Goal: Task Accomplishment & Management: Manage account settings

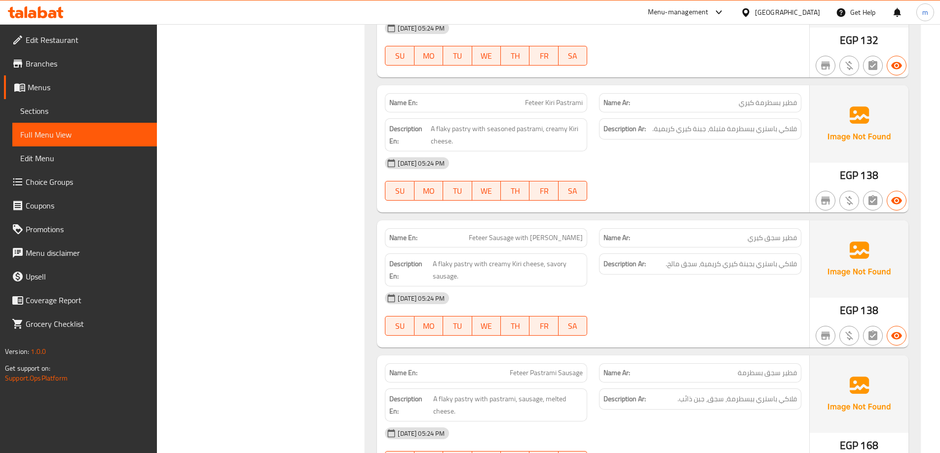
scroll to position [1056, 0]
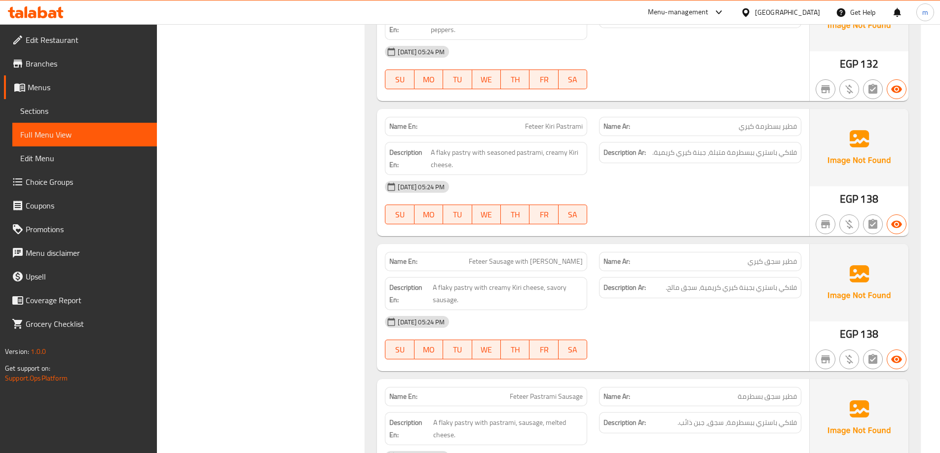
click at [58, 113] on span "Sections" at bounding box center [84, 111] width 129 height 12
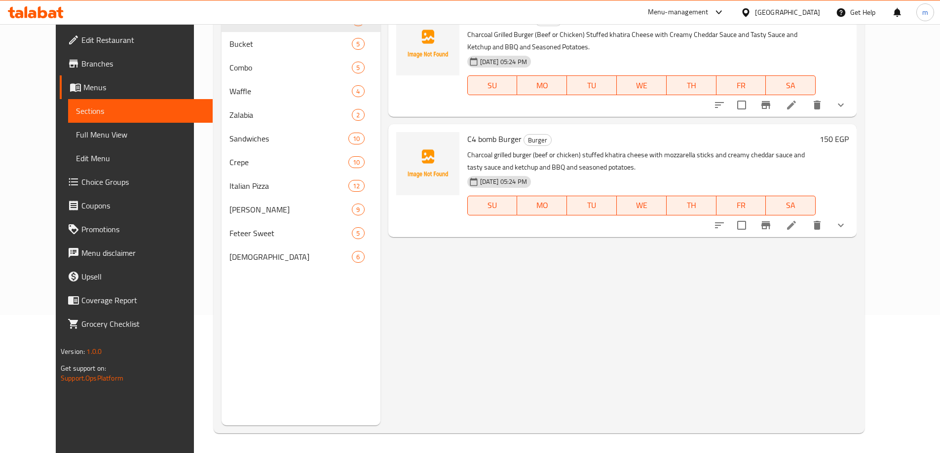
scroll to position [138, 0]
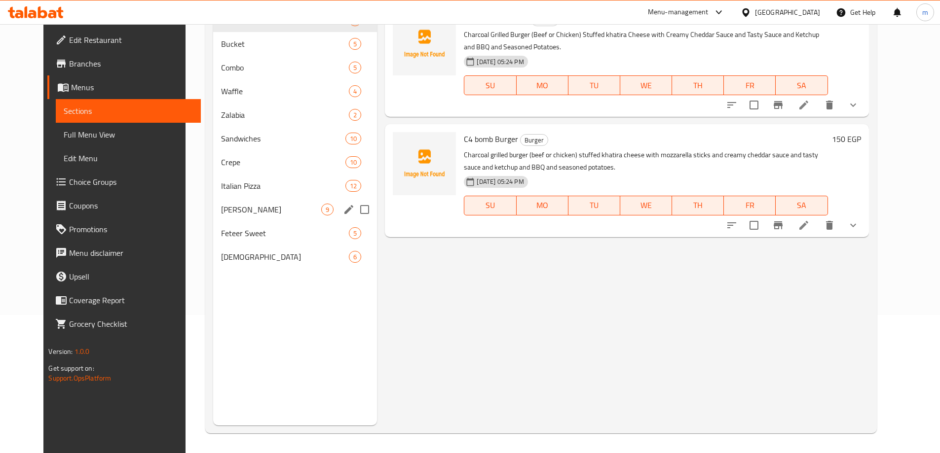
click at [240, 217] on div "Feteer Hadiq 9" at bounding box center [295, 210] width 164 height 24
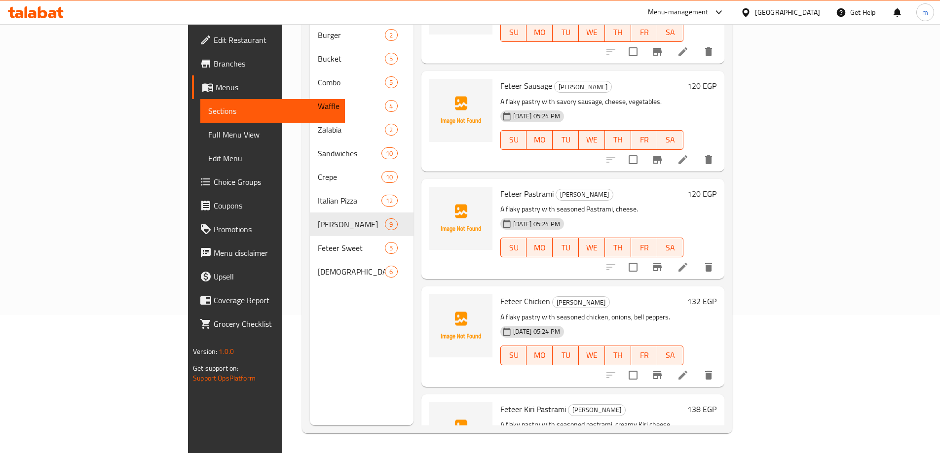
scroll to position [541, 0]
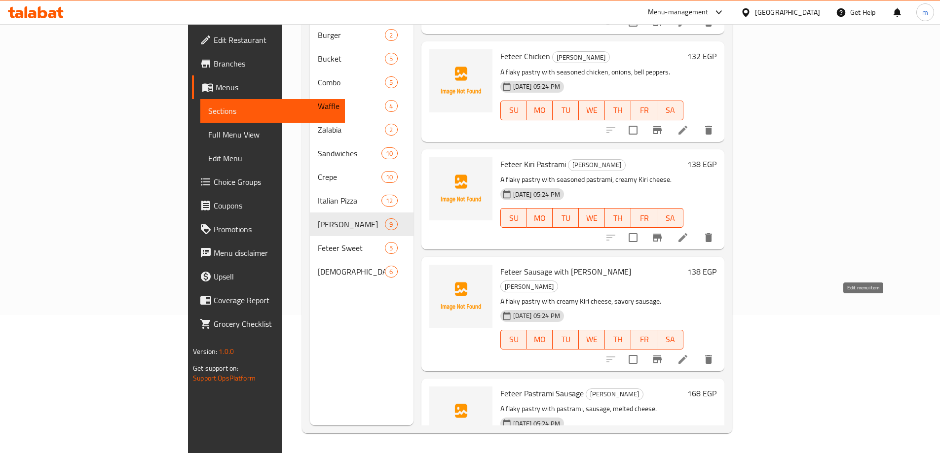
click at [689, 354] on icon at bounding box center [683, 360] width 12 height 12
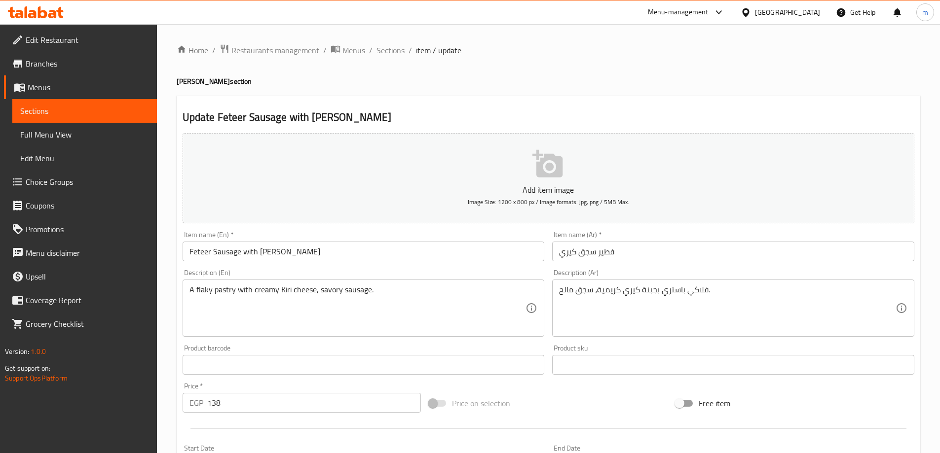
click at [246, 254] on input "Feteer Sausage with Kiri" at bounding box center [364, 252] width 362 height 20
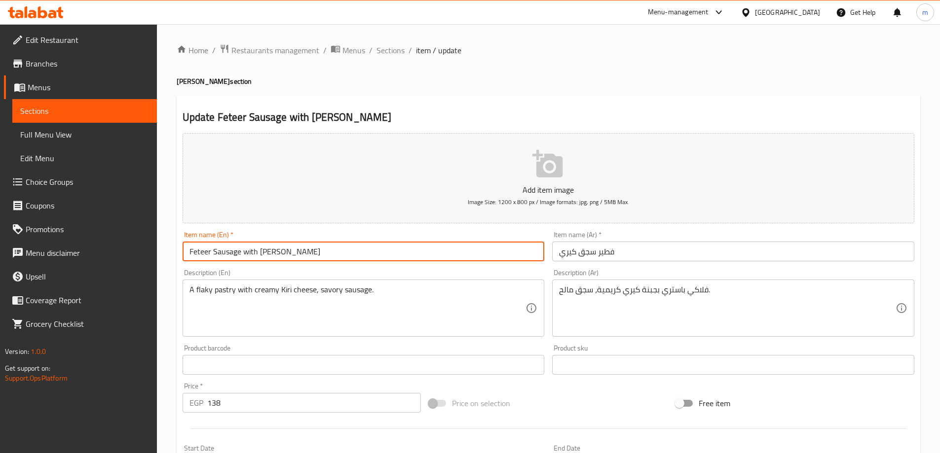
click at [246, 254] on input "Feteer Sausage with Kiri" at bounding box center [364, 252] width 362 height 20
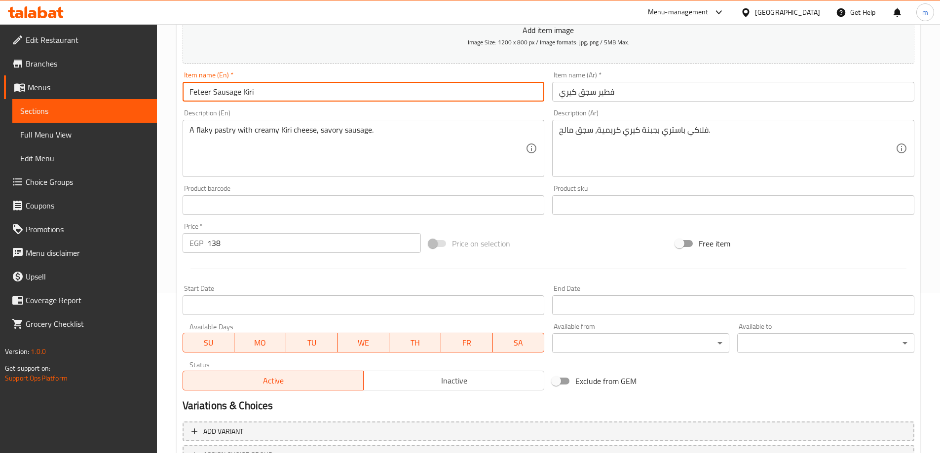
scroll to position [244, 0]
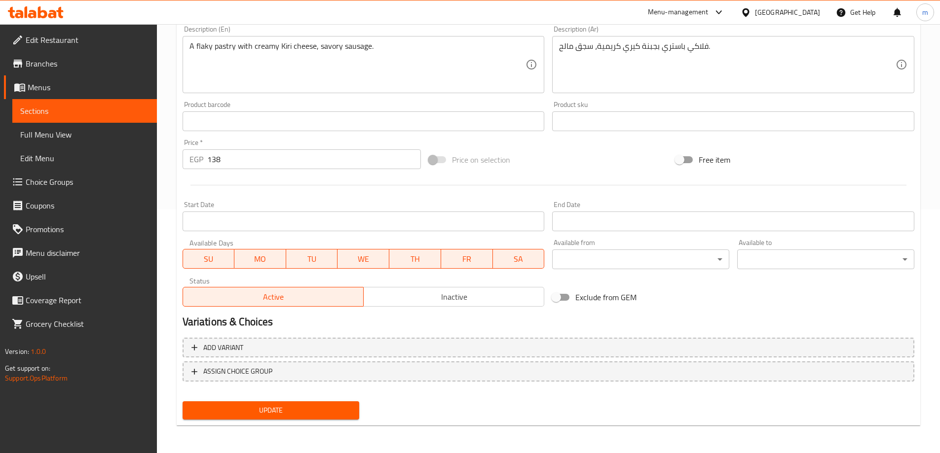
type input "Feteer Sausage Kiri"
click at [323, 410] on span "Update" at bounding box center [270, 411] width 161 height 12
click at [326, 405] on span "Update" at bounding box center [270, 411] width 161 height 12
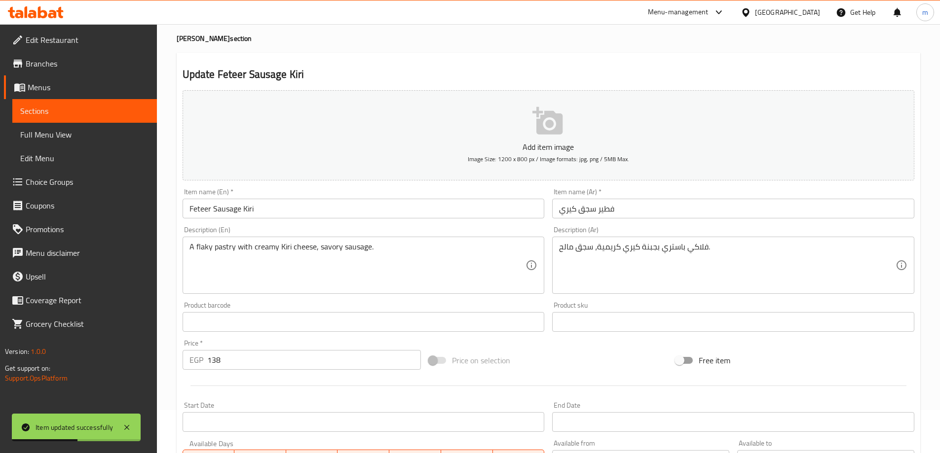
scroll to position [0, 0]
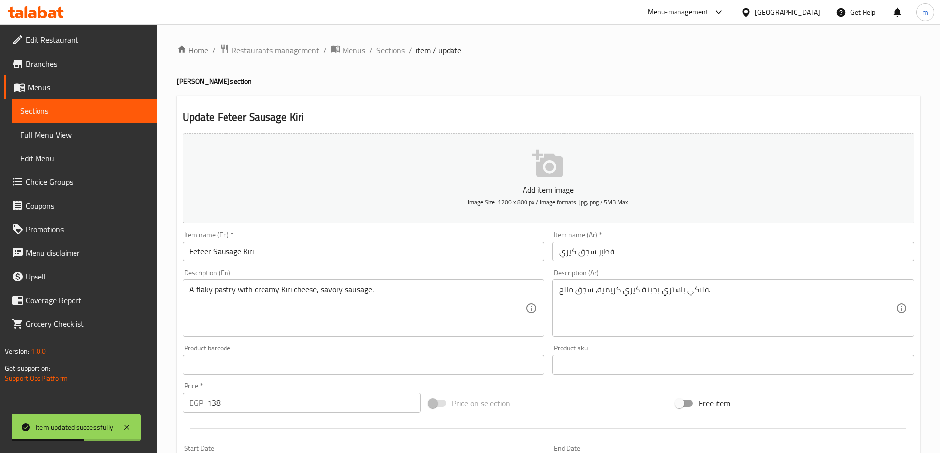
click at [382, 51] on span "Sections" at bounding box center [390, 50] width 28 height 12
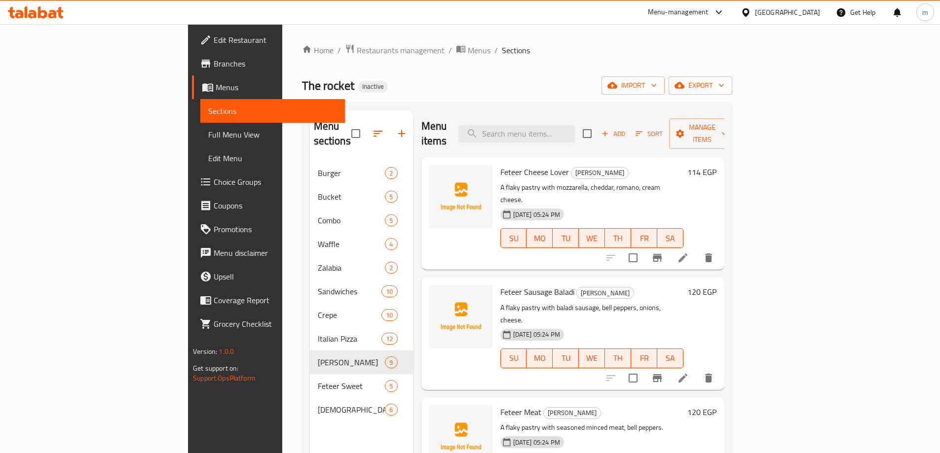
click at [208, 134] on span "Full Menu View" at bounding box center [272, 135] width 129 height 12
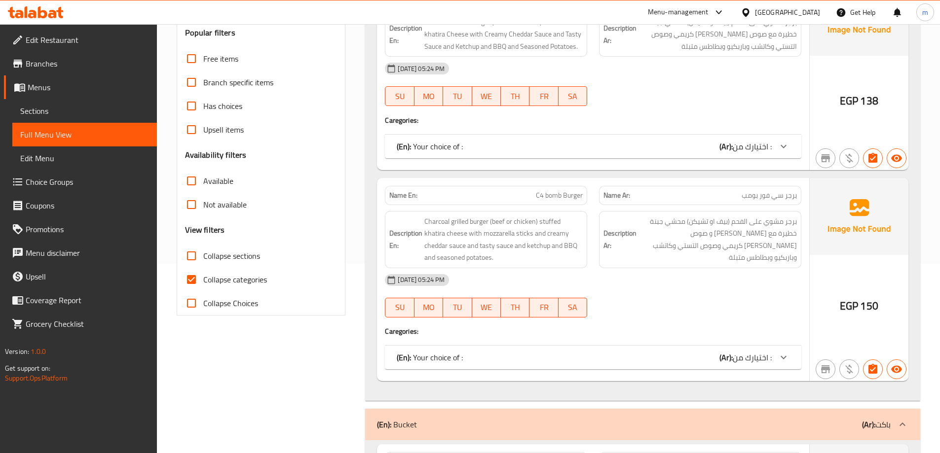
scroll to position [197, 0]
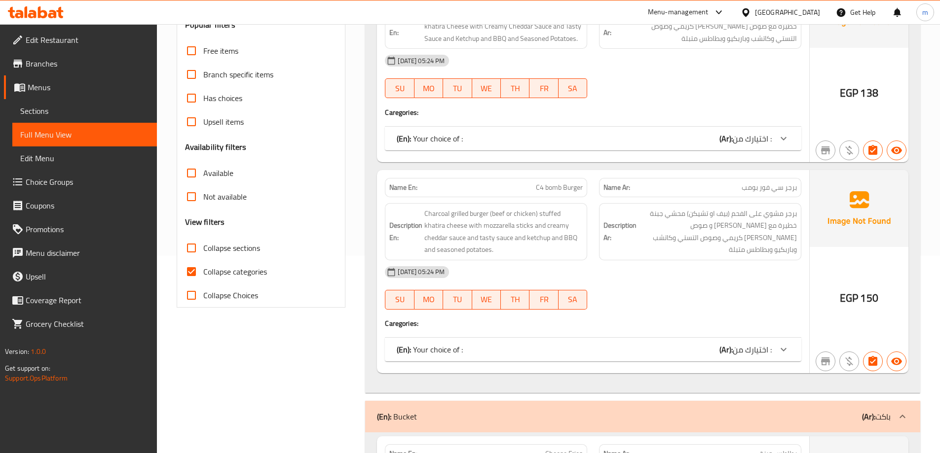
drag, startPoint x: 252, startPoint y: 278, endPoint x: 245, endPoint y: 240, distance: 38.6
click at [252, 278] on span "Collapse categories" at bounding box center [235, 272] width 64 height 12
click at [203, 278] on input "Collapse categories" at bounding box center [192, 272] width 24 height 24
checkbox input "false"
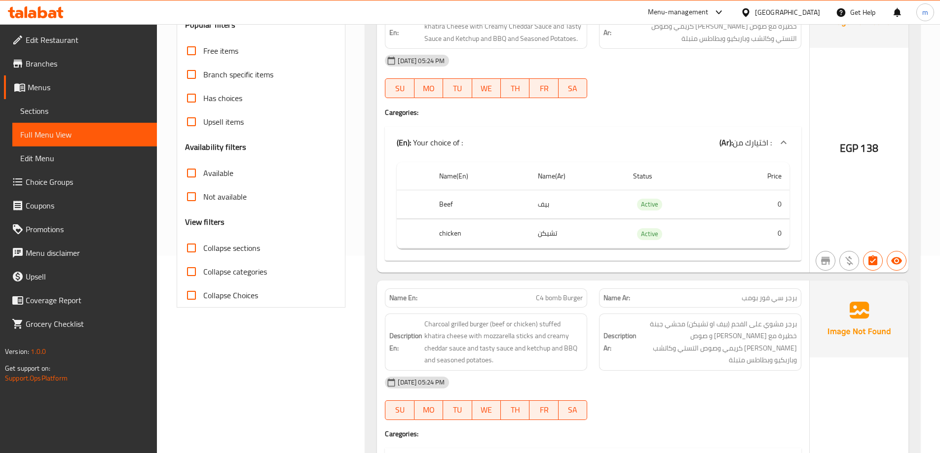
click at [245, 240] on label "Collapse sections" at bounding box center [220, 248] width 80 height 24
click at [203, 240] on input "Collapse sections" at bounding box center [192, 248] width 24 height 24
checkbox input "true"
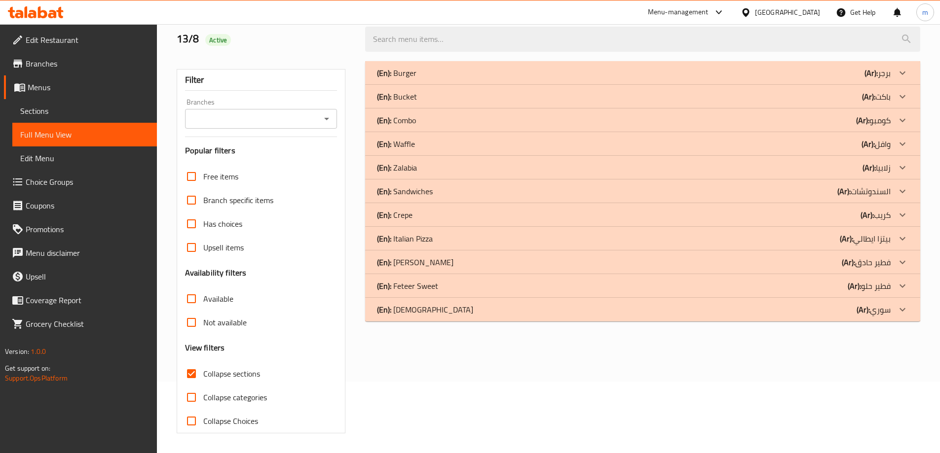
scroll to position [72, 0]
click at [484, 79] on div "(En): [PERSON_NAME] (Ar): فطير حادق" at bounding box center [634, 73] width 514 height 12
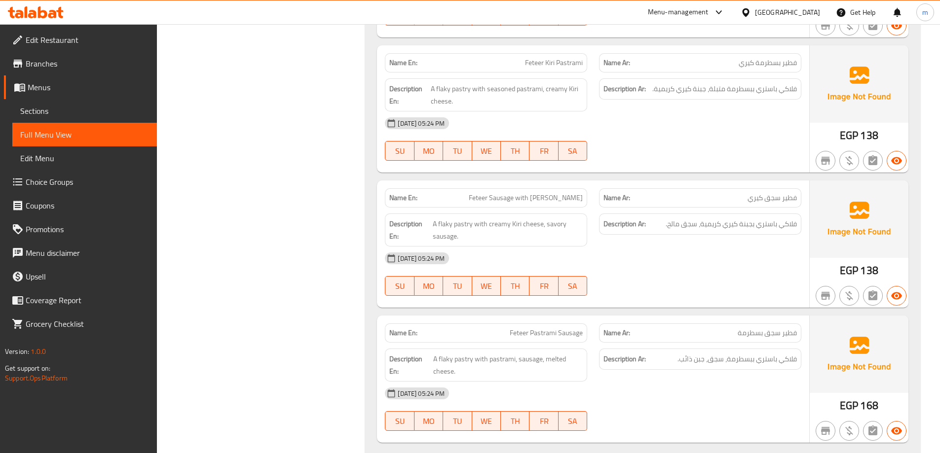
scroll to position [1204, 0]
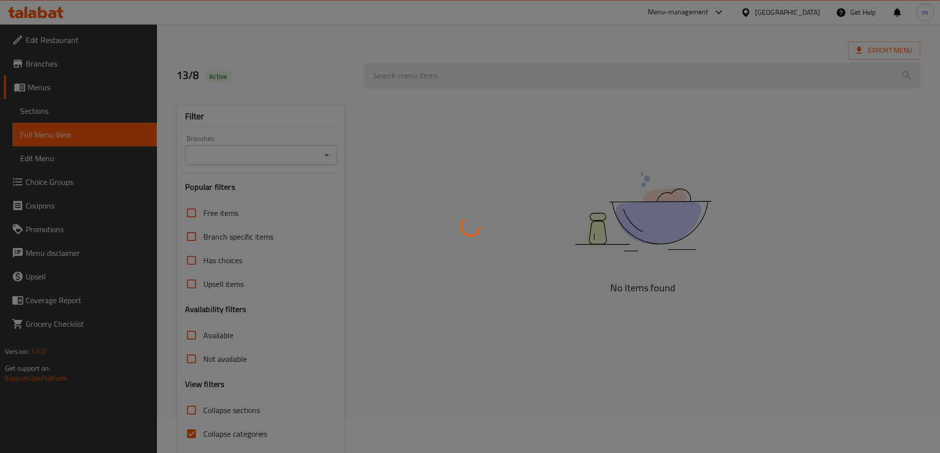
scroll to position [72, 0]
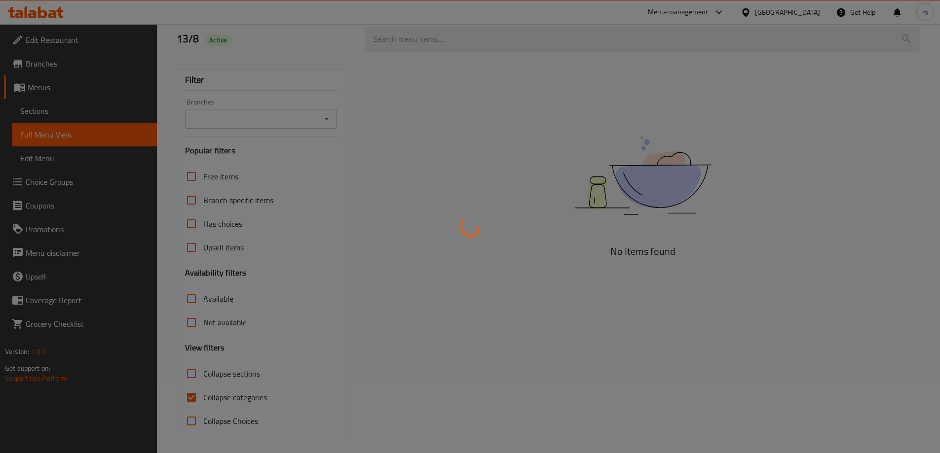
click at [191, 378] on div at bounding box center [470, 226] width 940 height 453
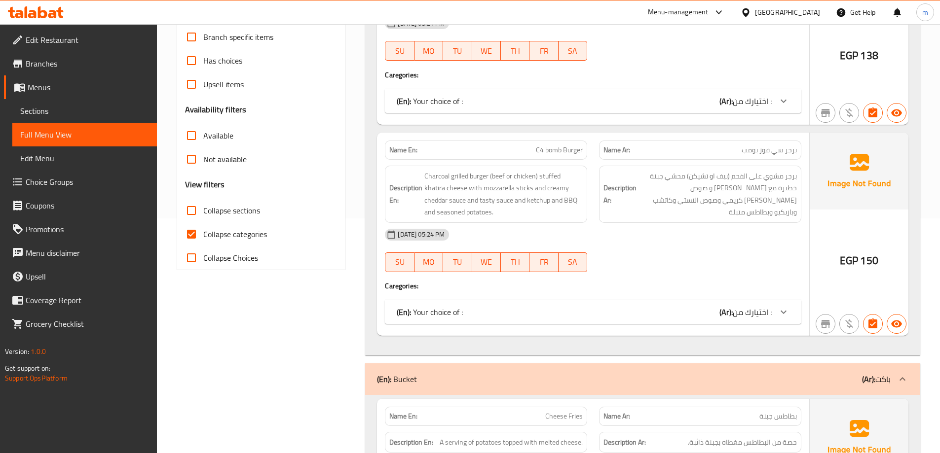
scroll to position [220, 0]
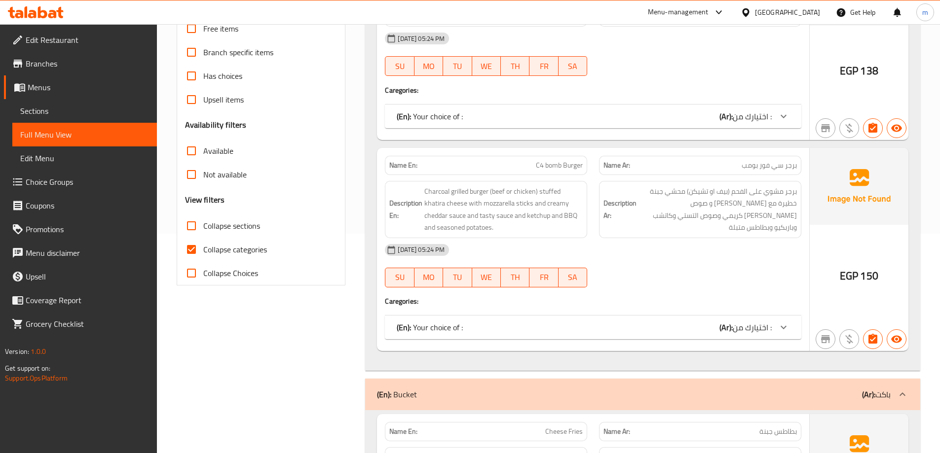
click at [220, 227] on span "Collapse sections" at bounding box center [231, 226] width 57 height 12
click at [203, 227] on input "Collapse sections" at bounding box center [192, 226] width 24 height 24
checkbox input "true"
click at [222, 244] on span "Collapse categories" at bounding box center [235, 250] width 64 height 12
click at [203, 244] on input "Collapse categories" at bounding box center [192, 250] width 24 height 24
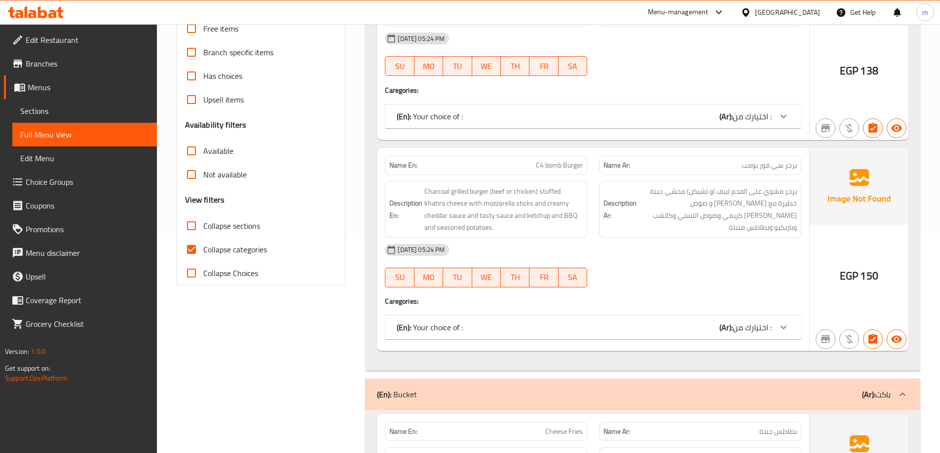
checkbox input "false"
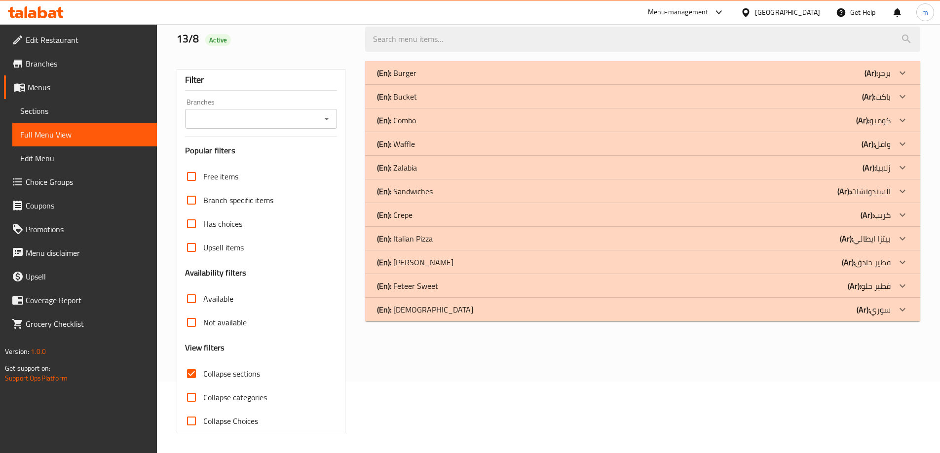
scroll to position [72, 0]
click at [791, 79] on div "(En): [PERSON_NAME] (Ar): فطير حادق" at bounding box center [634, 73] width 514 height 12
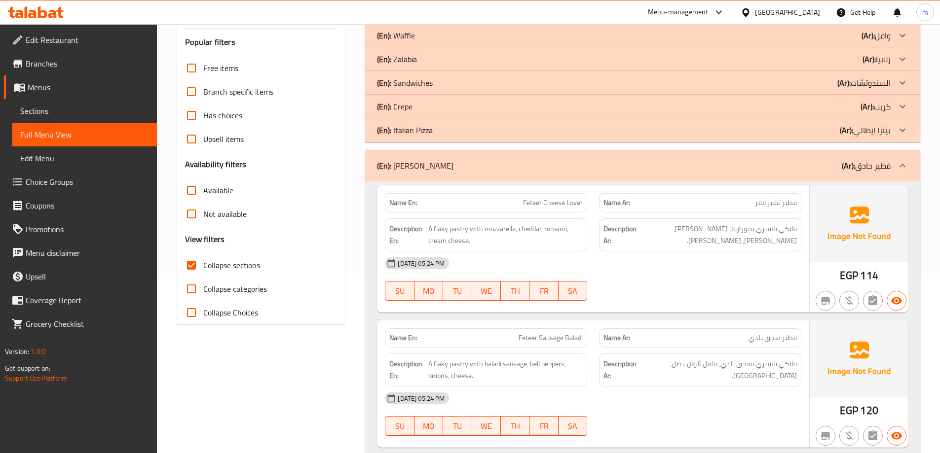
scroll to position [168, 0]
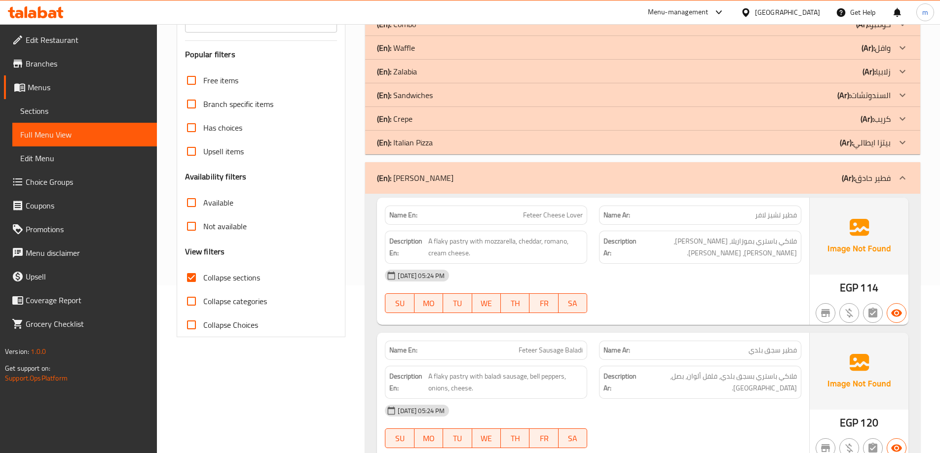
click at [857, 179] on p "(Ar): فطير حادق" at bounding box center [866, 178] width 49 height 12
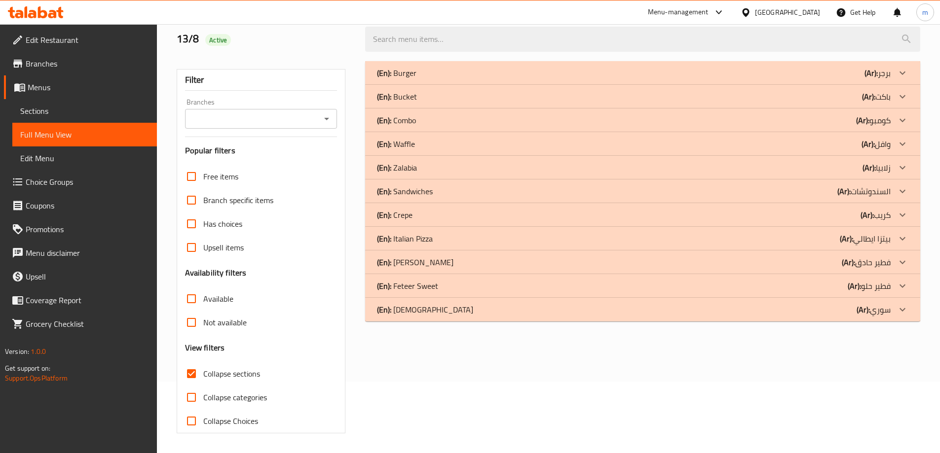
scroll to position [72, 0]
click at [825, 79] on div "(En): Feteer Sweet (Ar): فطير حلو" at bounding box center [634, 73] width 514 height 12
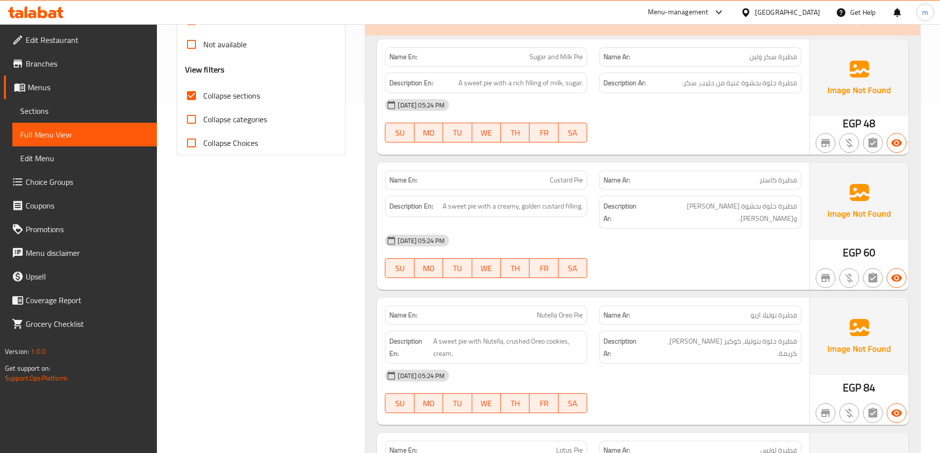
scroll to position [368, 0]
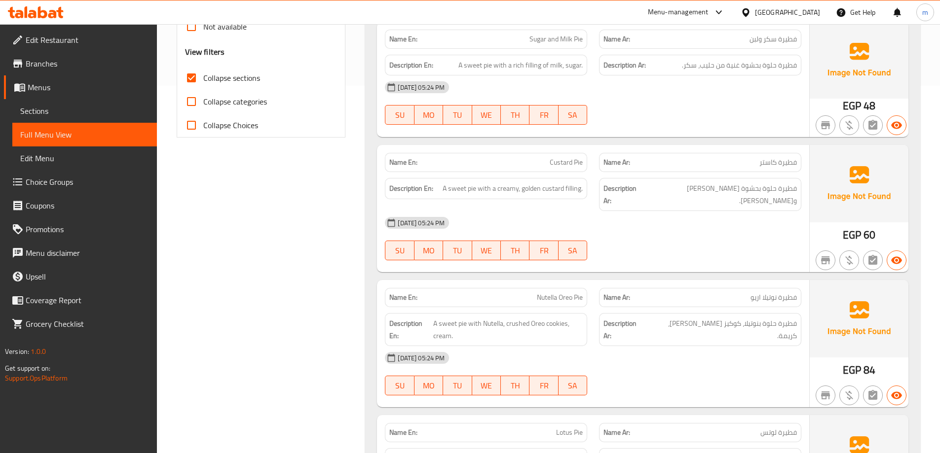
click at [765, 162] on span "فطيرة كاستر" at bounding box center [777, 162] width 37 height 10
copy span "كاستر"
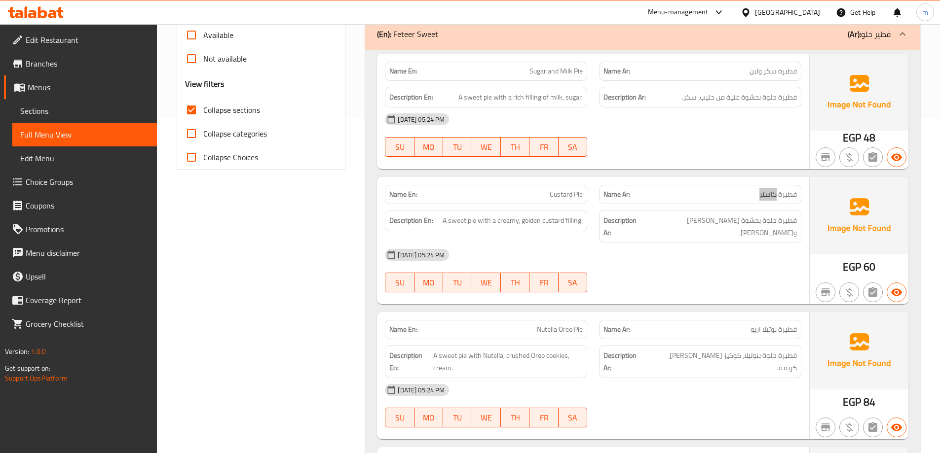
scroll to position [318, 0]
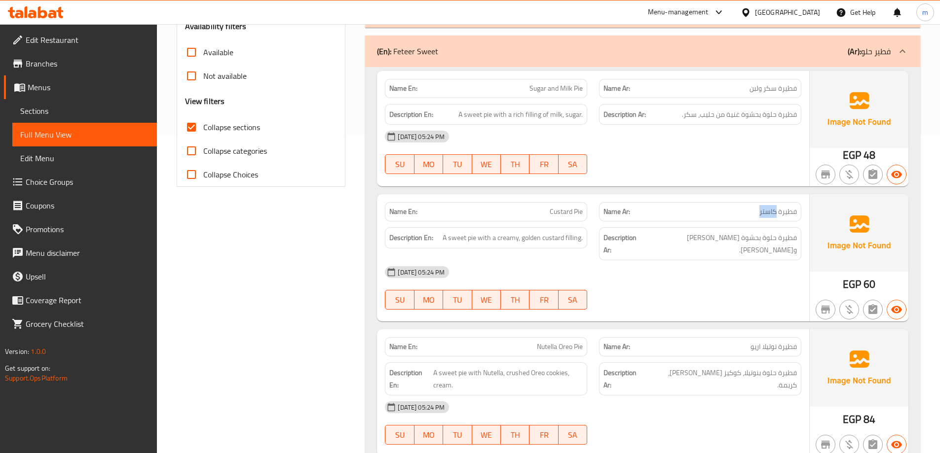
click at [88, 104] on link "Sections" at bounding box center [84, 111] width 145 height 24
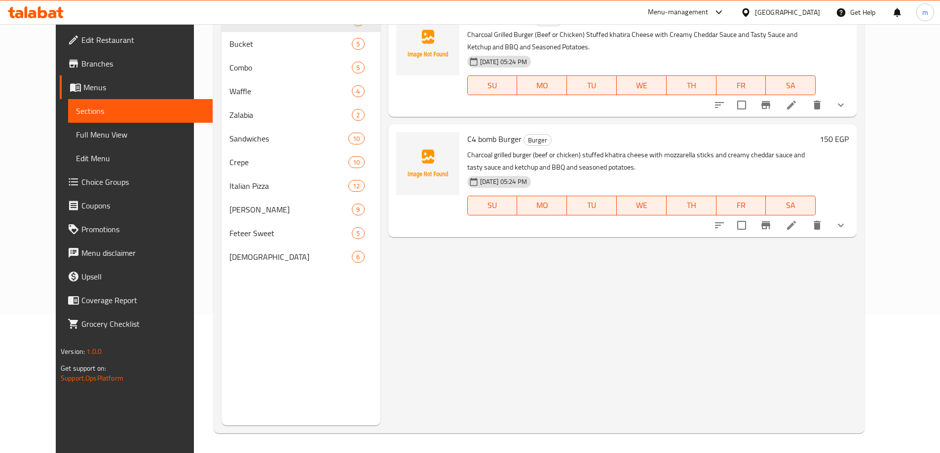
scroll to position [138, 0]
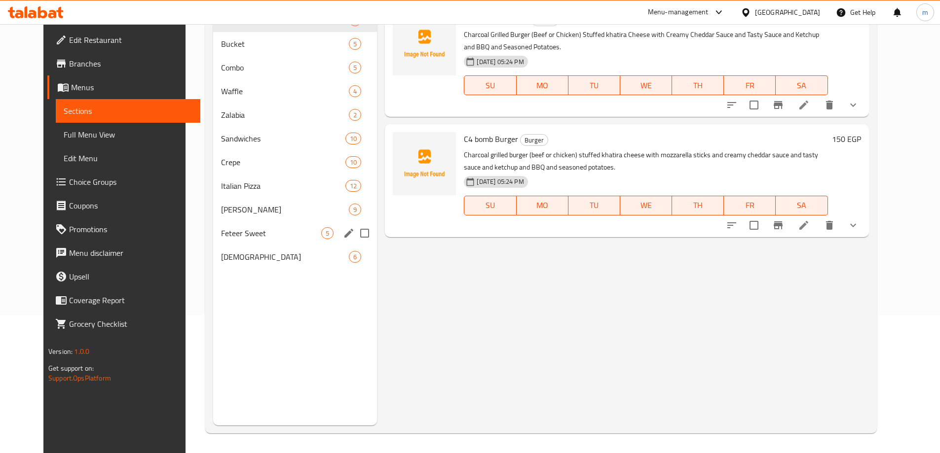
click at [223, 229] on span "Feteer Sweet" at bounding box center [271, 233] width 100 height 12
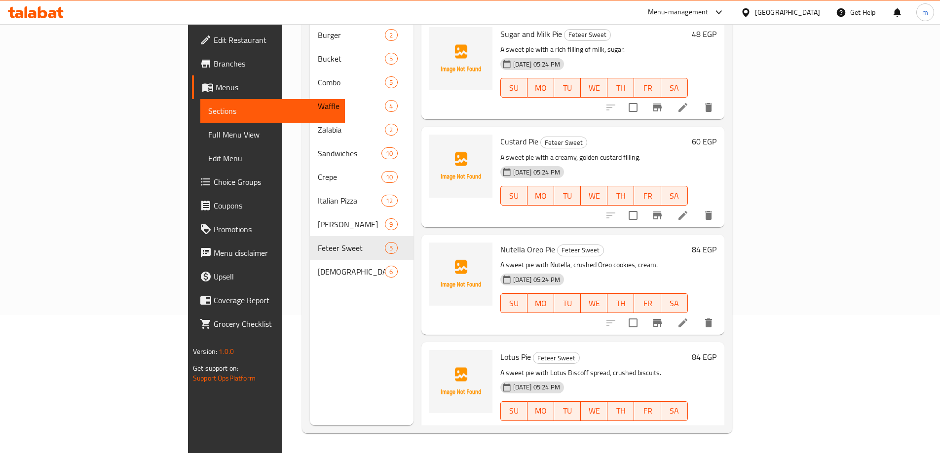
click at [697, 207] on li at bounding box center [683, 216] width 28 height 18
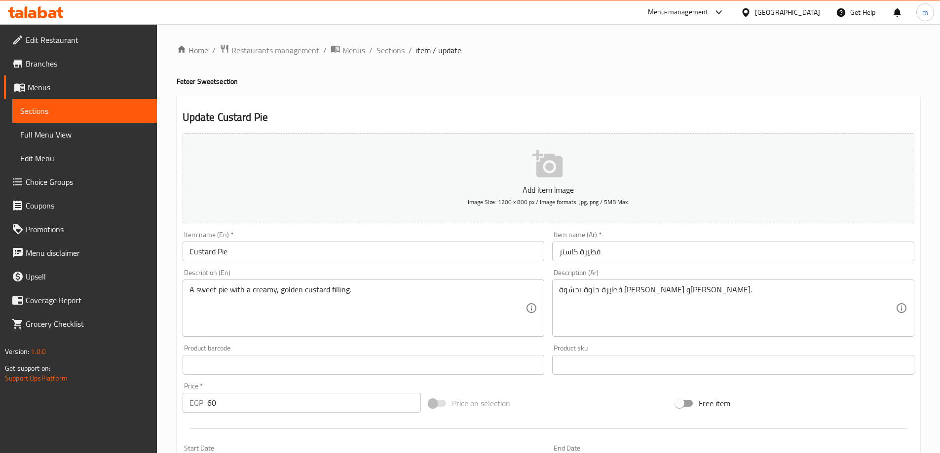
click at [567, 249] on input "فطيرة كاستر" at bounding box center [733, 252] width 362 height 20
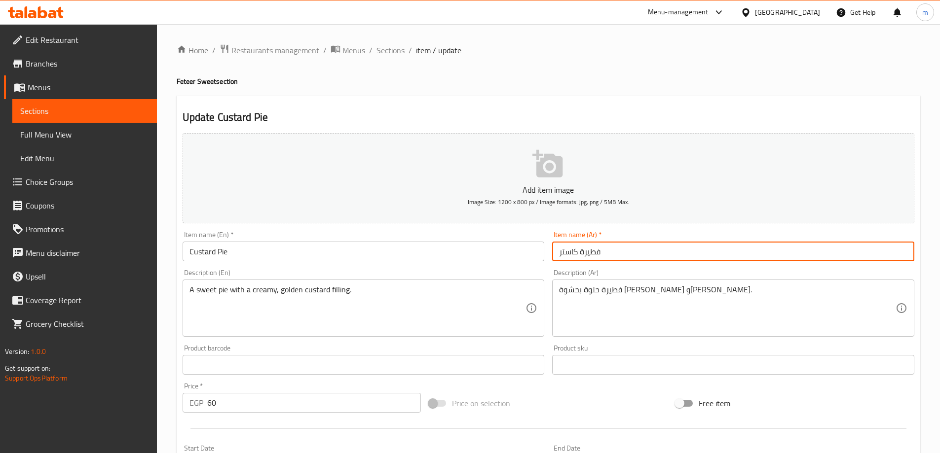
click at [567, 249] on input "فطيرة كاستر" at bounding box center [733, 252] width 362 height 20
click at [566, 252] on input "فطيرة كاستر" at bounding box center [733, 252] width 362 height 20
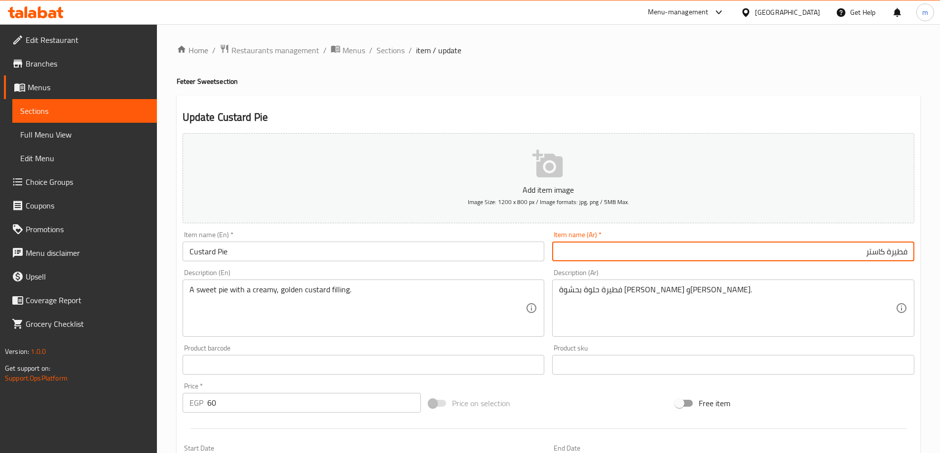
click at [777, 246] on input "فطيرة كاستر" at bounding box center [733, 252] width 362 height 20
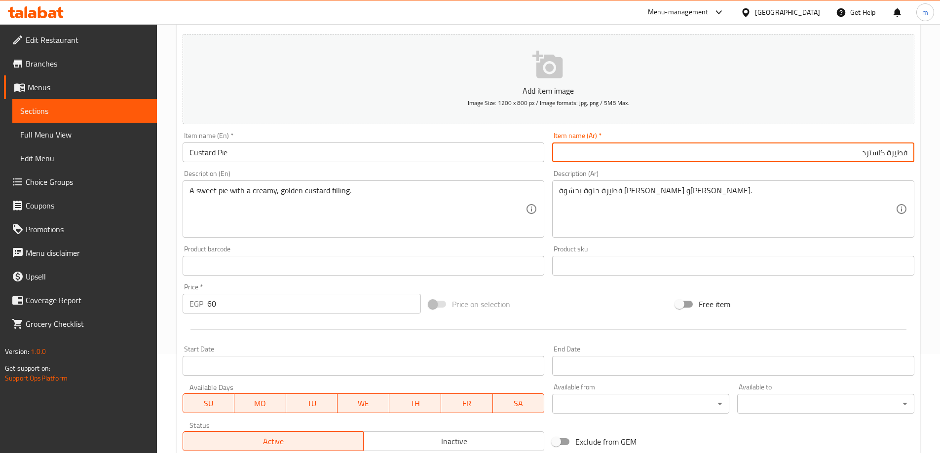
scroll to position [244, 0]
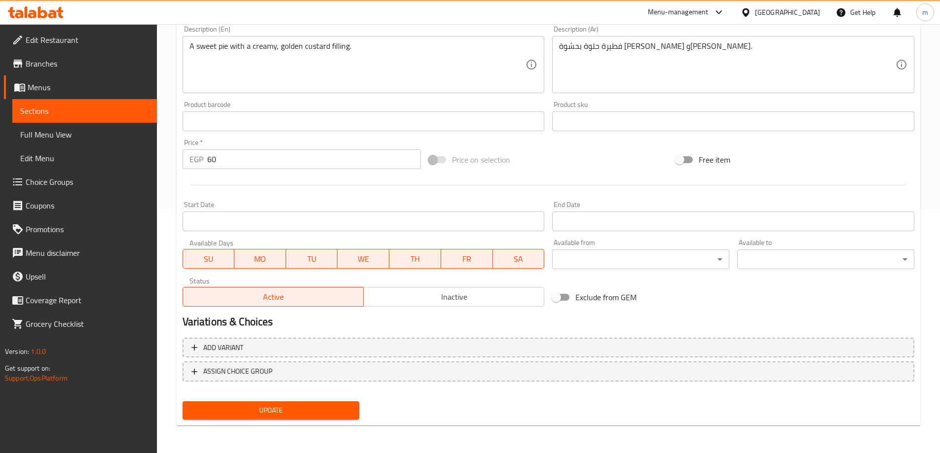
type input "فطيرة كاسترد"
click at [342, 408] on span "Update" at bounding box center [270, 411] width 161 height 12
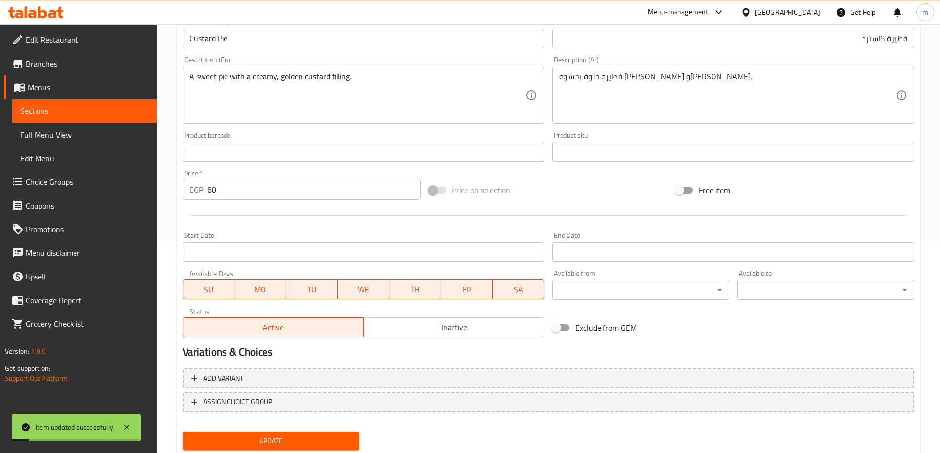
scroll to position [0, 0]
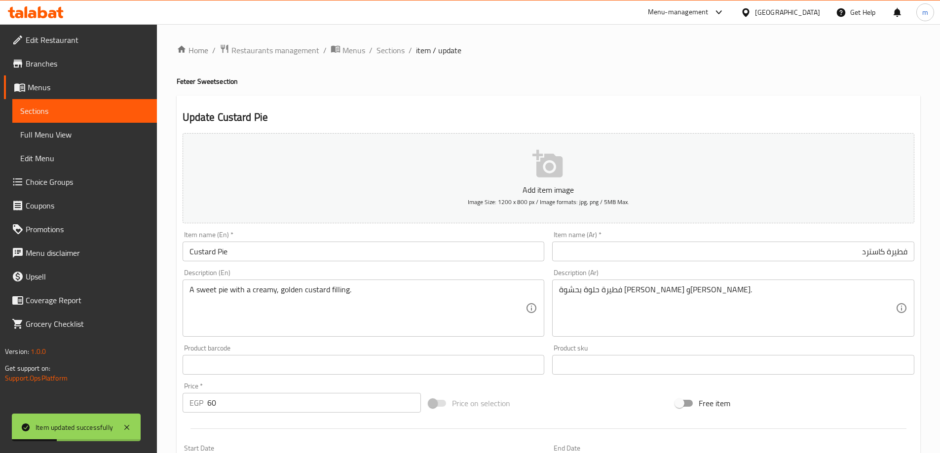
click at [49, 131] on span "Full Menu View" at bounding box center [84, 135] width 129 height 12
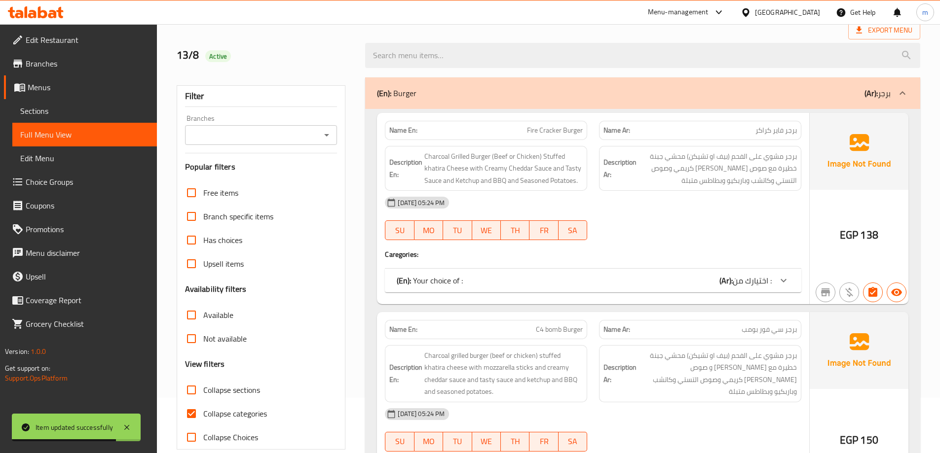
scroll to position [197, 0]
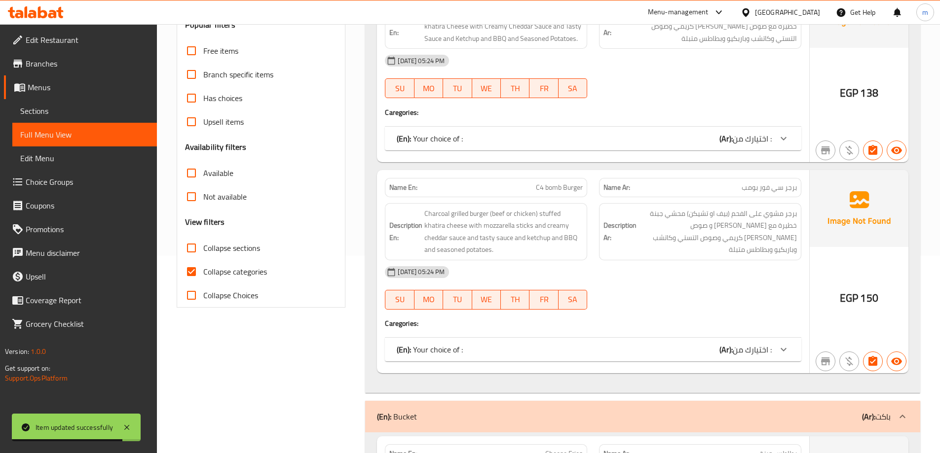
click at [263, 276] on span "Collapse categories" at bounding box center [235, 272] width 64 height 12
click at [203, 276] on input "Collapse categories" at bounding box center [192, 272] width 24 height 24
checkbox input "false"
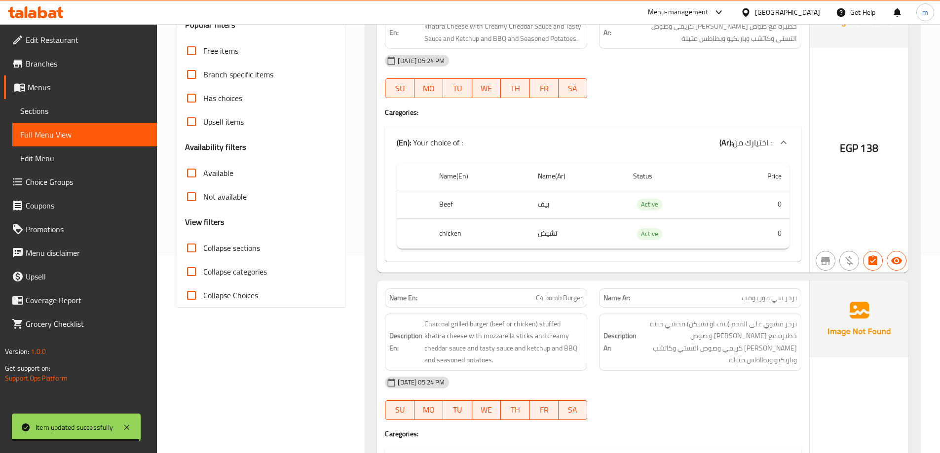
click at [237, 246] on span "Collapse sections" at bounding box center [231, 248] width 57 height 12
click at [203, 246] on input "Collapse sections" at bounding box center [192, 248] width 24 height 24
checkbox input "true"
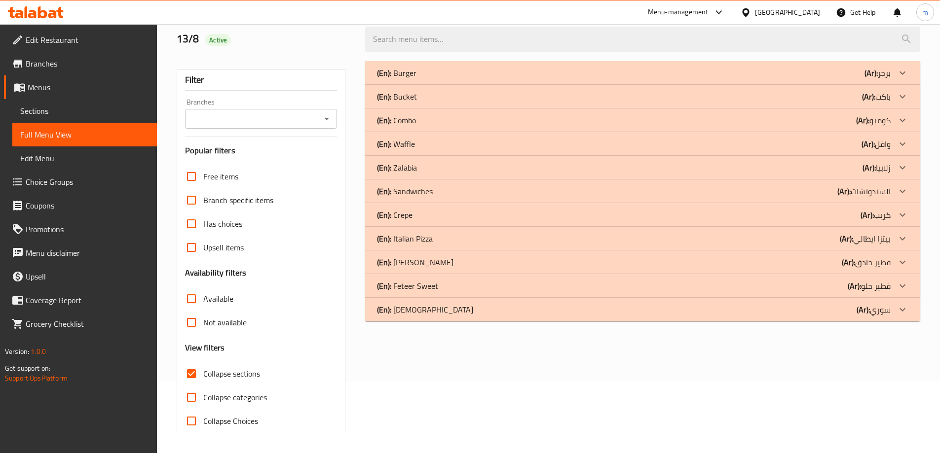
scroll to position [72, 0]
click at [460, 79] on div "(En): Feteer Sweet (Ar): فطير حلو" at bounding box center [634, 73] width 514 height 12
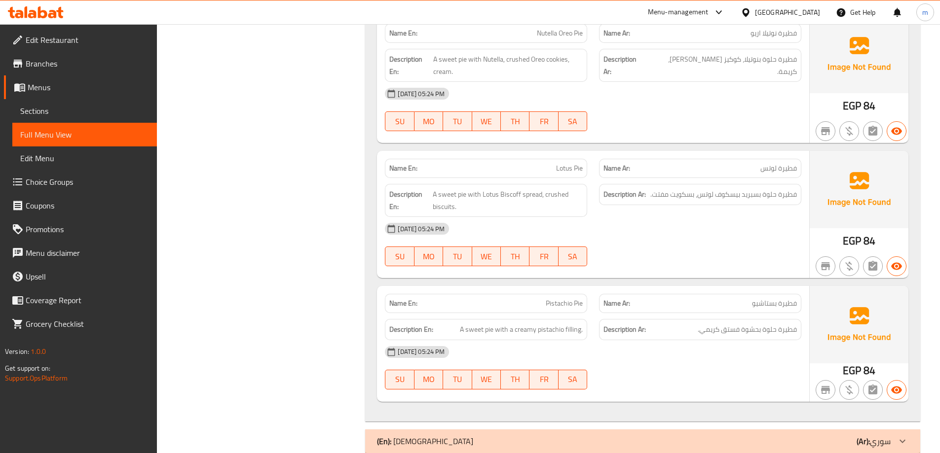
scroll to position [640, 0]
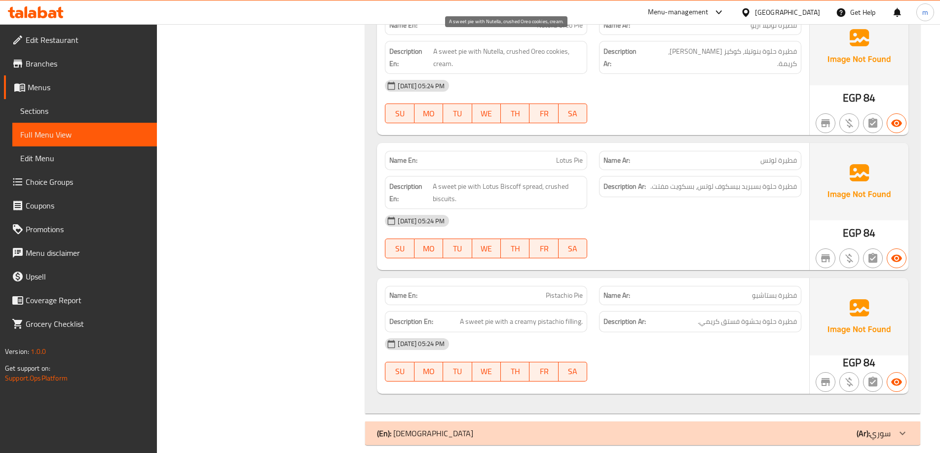
click at [443, 51] on span "A sweet pie with Nutella, crushed Oreo cookies, cream." at bounding box center [507, 57] width 149 height 24
copy span "cream"
click at [697, 233] on div "[DATE] 05:24 PM SU MO TU WE TH FR SA" at bounding box center [593, 236] width 428 height 55
drag, startPoint x: 83, startPoint y: 104, endPoint x: 110, endPoint y: 134, distance: 40.2
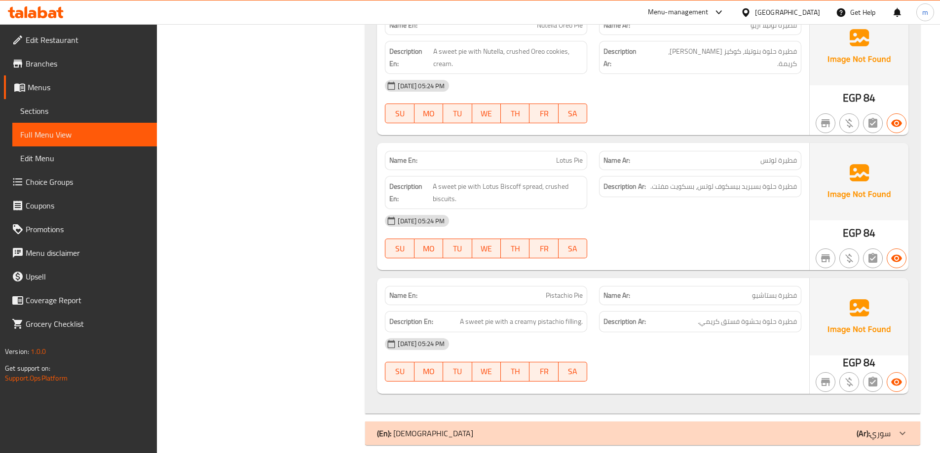
click at [83, 104] on link "Sections" at bounding box center [84, 111] width 145 height 24
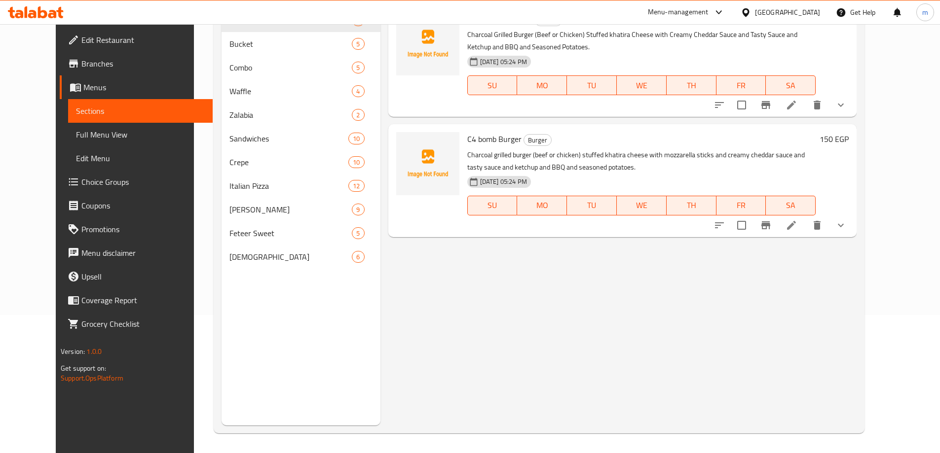
scroll to position [138, 0]
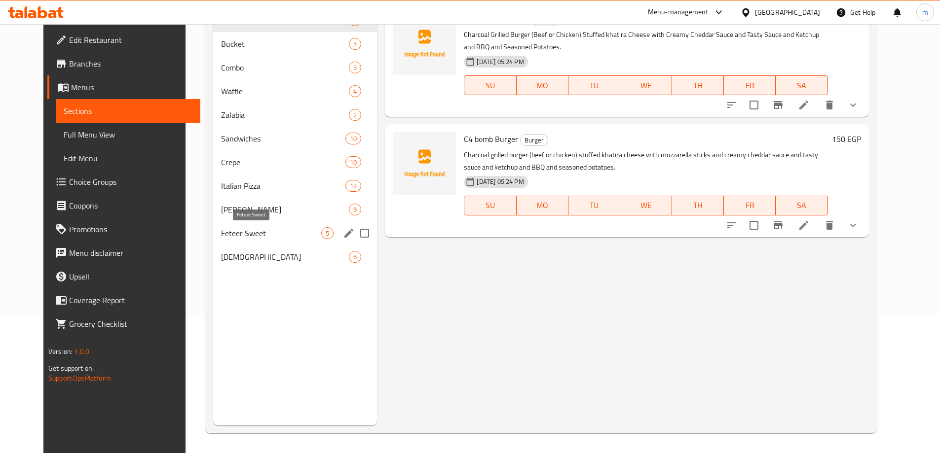
drag, startPoint x: 242, startPoint y: 237, endPoint x: 240, endPoint y: 242, distance: 5.2
click at [242, 237] on span "Feteer Sweet" at bounding box center [271, 233] width 100 height 12
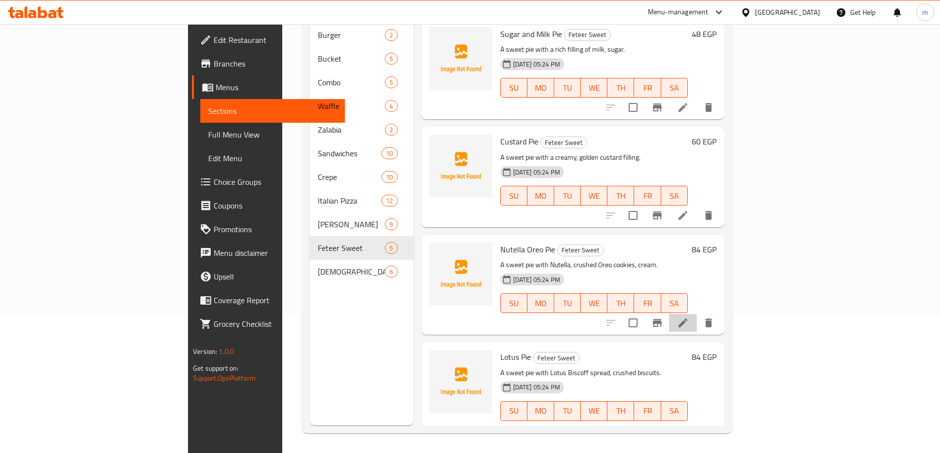
click at [697, 314] on li at bounding box center [683, 323] width 28 height 18
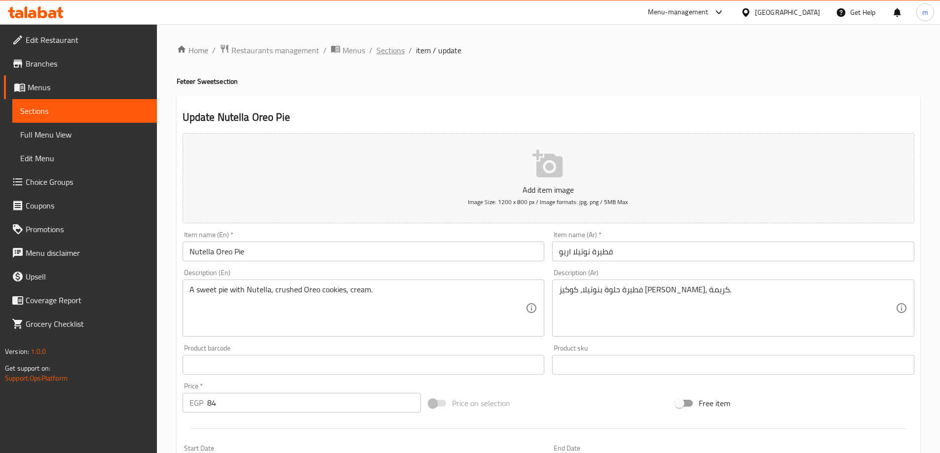
click at [384, 58] on div "Home / Restaurants management / Menus / Sections / item / update Feteer Sweet s…" at bounding box center [549, 361] width 744 height 634
click at [386, 55] on span "Sections" at bounding box center [390, 50] width 28 height 12
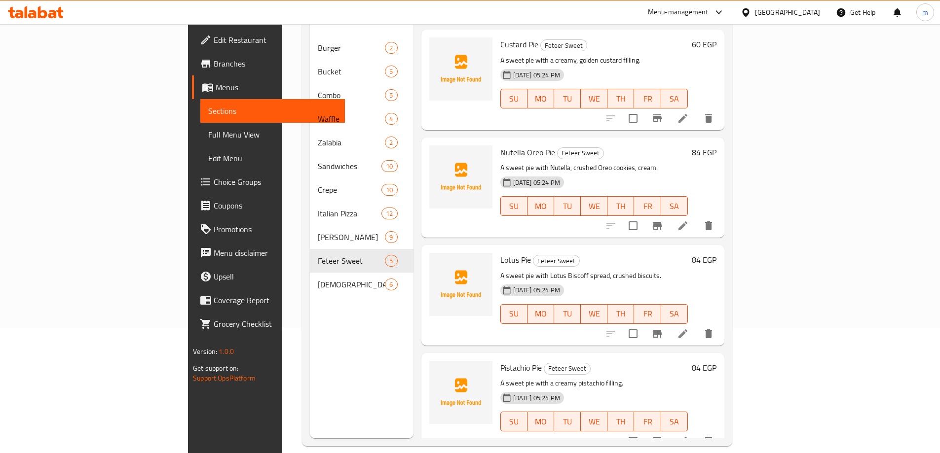
scroll to position [138, 0]
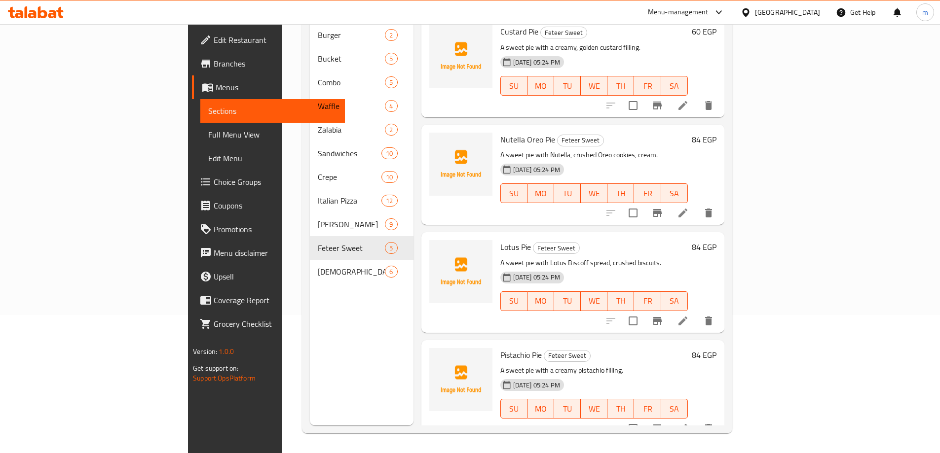
click at [689, 315] on icon at bounding box center [683, 321] width 12 height 12
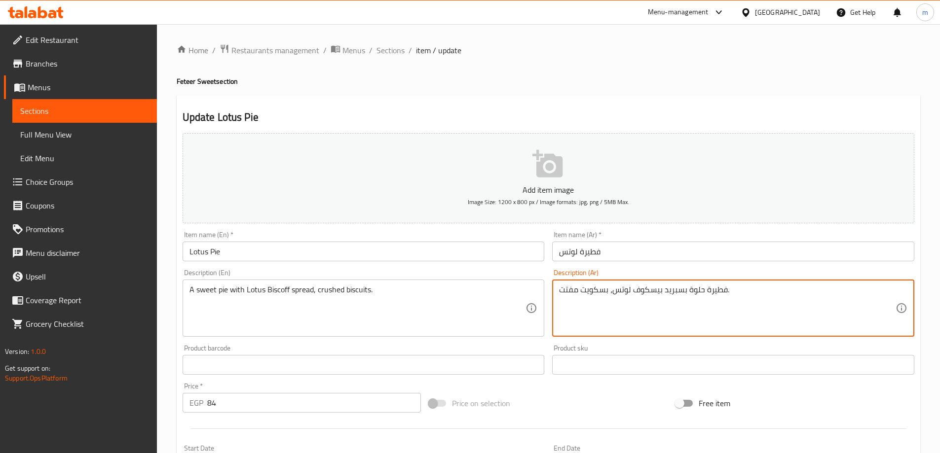
click at [572, 291] on textarea "فطيرة حلوة بسبريد بيسكوف لوتس، بسكويت مفتت." at bounding box center [727, 308] width 336 height 47
paste textarea "طحون"
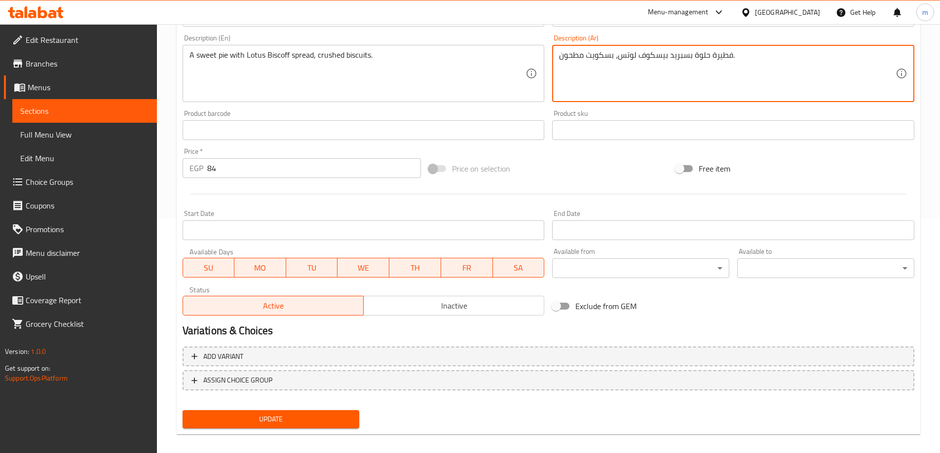
scroll to position [244, 0]
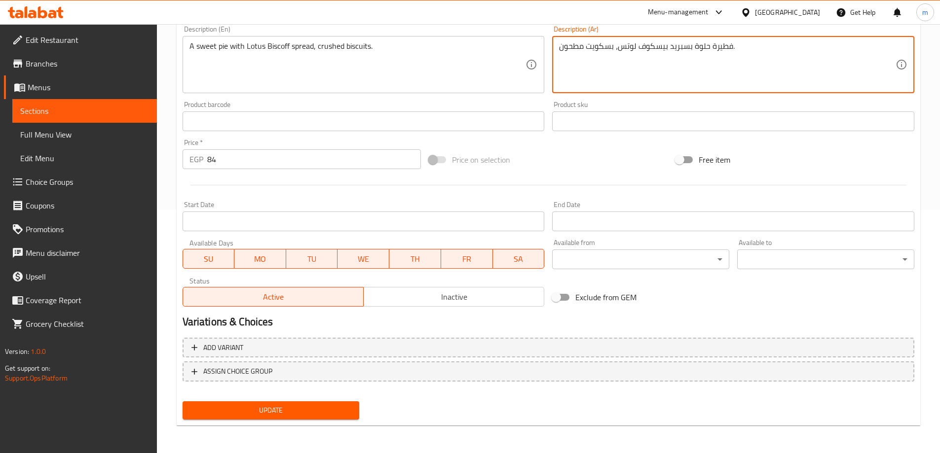
type textarea "فطيرة حلوة بسبريد بيسكوف لوتس، بسكويت مطحون."
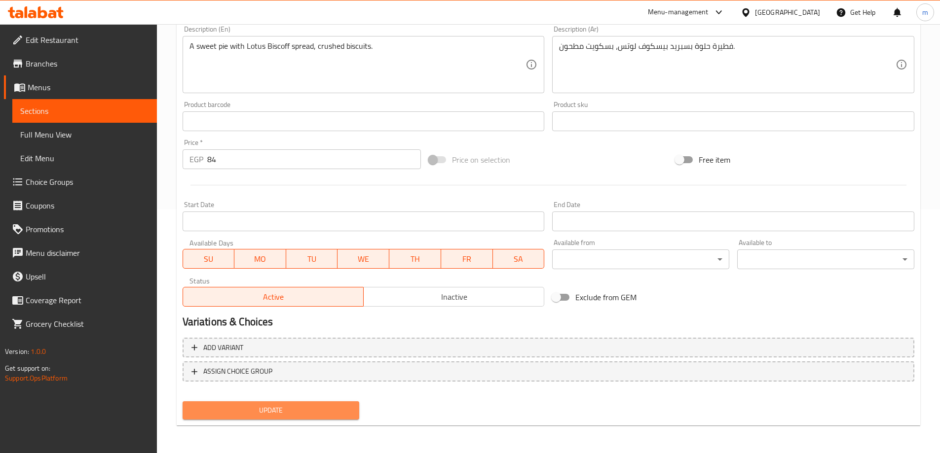
click at [209, 417] on span "Update" at bounding box center [270, 411] width 161 height 12
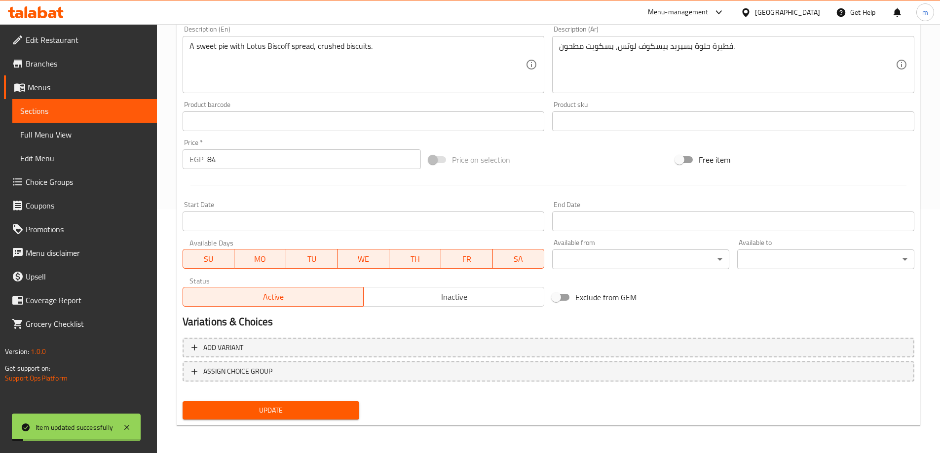
click at [72, 128] on link "Full Menu View" at bounding box center [84, 135] width 145 height 24
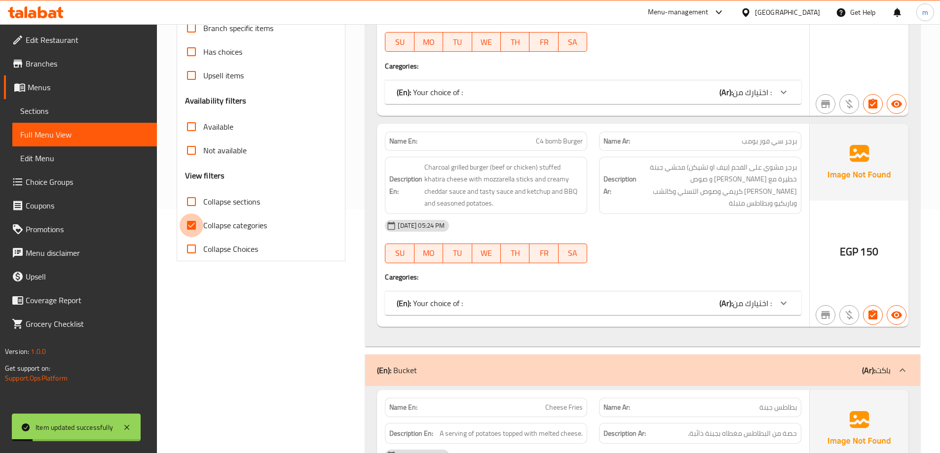
drag, startPoint x: 191, startPoint y: 221, endPoint x: 192, endPoint y: 200, distance: 21.2
click at [191, 221] on input "Collapse categories" at bounding box center [192, 226] width 24 height 24
checkbox input "false"
click at [191, 200] on input "Collapse sections" at bounding box center [192, 202] width 24 height 24
checkbox input "true"
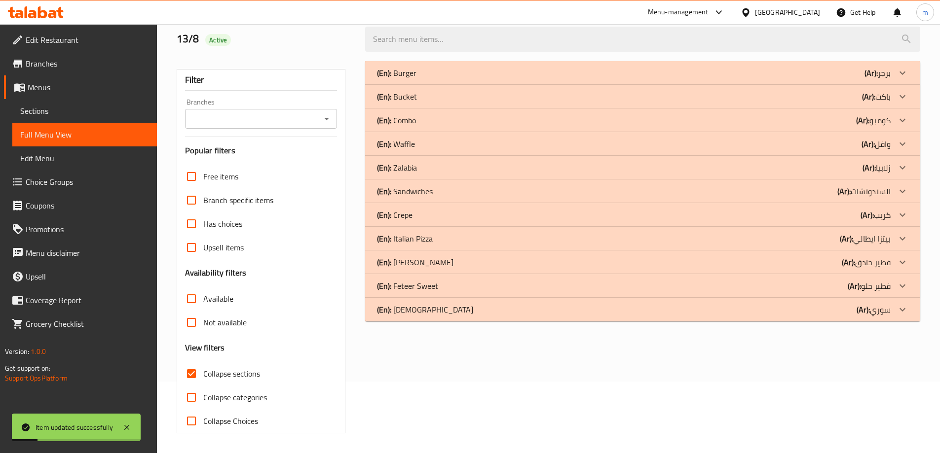
scroll to position [72, 0]
click at [445, 79] on div "(En): Feteer Sweet (Ar): فطير حلو" at bounding box center [634, 73] width 514 height 12
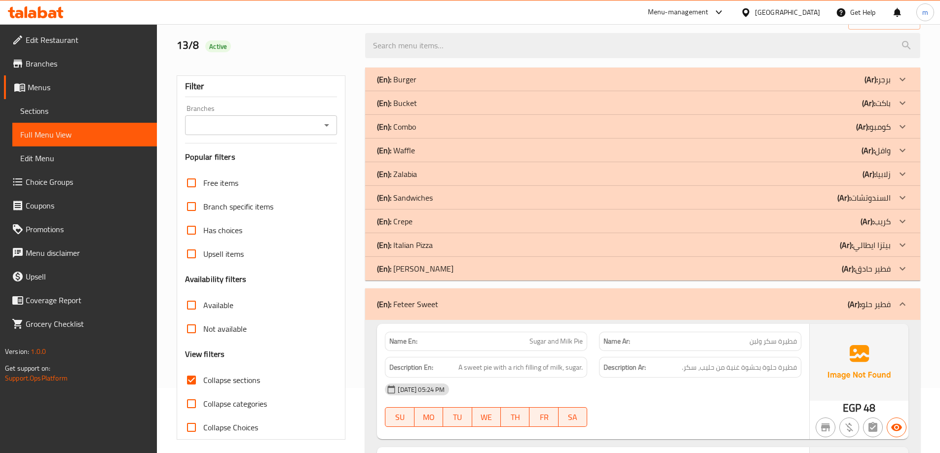
scroll to position [0, 0]
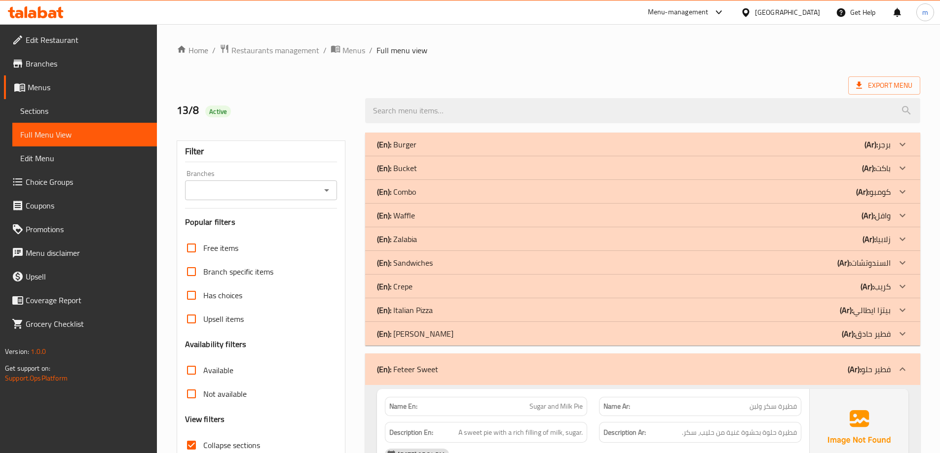
click at [672, 364] on div "(En): Feteer Sweet (Ar): فطير حلو" at bounding box center [634, 370] width 514 height 12
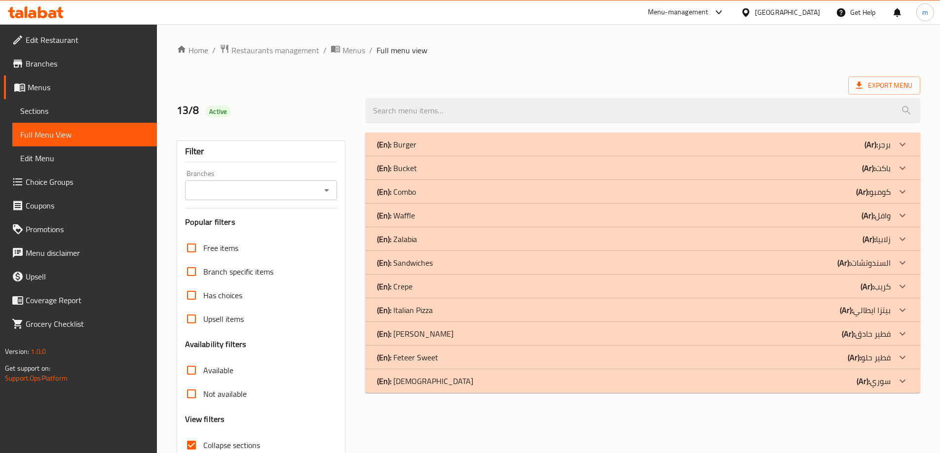
scroll to position [72, 0]
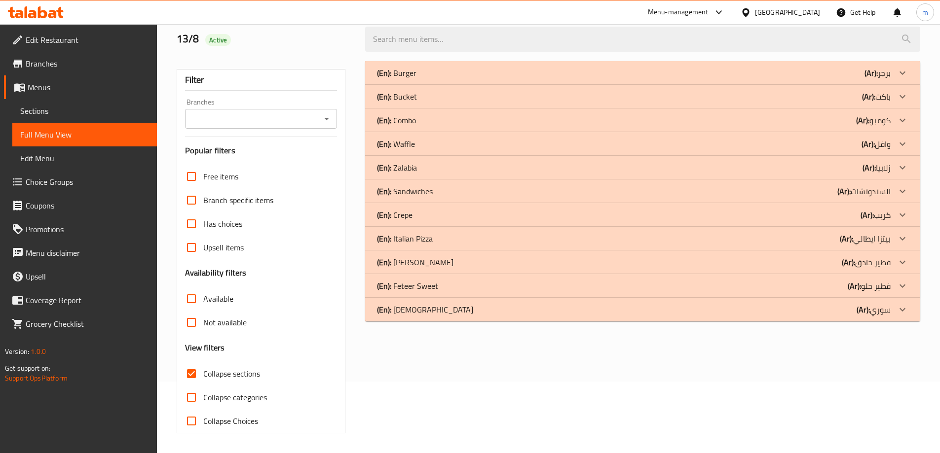
click at [547, 85] on div "(En): Syrian (Ar): [DEMOGRAPHIC_DATA]" at bounding box center [642, 73] width 555 height 24
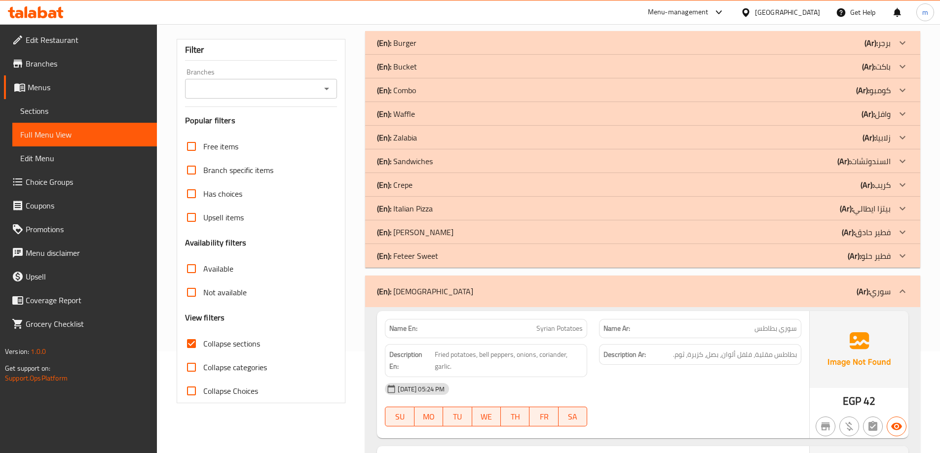
scroll to position [112, 0]
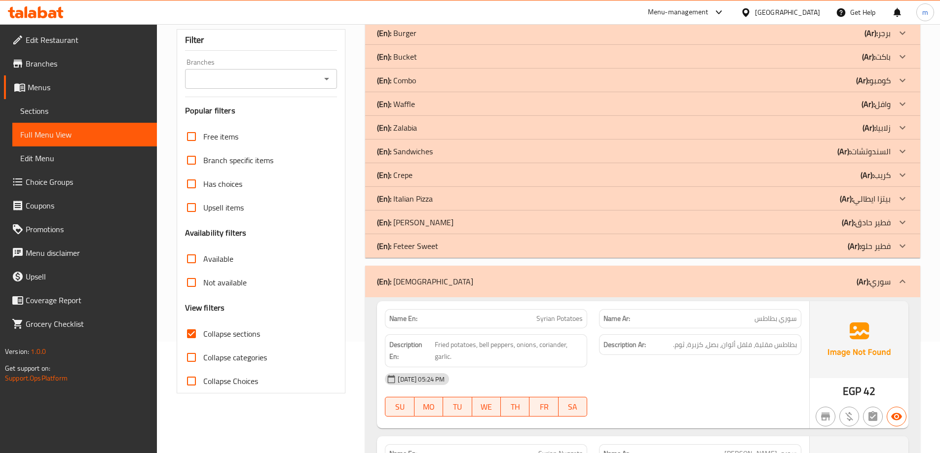
click at [254, 354] on span "Collapse categories" at bounding box center [235, 358] width 64 height 12
click at [203, 354] on input "Collapse categories" at bounding box center [192, 358] width 24 height 24
checkbox input "true"
click at [238, 326] on label "Collapse sections" at bounding box center [220, 334] width 80 height 24
click at [203, 326] on input "Collapse sections" at bounding box center [192, 334] width 24 height 24
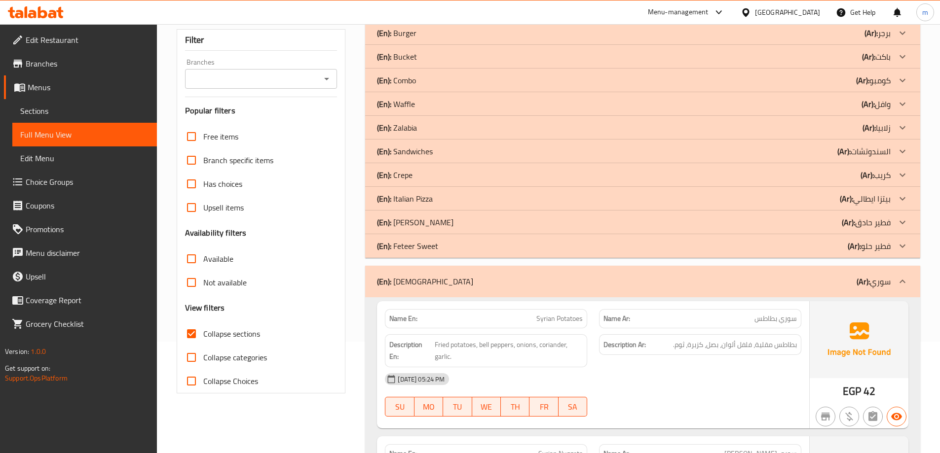
checkbox input "false"
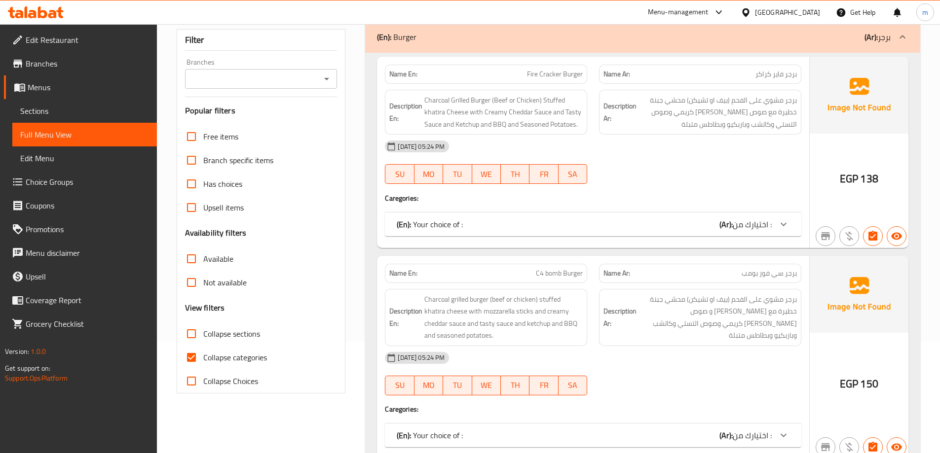
click at [228, 352] on span "Collapse categories" at bounding box center [235, 358] width 64 height 12
click at [203, 350] on input "Collapse categories" at bounding box center [192, 358] width 24 height 24
checkbox input "false"
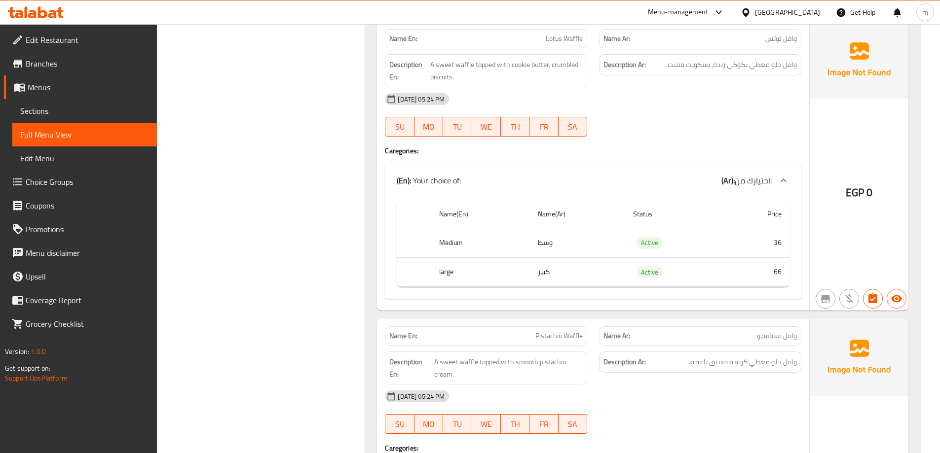
scroll to position [2714, 0]
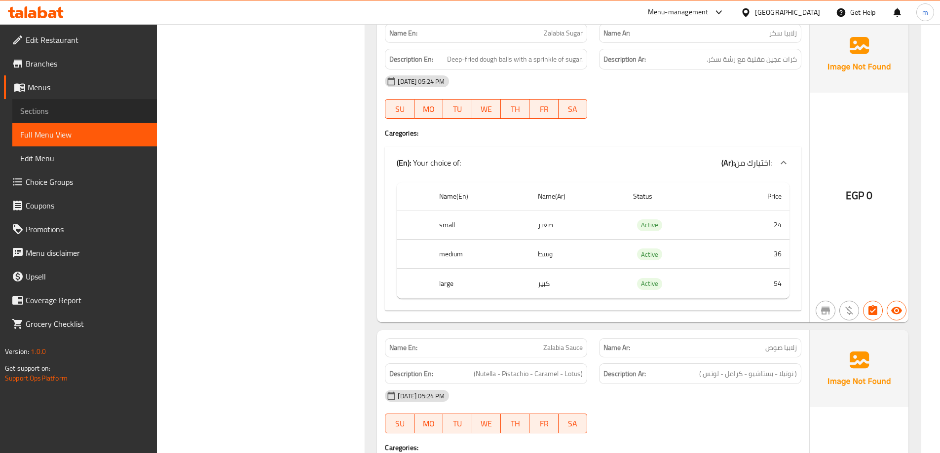
click at [70, 111] on span "Sections" at bounding box center [84, 111] width 129 height 12
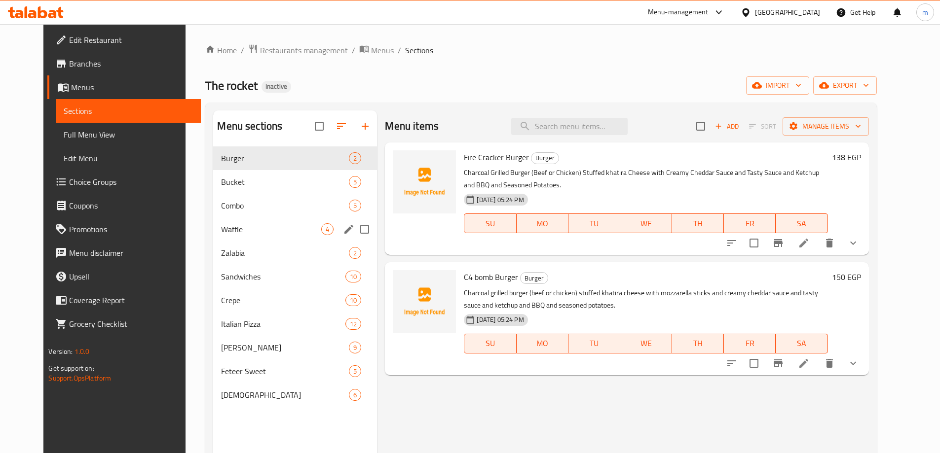
click at [223, 228] on span "Waffle" at bounding box center [271, 230] width 100 height 12
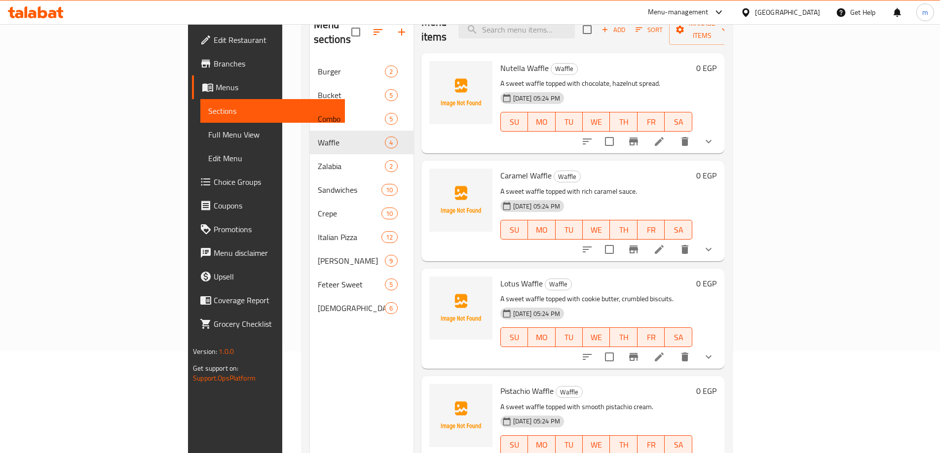
scroll to position [138, 0]
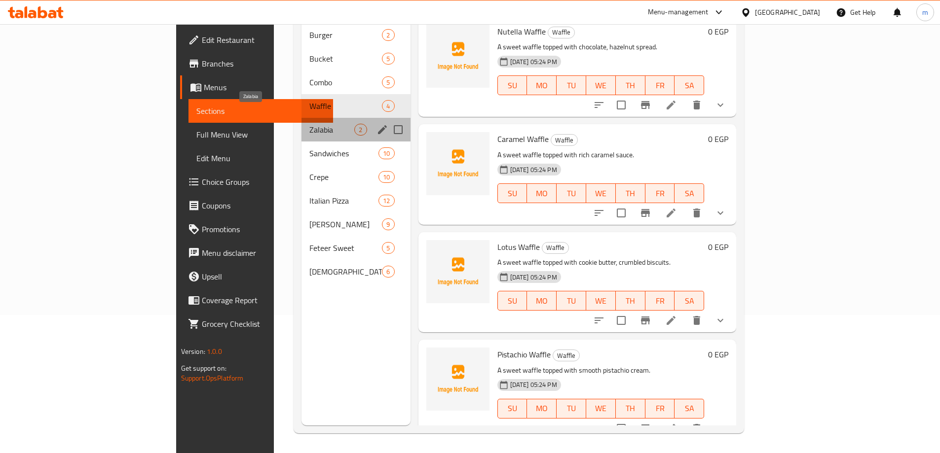
click at [309, 124] on span "Zalabia" at bounding box center [331, 130] width 45 height 12
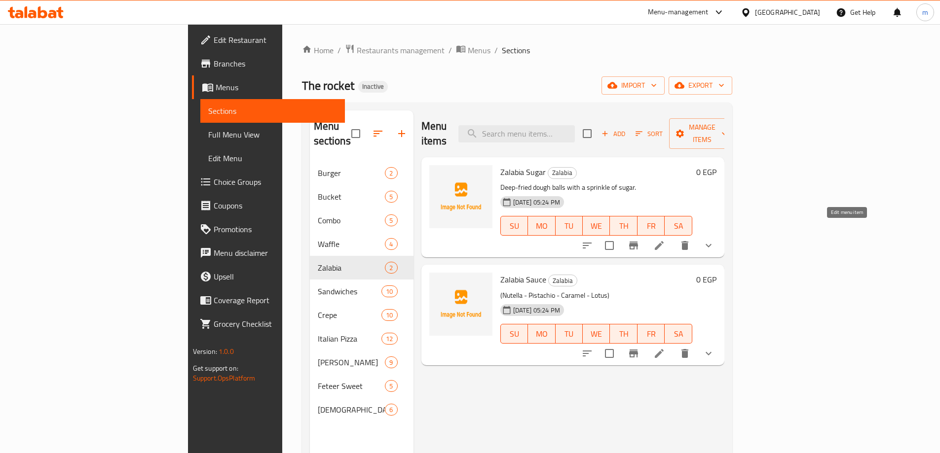
click at [665, 240] on icon at bounding box center [659, 246] width 12 height 12
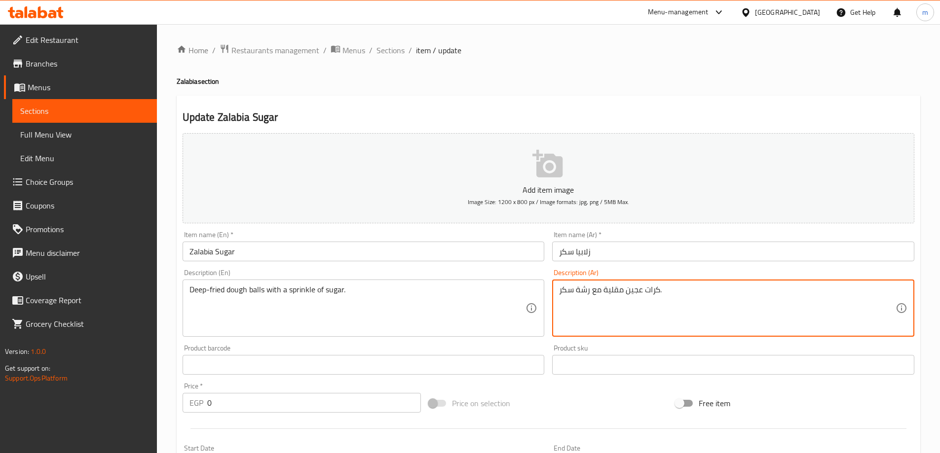
click at [590, 293] on textarea "كرات عجين مقلية مع رشة سكر." at bounding box center [727, 308] width 336 height 47
click at [817, 295] on textarea "كرات عجين مقلية مع رشة سكر." at bounding box center [727, 308] width 336 height 47
click at [826, 292] on textarea "كرات عجين مقلية مع رشة سكر." at bounding box center [727, 308] width 336 height 47
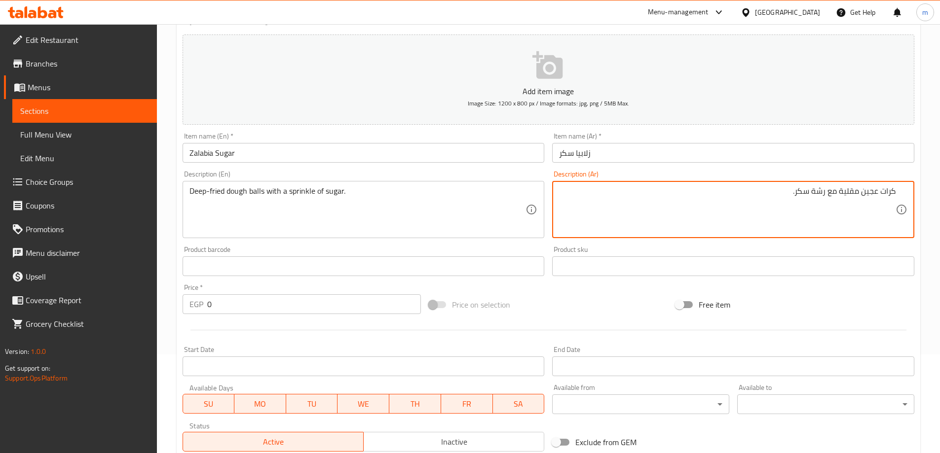
click at [817, 295] on div "Free item" at bounding box center [795, 305] width 247 height 27
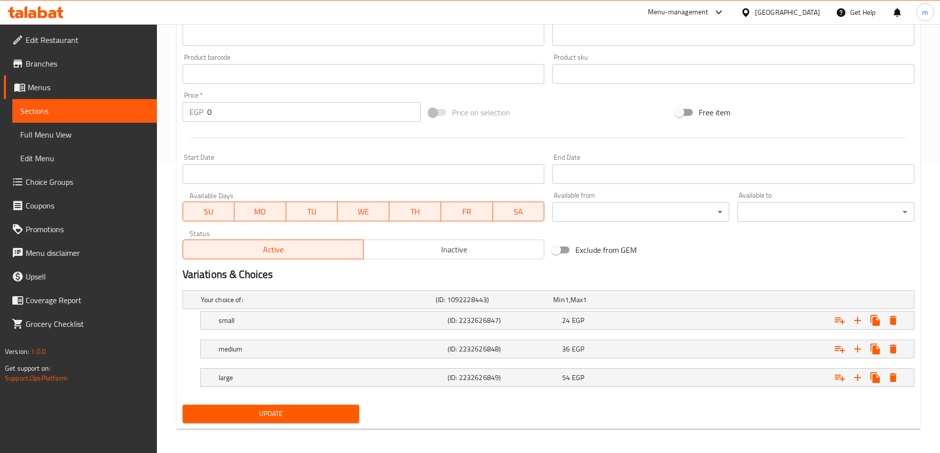
scroll to position [295, 0]
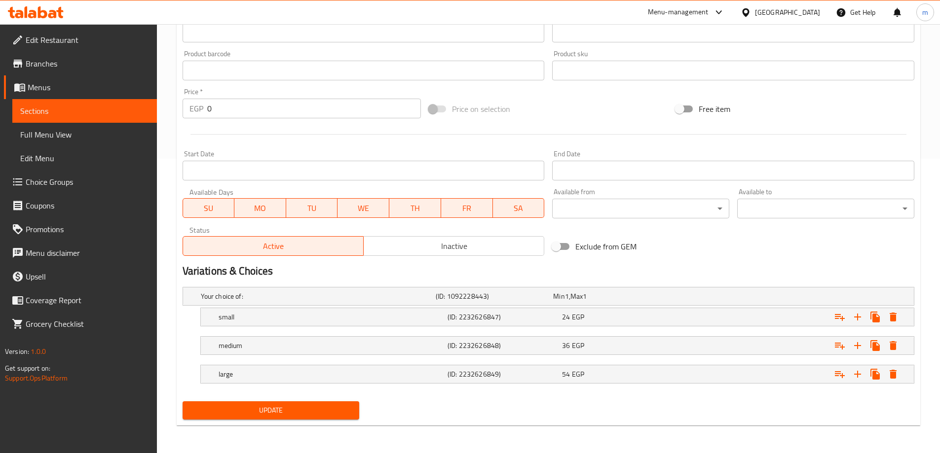
click at [320, 407] on span "Update" at bounding box center [270, 411] width 161 height 12
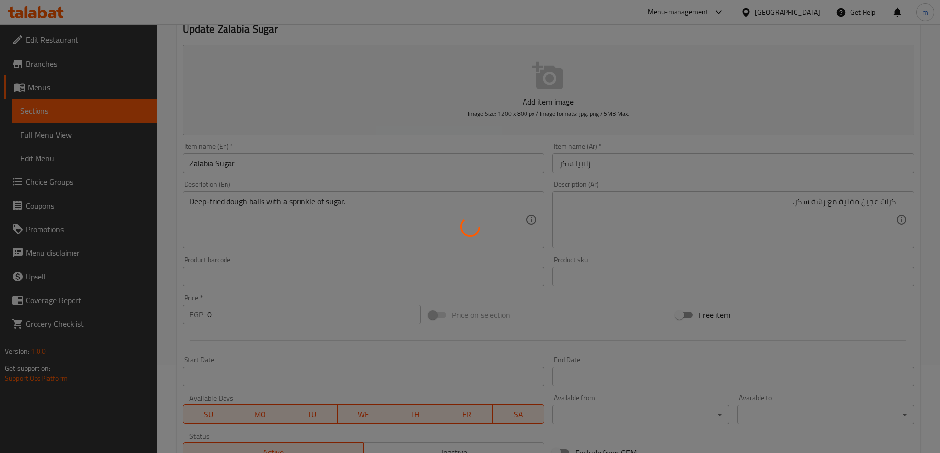
scroll to position [0, 0]
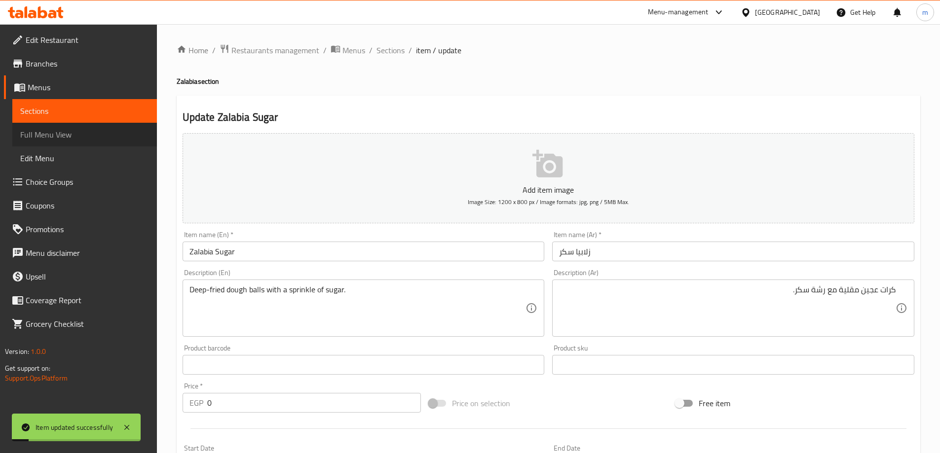
click at [24, 129] on span "Full Menu View" at bounding box center [84, 135] width 129 height 12
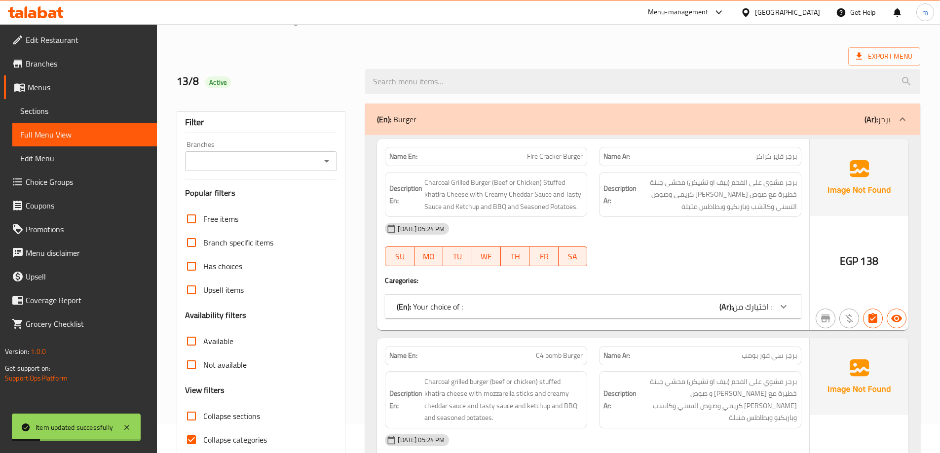
scroll to position [247, 0]
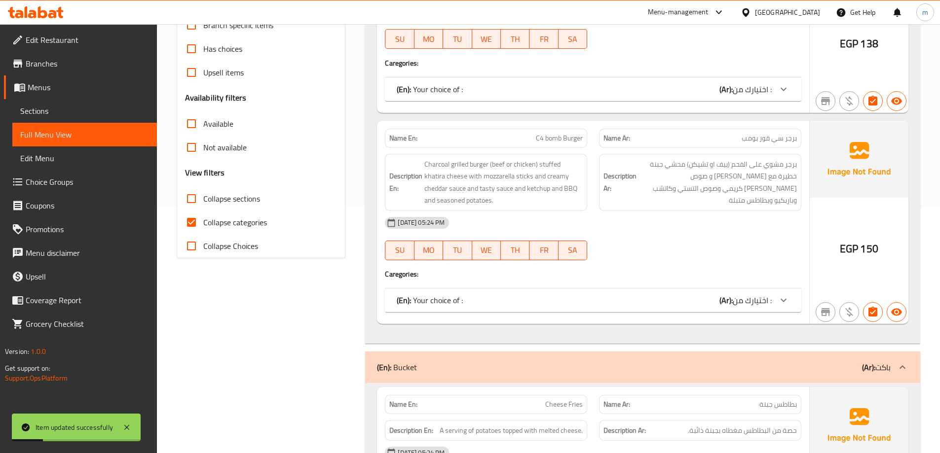
click at [227, 220] on span "Collapse categories" at bounding box center [235, 223] width 64 height 12
click at [203, 220] on input "Collapse categories" at bounding box center [192, 223] width 24 height 24
checkbox input "false"
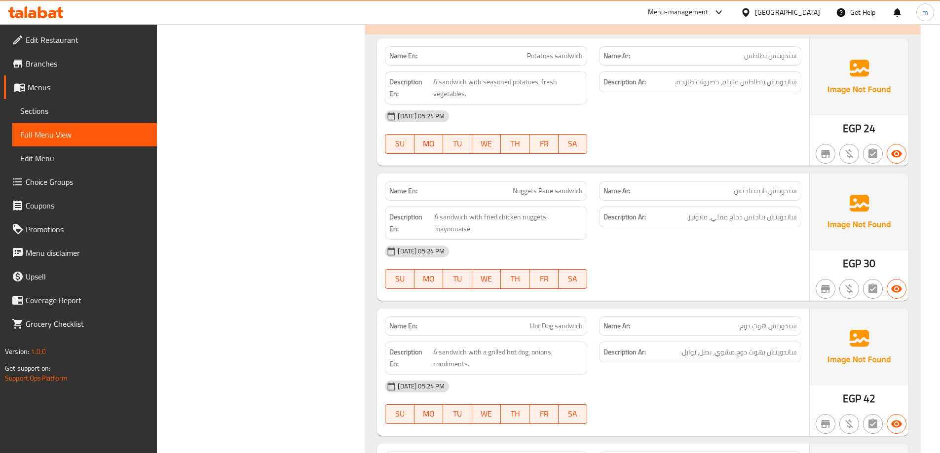
scroll to position [4441, 0]
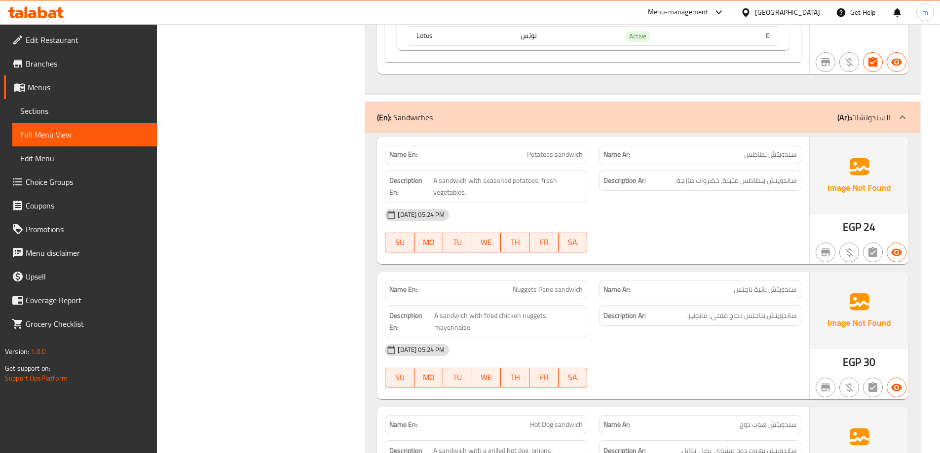
click at [65, 115] on span "Sections" at bounding box center [84, 111] width 129 height 12
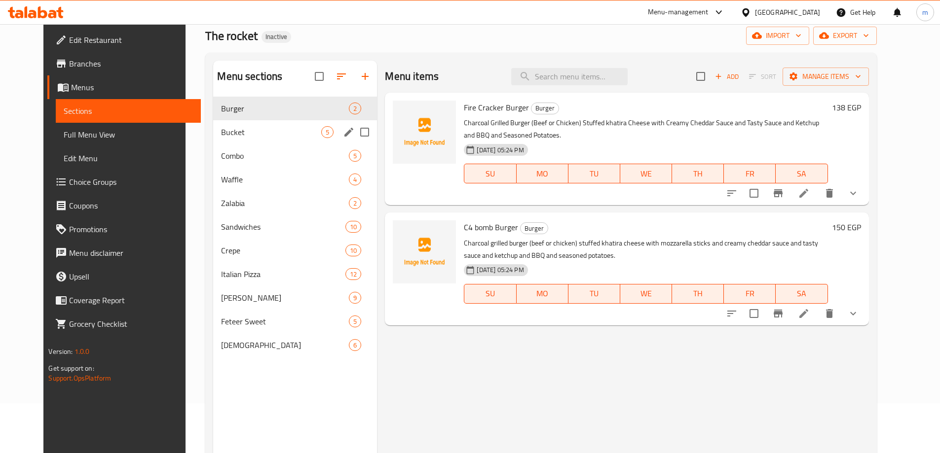
scroll to position [39, 0]
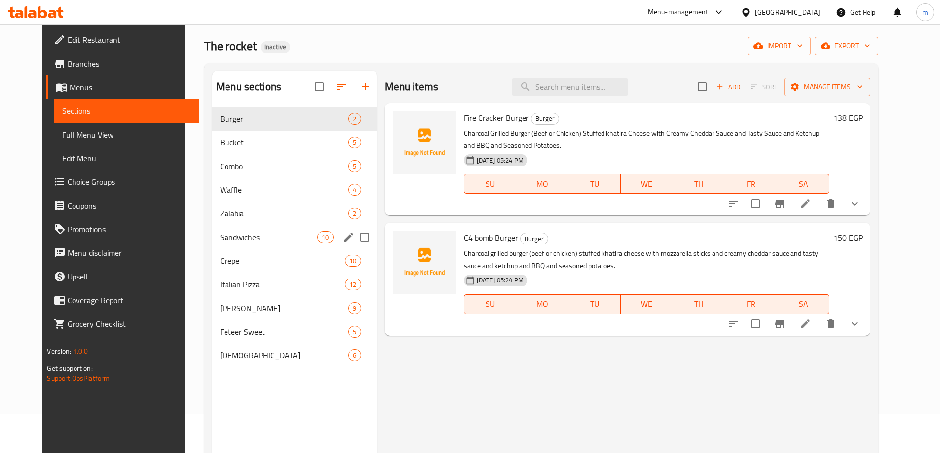
click at [241, 231] on span "Sandwiches" at bounding box center [268, 237] width 97 height 12
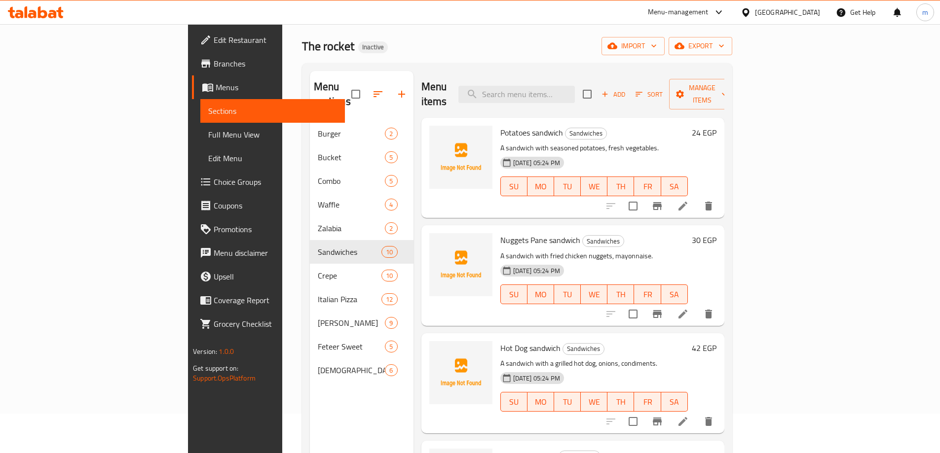
click at [689, 200] on icon at bounding box center [683, 206] width 12 height 12
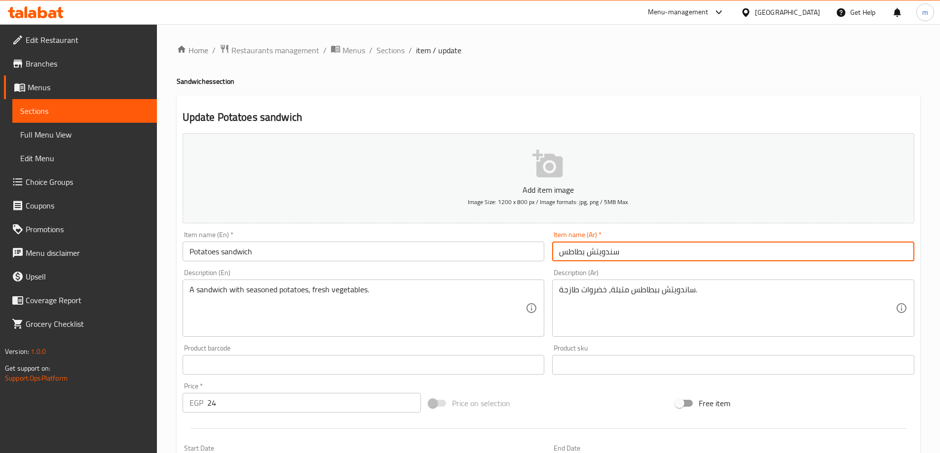
click at [615, 256] on input "سندويتش بطاطس" at bounding box center [733, 252] width 362 height 20
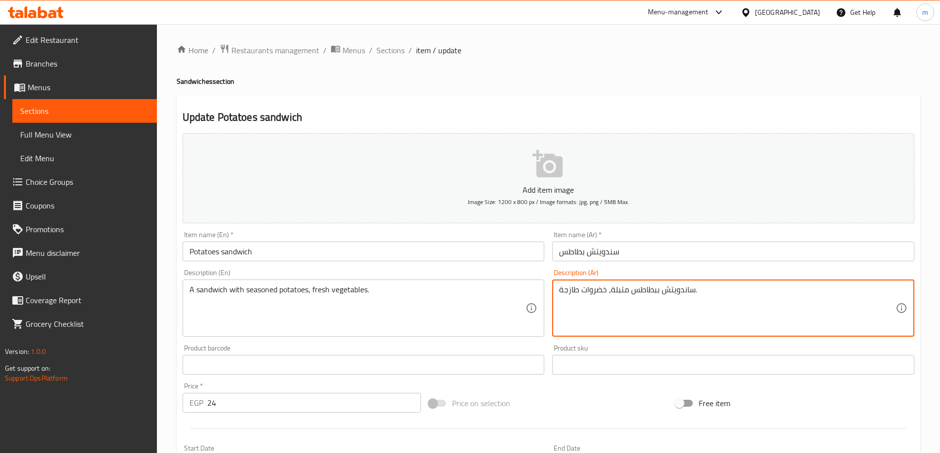
click at [675, 293] on textarea "ساندويتش ببطاطس متبلة، خضروات طازجة." at bounding box center [727, 308] width 336 height 47
paste textarea
type textarea "سندويتش ببطاطس متبلة، خضروات طازجة."
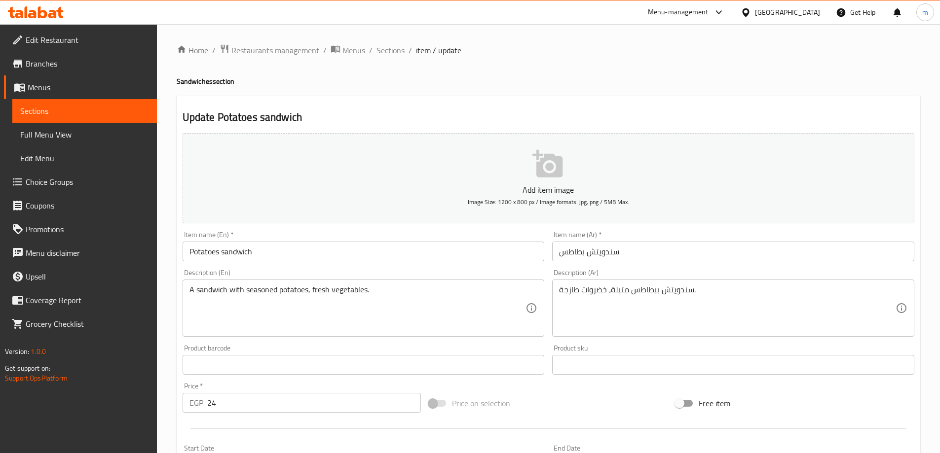
click at [622, 400] on div "Price on selection" at bounding box center [548, 403] width 247 height 27
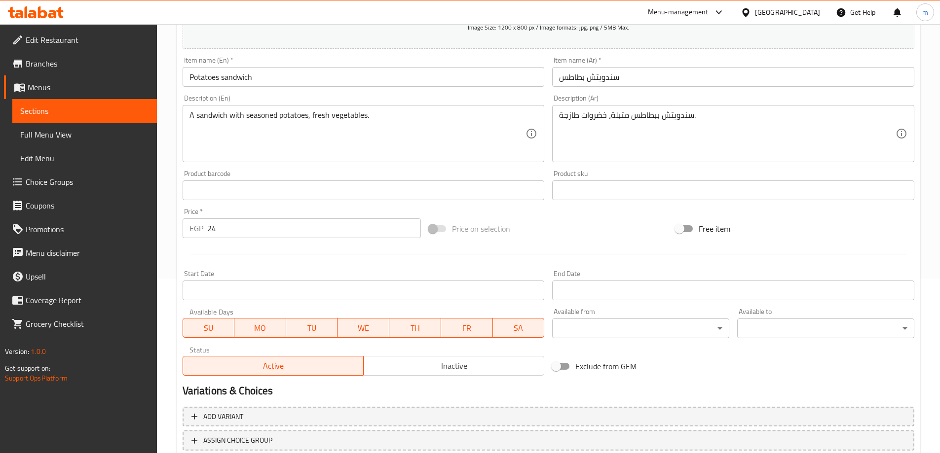
scroll to position [244, 0]
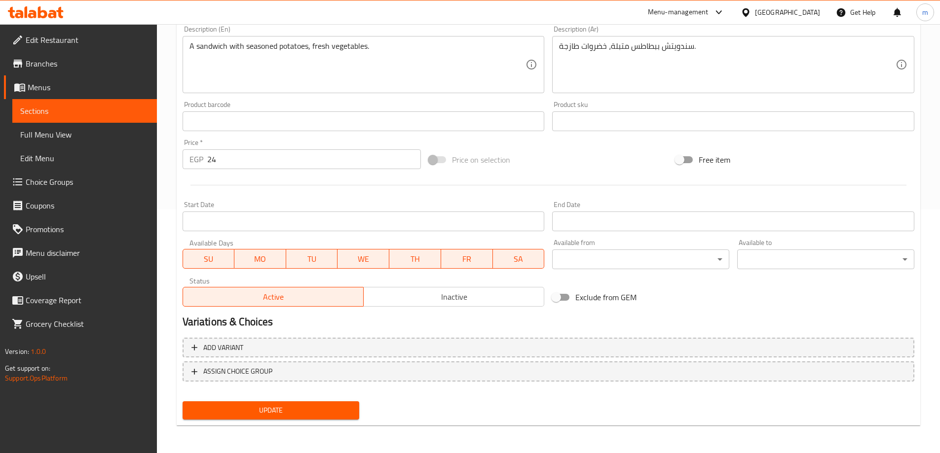
click at [271, 410] on span "Update" at bounding box center [270, 411] width 161 height 12
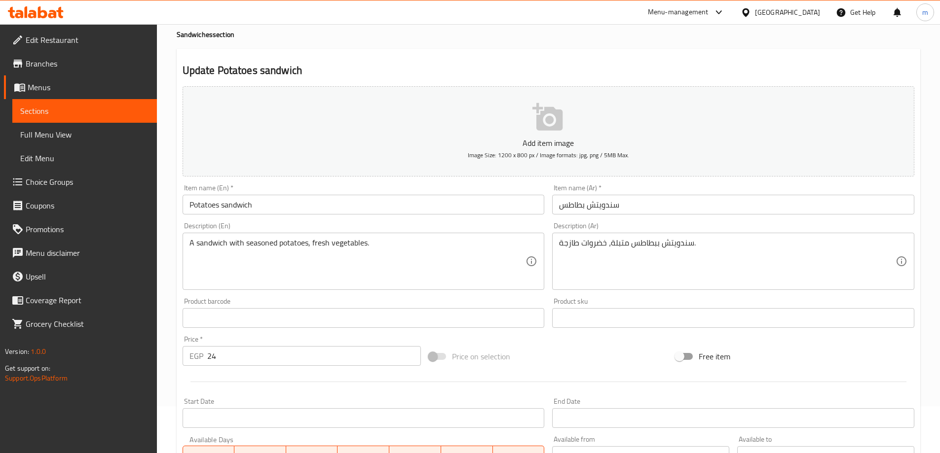
scroll to position [0, 0]
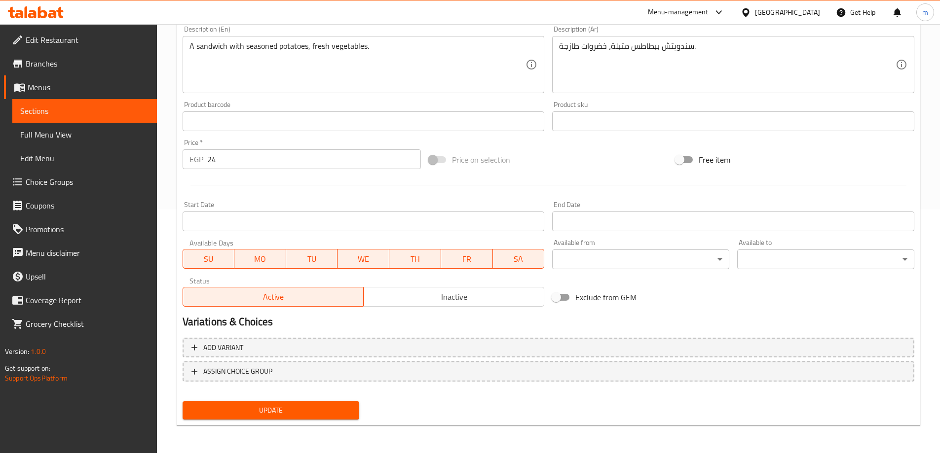
click at [331, 405] on span "Update" at bounding box center [270, 411] width 161 height 12
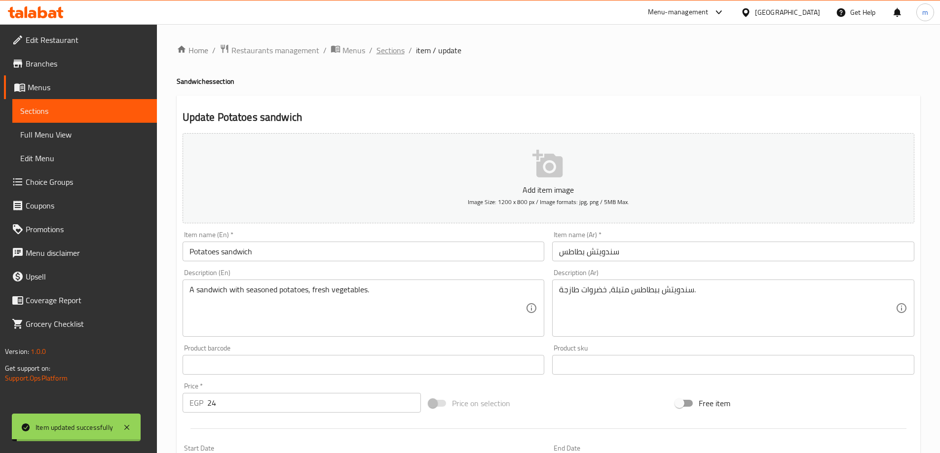
click at [387, 55] on span "Sections" at bounding box center [390, 50] width 28 height 12
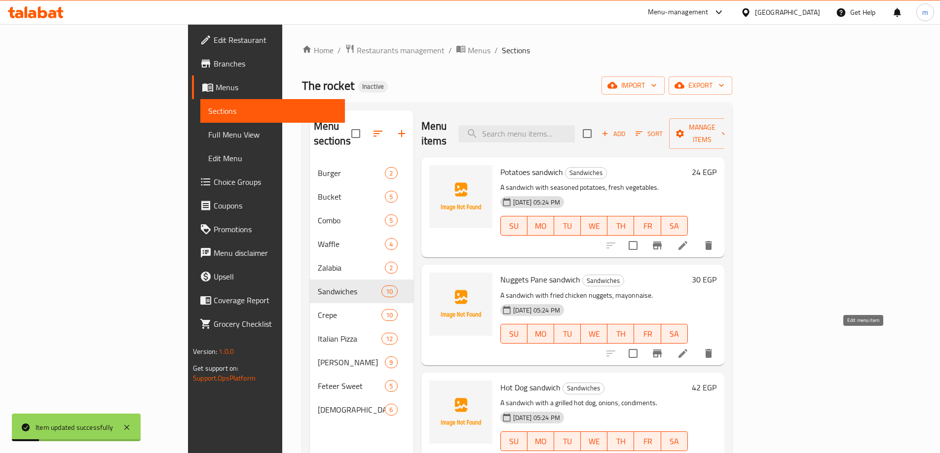
click at [689, 348] on icon at bounding box center [683, 354] width 12 height 12
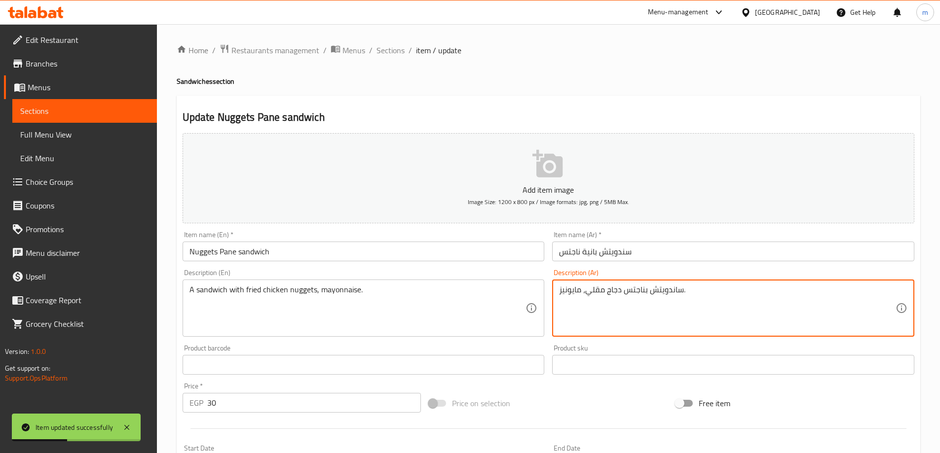
click at [669, 289] on textarea "ساندويتش بناجتس دجاج مقلي، مايونيز." at bounding box center [727, 308] width 336 height 47
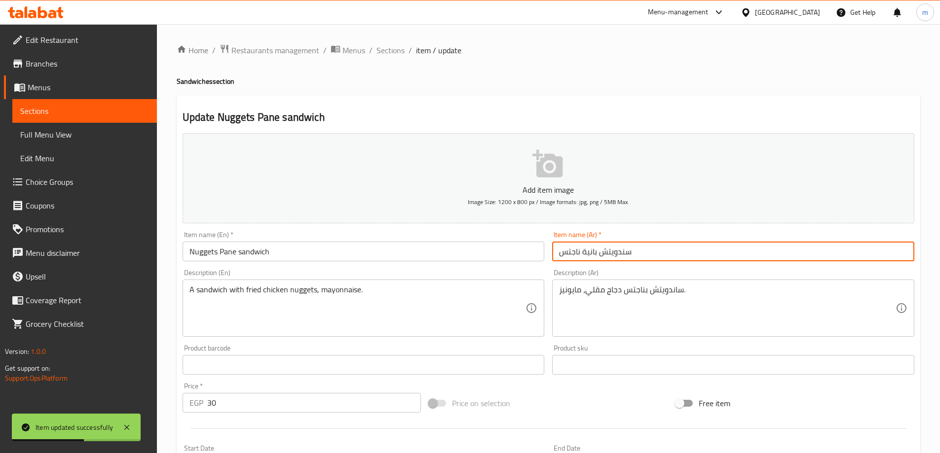
click at [615, 248] on input "سندويتش بانية ناجتس" at bounding box center [733, 252] width 362 height 20
paste input "ا"
type input "سندويتش بانية ناجتس"
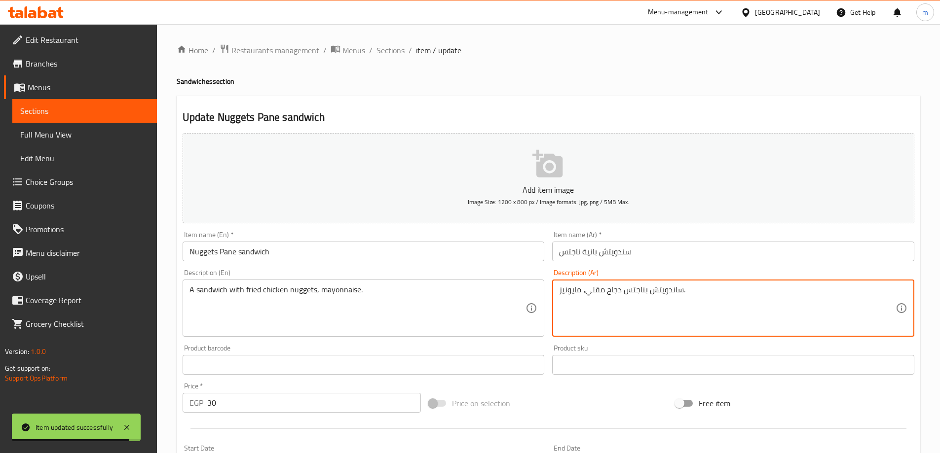
click at [667, 294] on textarea "ساندويتش بناجتس دجاج مقلي، مايونيز." at bounding box center [727, 308] width 336 height 47
paste textarea
type textarea "سندويتش بناجتس دجاج مقلي، مايونيز."
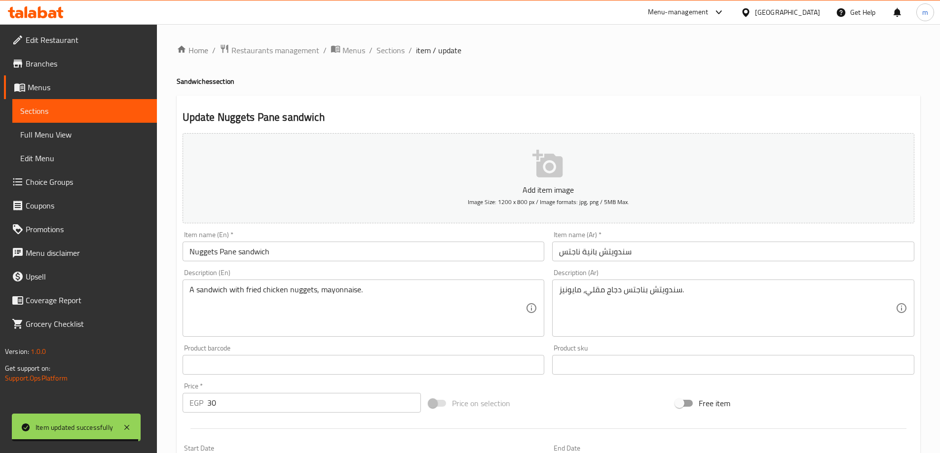
click at [622, 387] on div "Add item image Image Size: 1200 x 800 px / Image formats: jpg, png / 5MB Max. I…" at bounding box center [549, 341] width 740 height 425
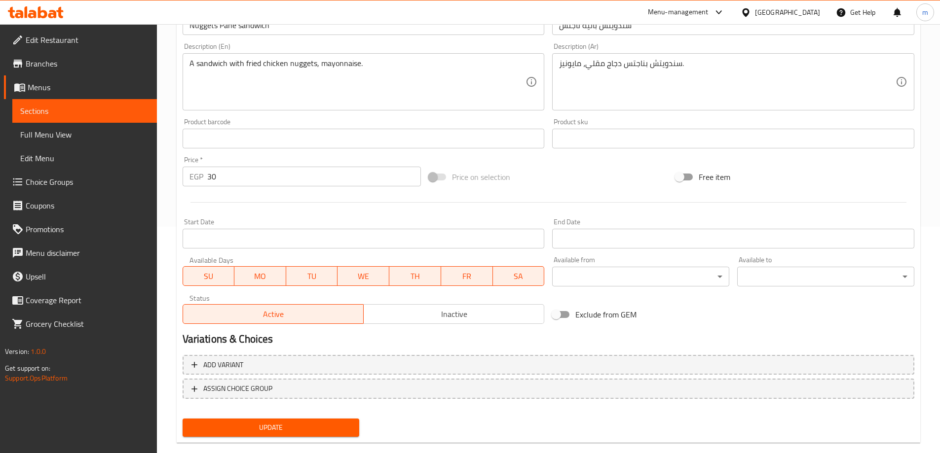
scroll to position [244, 0]
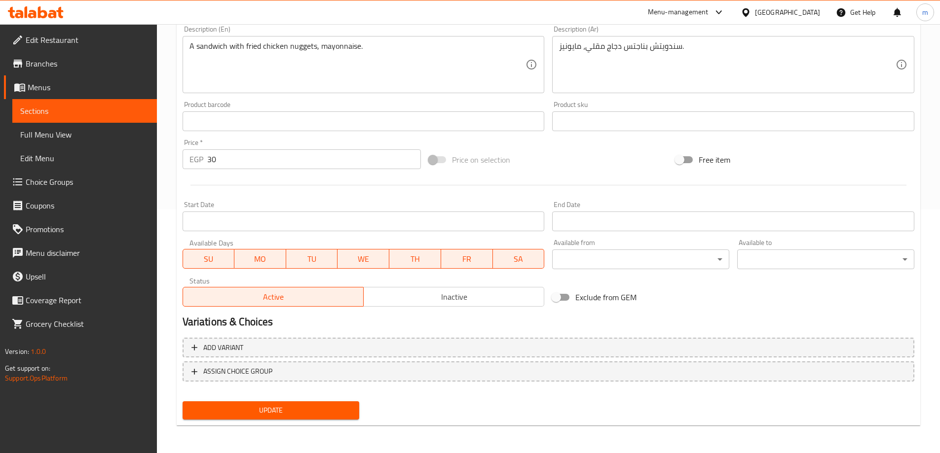
click at [331, 409] on span "Update" at bounding box center [270, 411] width 161 height 12
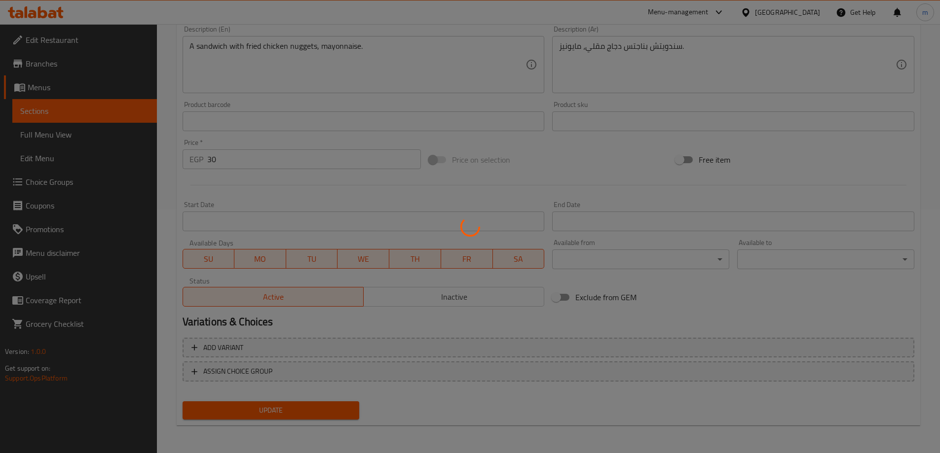
scroll to position [0, 0]
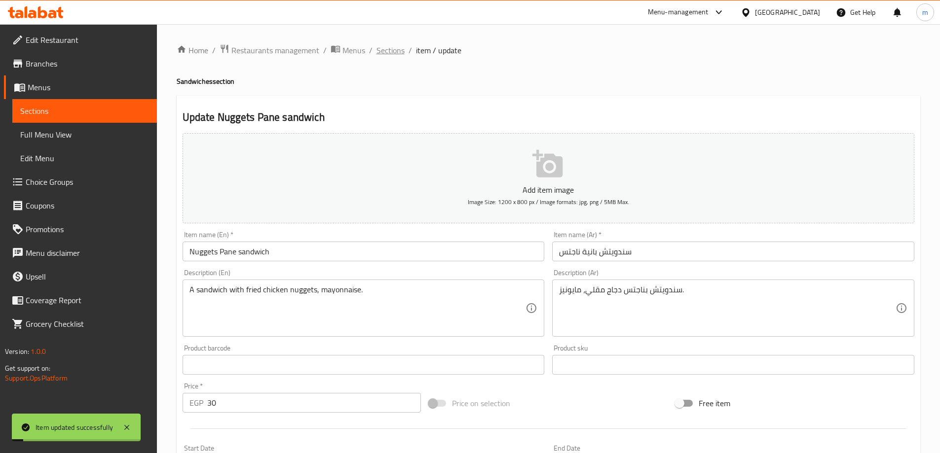
click at [392, 48] on span "Sections" at bounding box center [390, 50] width 28 height 12
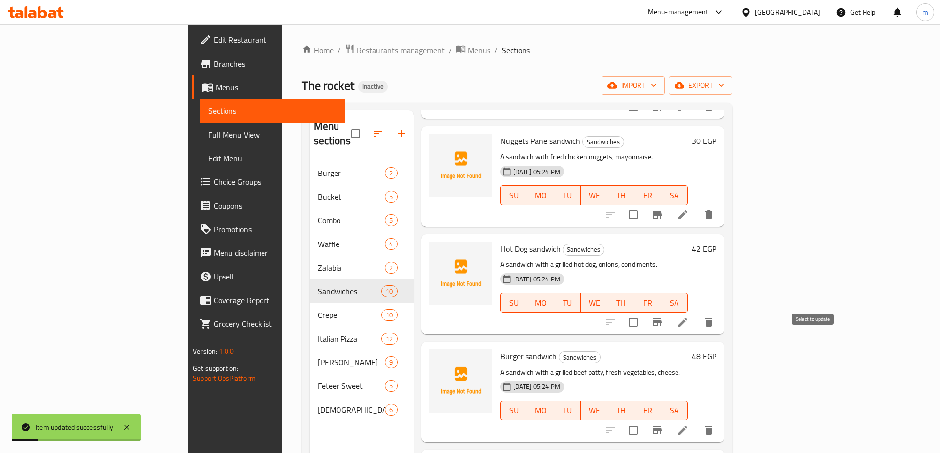
scroll to position [148, 0]
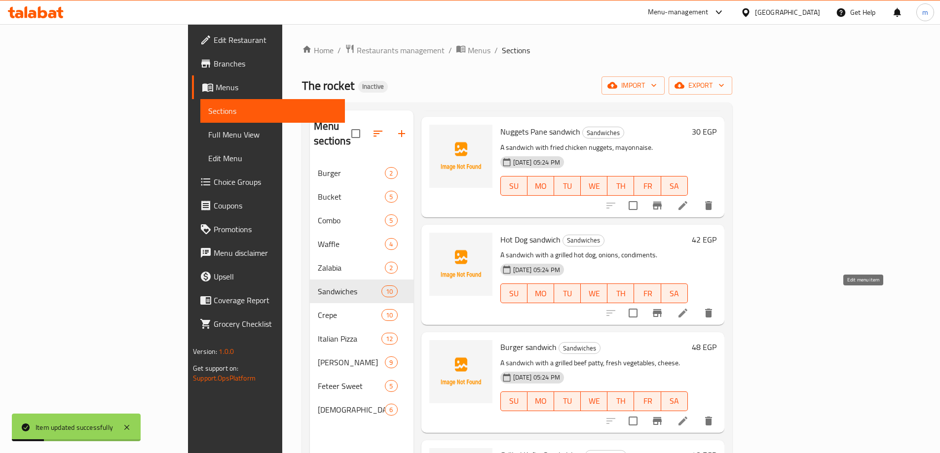
click at [689, 307] on icon at bounding box center [683, 313] width 12 height 12
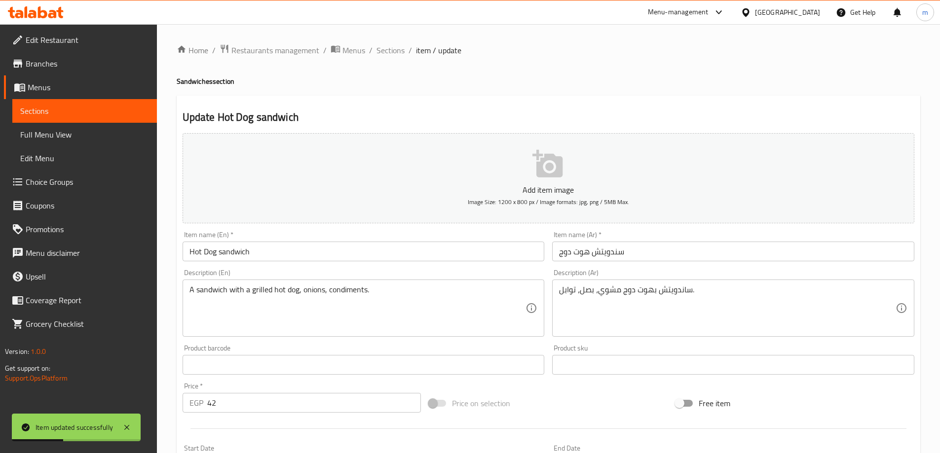
click at [615, 251] on input "سندويتش هوت دوج" at bounding box center [733, 252] width 362 height 20
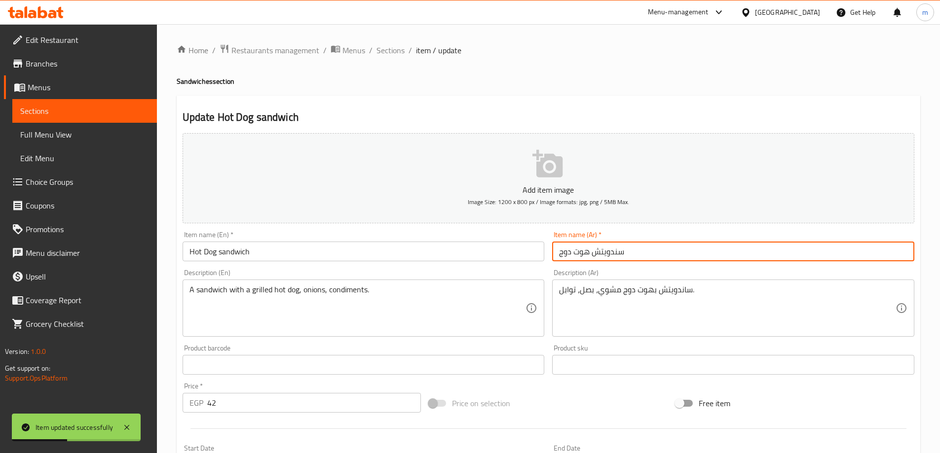
click at [615, 251] on input "سندويتش هوت دوج" at bounding box center [733, 252] width 362 height 20
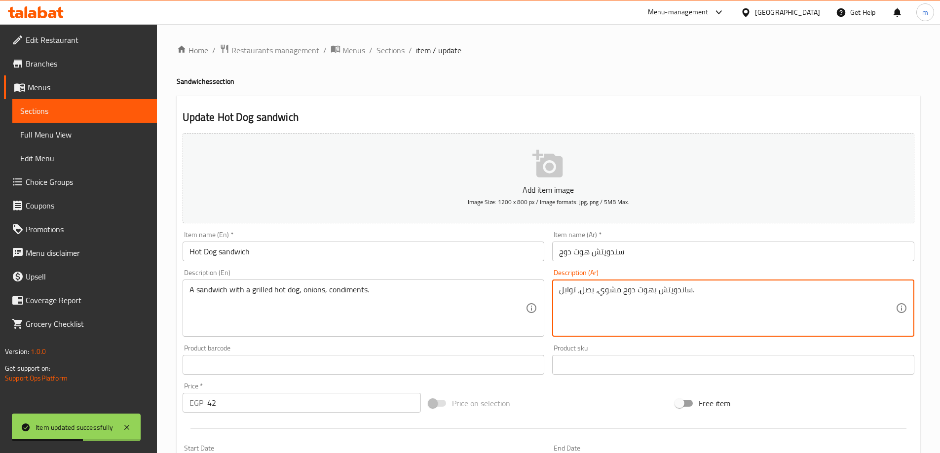
paste textarea "ندويتش"
click at [673, 291] on textarea "ساندويسندويتش تش بهوت دوج مشوي، بصل، توابل." at bounding box center [727, 308] width 336 height 47
click at [673, 291] on textarea "ساندويتش بهوت دوج مشوي، بصل، توابل." at bounding box center [727, 308] width 336 height 47
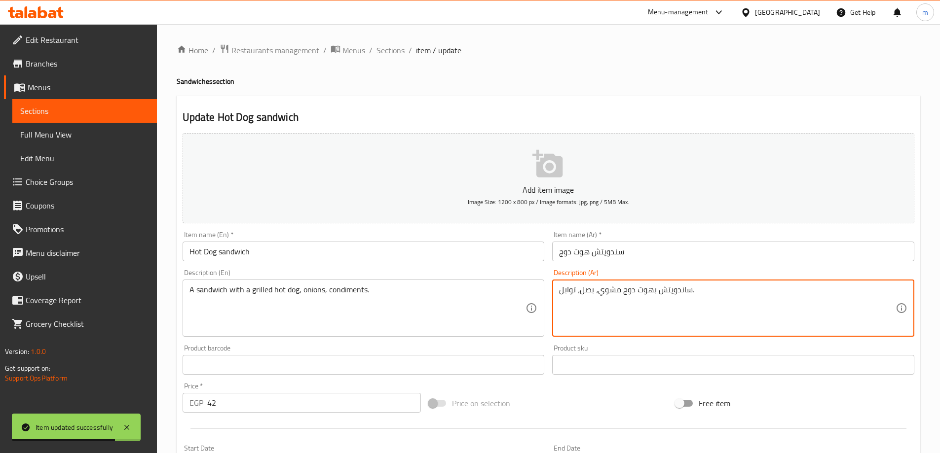
paste textarea
type textarea "سندويتش بهوت دوج مشوي، بصل، توابل."
click at [636, 405] on div "Price on selection" at bounding box center [548, 403] width 247 height 27
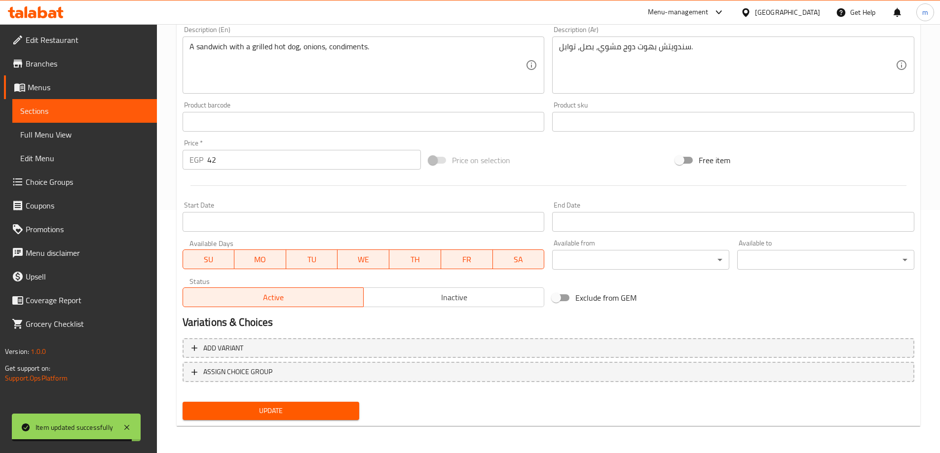
scroll to position [244, 0]
click at [344, 410] on span "Update" at bounding box center [270, 411] width 161 height 12
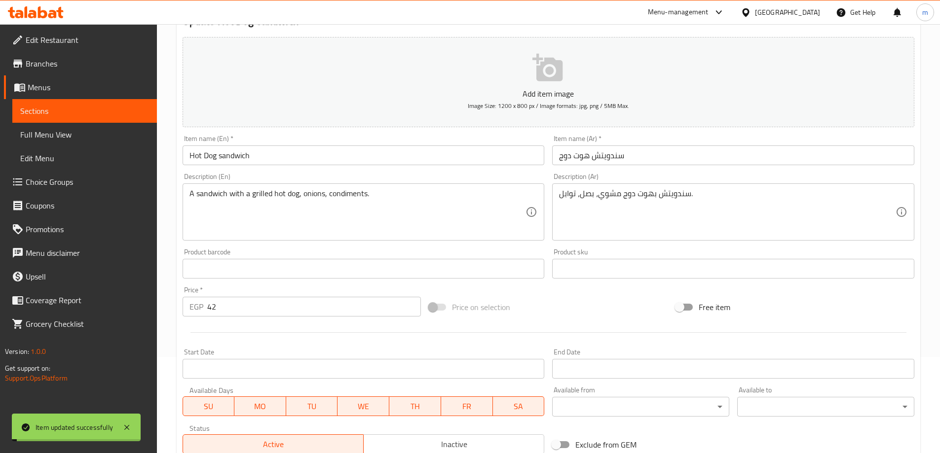
scroll to position [0, 0]
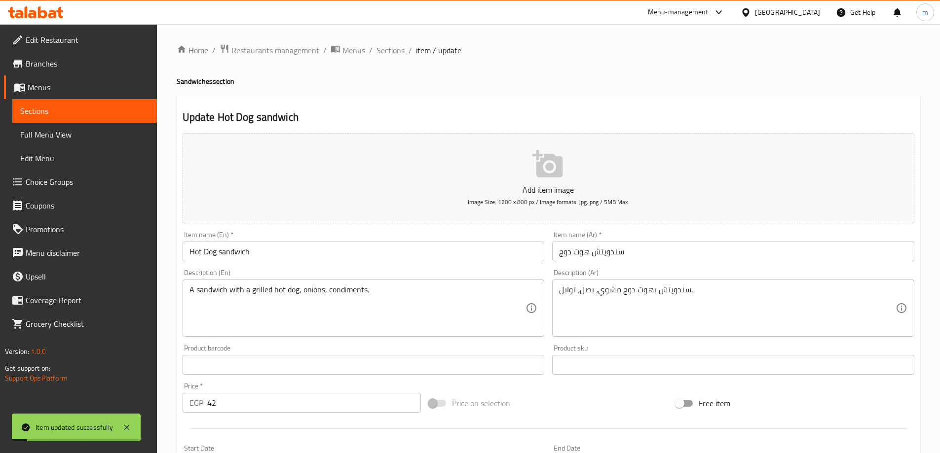
click at [392, 56] on span "Sections" at bounding box center [390, 50] width 28 height 12
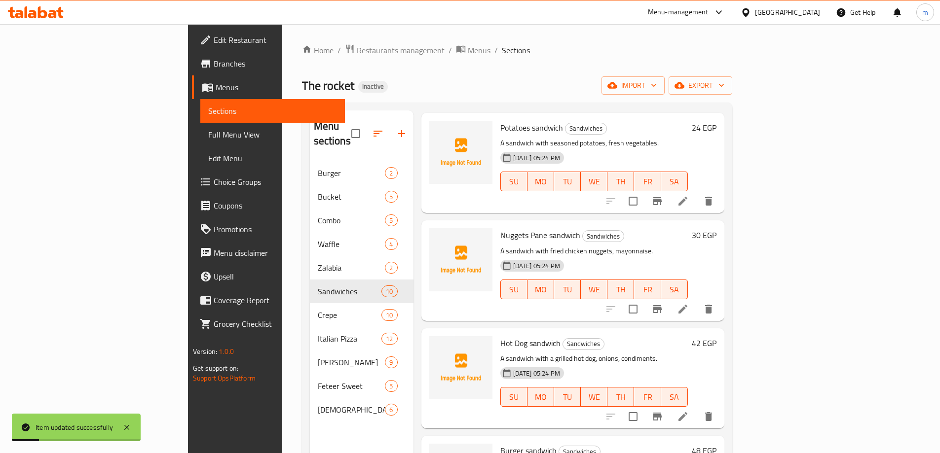
scroll to position [197, 0]
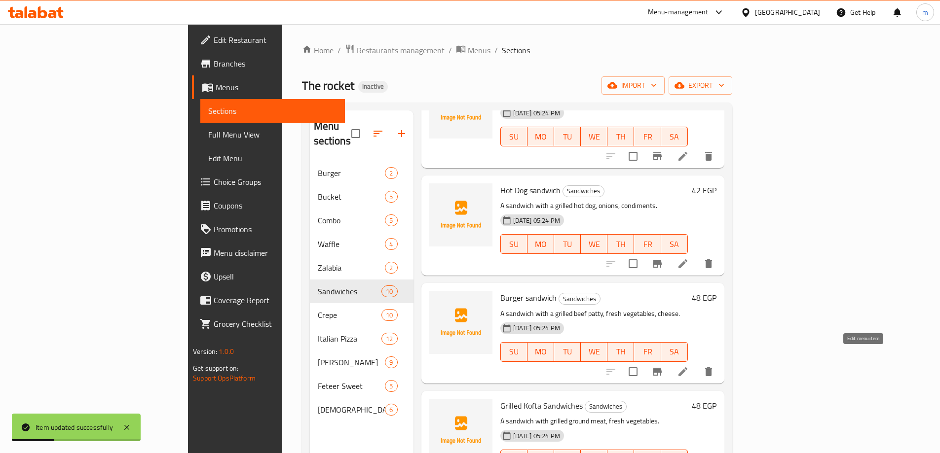
click at [689, 366] on icon at bounding box center [683, 372] width 12 height 12
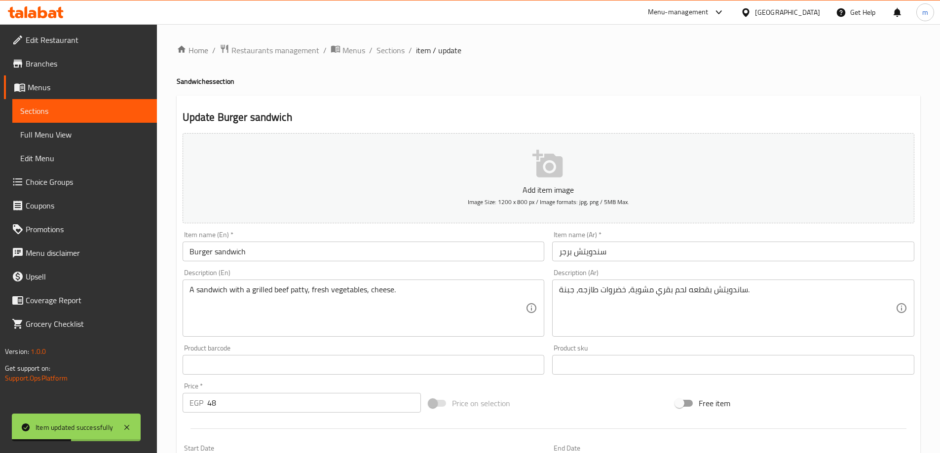
click at [594, 254] on input "سندويتش برجر" at bounding box center [733, 252] width 362 height 20
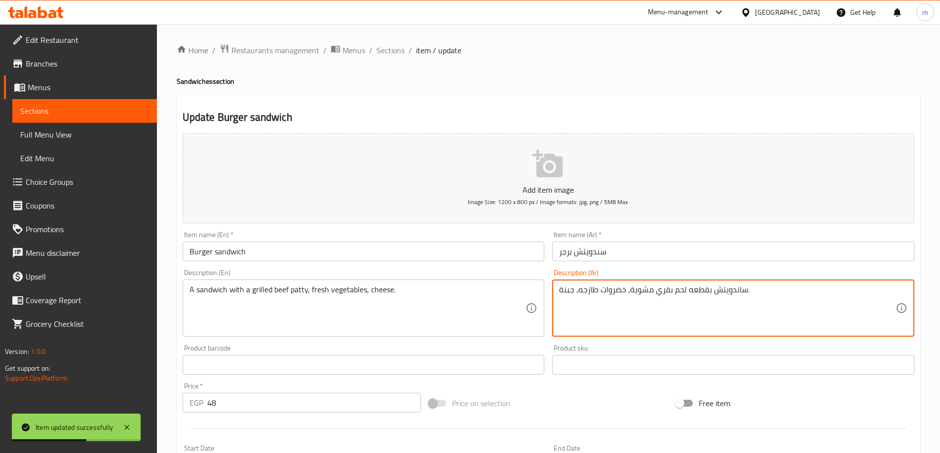
click at [723, 290] on textarea "ساندويتش بقطعه لحم بقري مشوية، خضروات طازجه، جبنة." at bounding box center [727, 308] width 336 height 47
paste textarea
type textarea "سندويتش بقطعه لحم بقري مشوية، خضروات طازجه، جبنة."
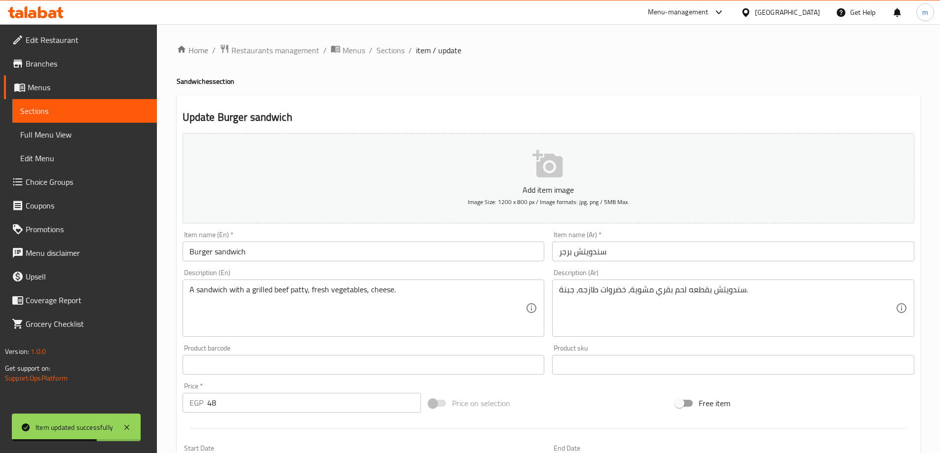
click at [629, 407] on div "Price on selection" at bounding box center [548, 403] width 247 height 27
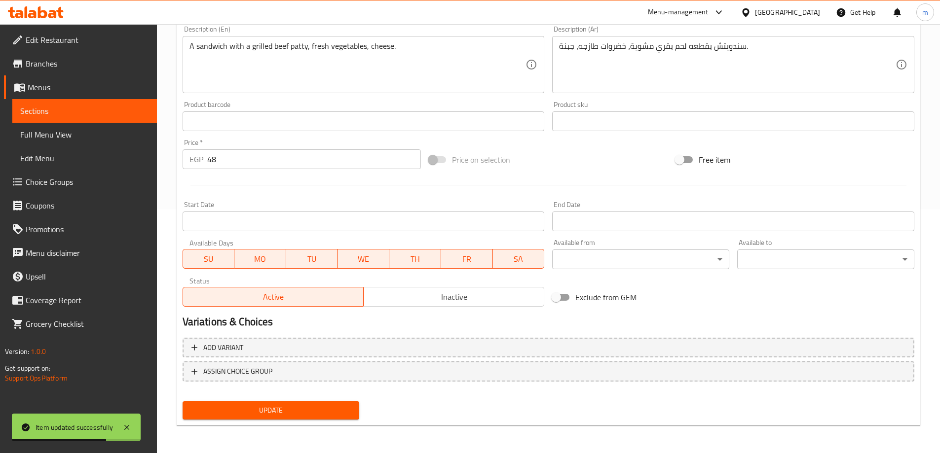
click at [338, 403] on button "Update" at bounding box center [271, 411] width 177 height 18
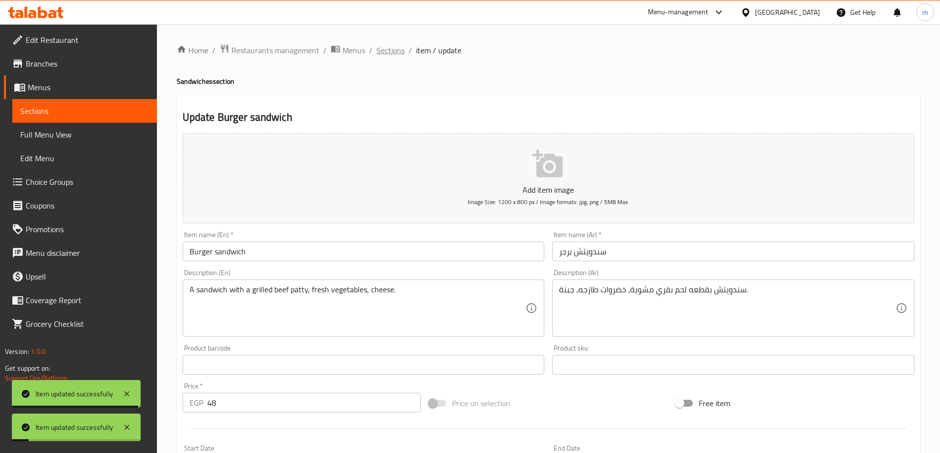
click at [390, 51] on span "Sections" at bounding box center [390, 50] width 28 height 12
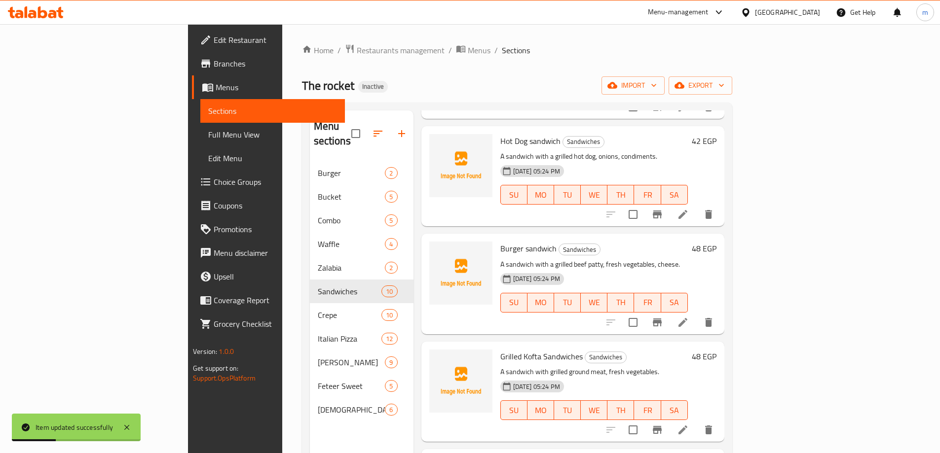
scroll to position [395, 0]
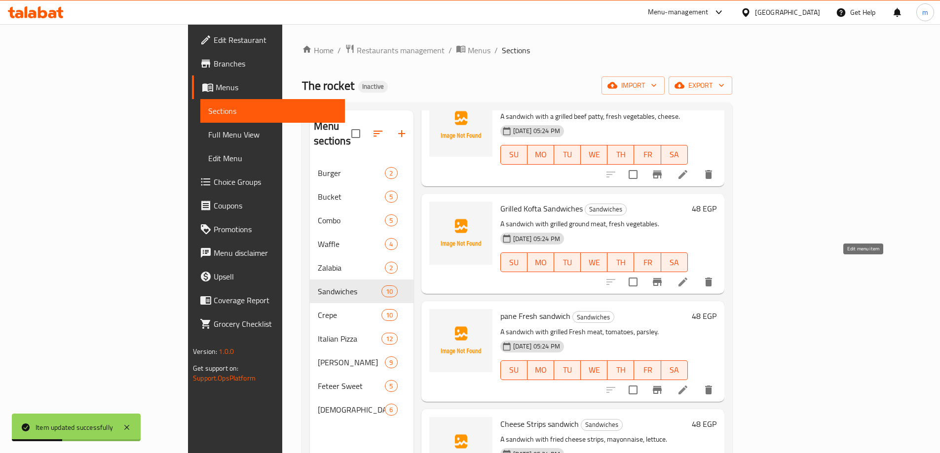
click at [687, 278] on icon at bounding box center [682, 282] width 9 height 9
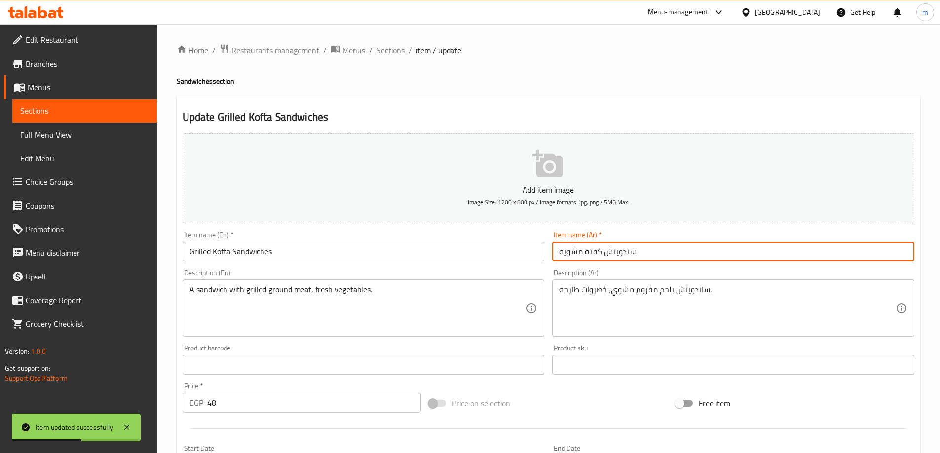
click at [630, 255] on input "سندويتش كفتة مشوية" at bounding box center [733, 252] width 362 height 20
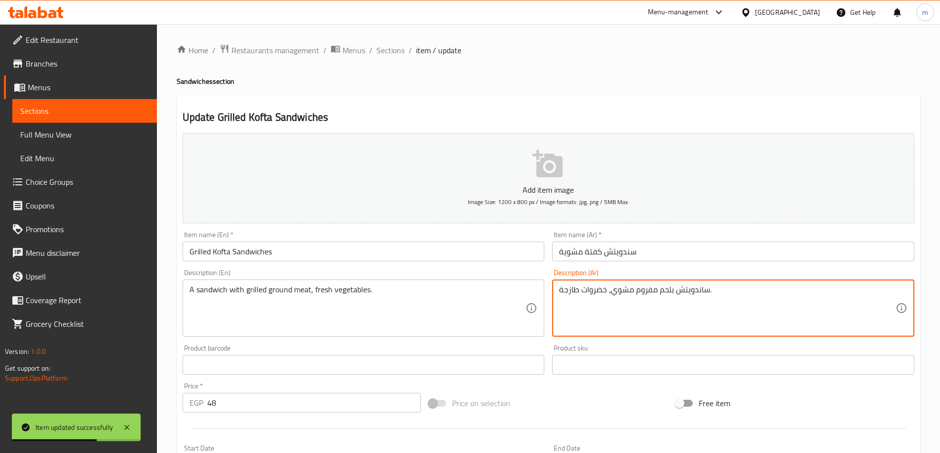
click at [686, 296] on textarea "ساندويتش بلحم مفروم مشوي، خضروات طازجة." at bounding box center [727, 308] width 336 height 47
paste textarea
type textarea "سندويتش بلحم مفروم مشوي، خضروات طازجة."
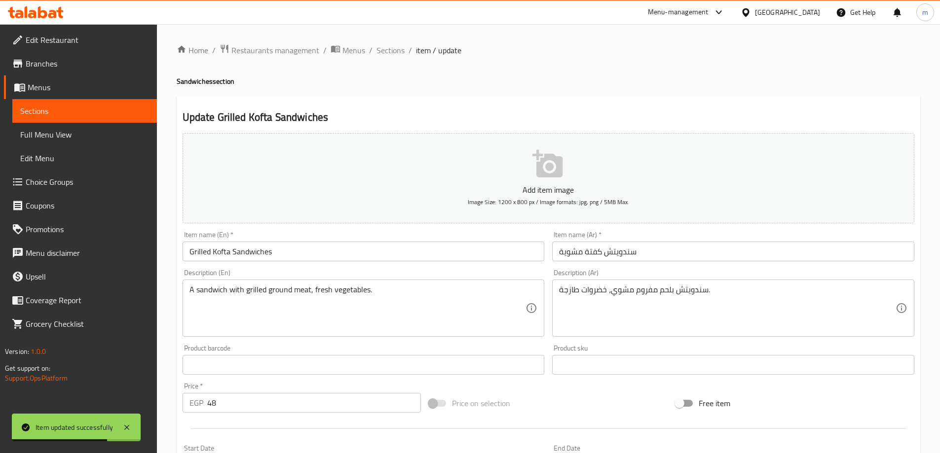
click at [598, 413] on div "Price on selection" at bounding box center [548, 403] width 247 height 27
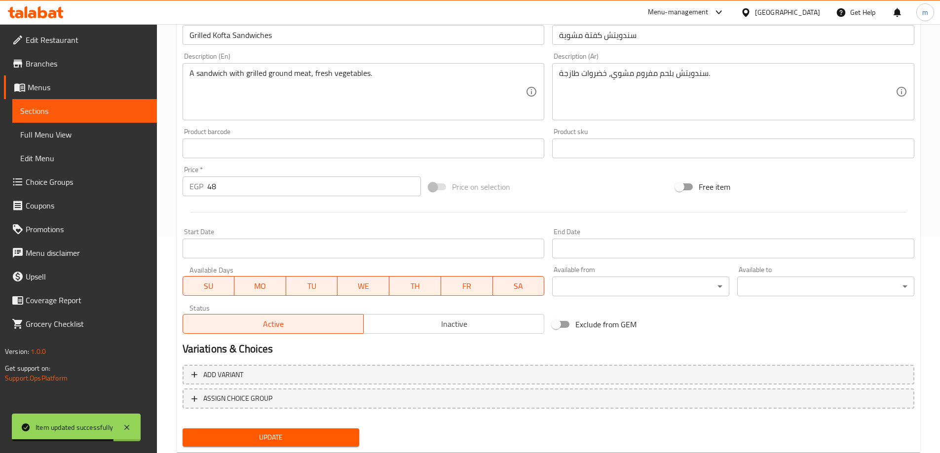
scroll to position [244, 0]
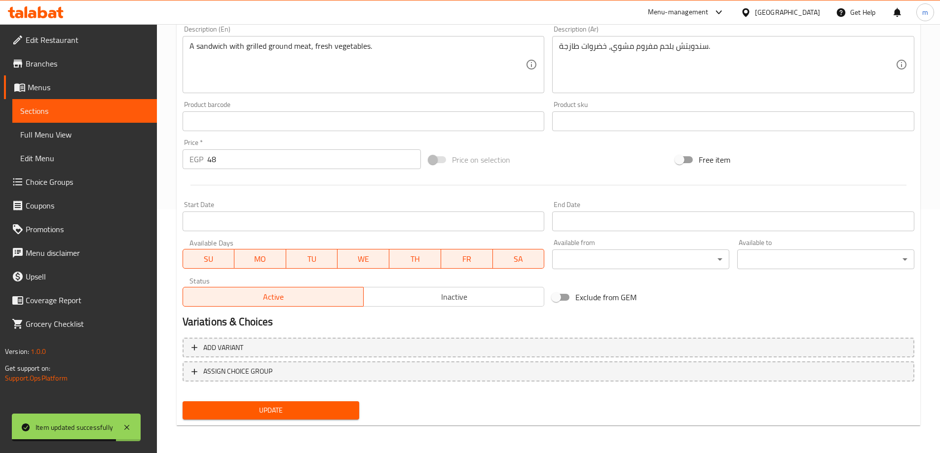
click at [342, 413] on span "Update" at bounding box center [270, 411] width 161 height 12
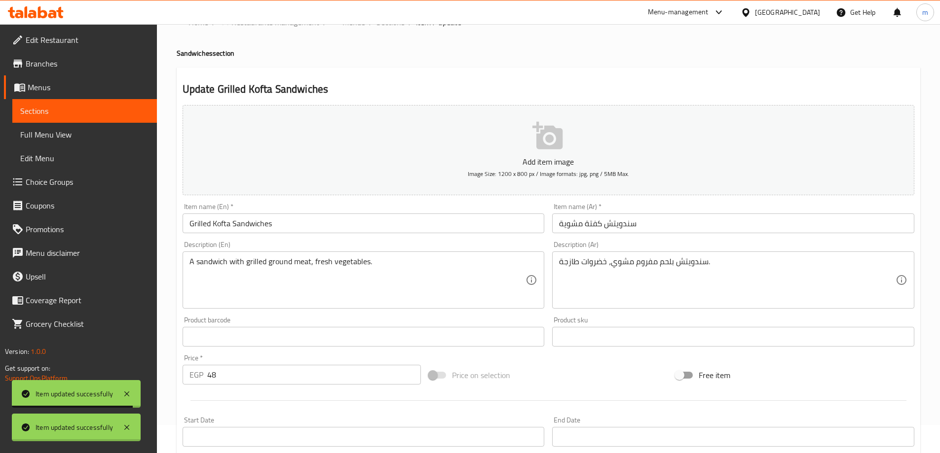
scroll to position [0, 0]
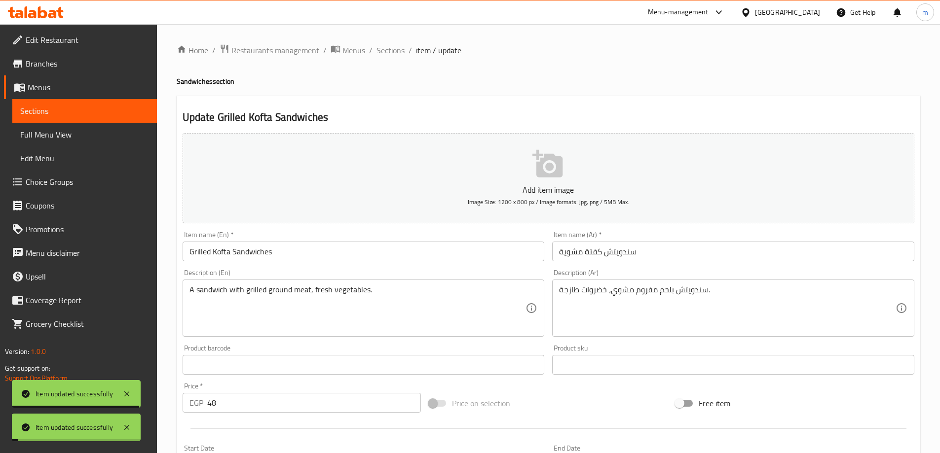
click at [391, 58] on div "Home / Restaurants management / Menus / Sections / item / update Sandwiches sec…" at bounding box center [549, 361] width 744 height 634
click at [395, 48] on span "Sections" at bounding box center [390, 50] width 28 height 12
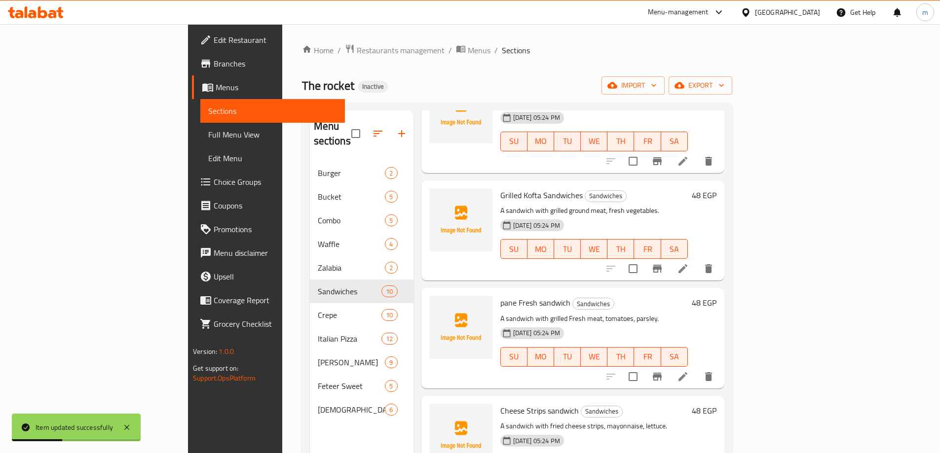
scroll to position [444, 0]
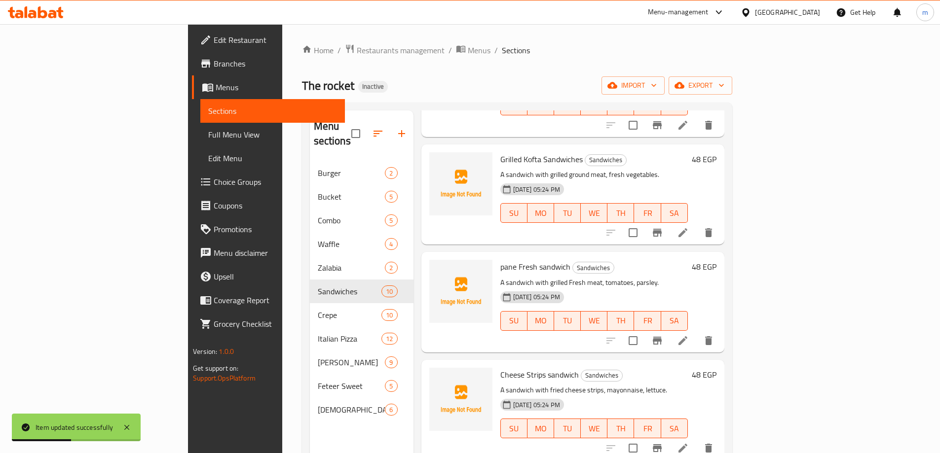
click at [720, 336] on div at bounding box center [659, 341] width 121 height 24
click at [687, 336] on icon at bounding box center [682, 340] width 9 height 9
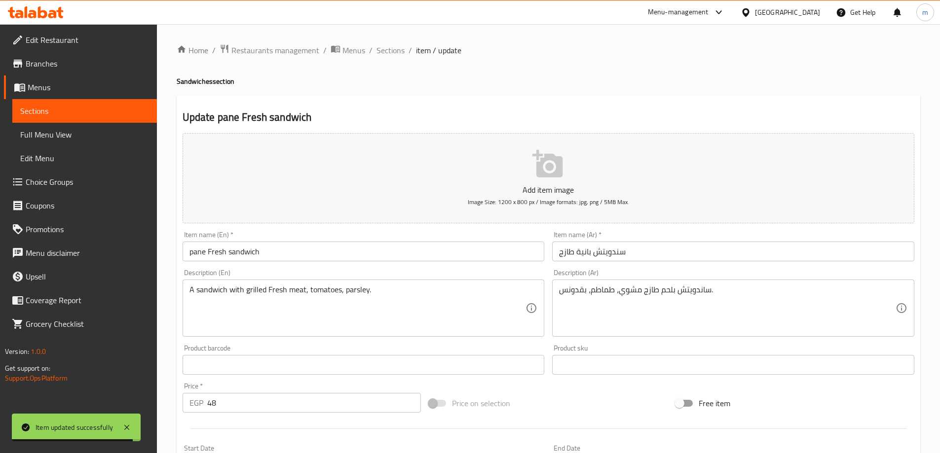
click at [323, 263] on div "Item name (En)   * pane Fresh sandwich Item name (En) *" at bounding box center [364, 246] width 370 height 38
click at [319, 261] on input "pane Fresh sandwich" at bounding box center [364, 252] width 362 height 20
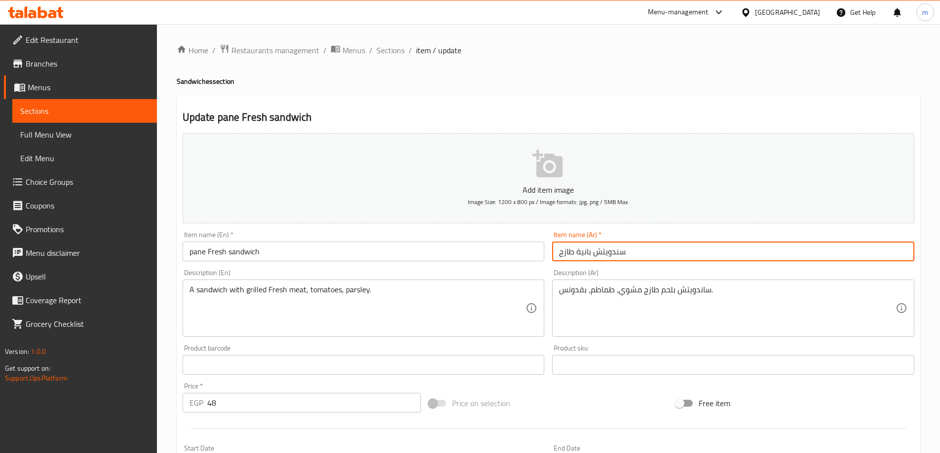
click at [615, 253] on input "سندويتش بانية طازج" at bounding box center [733, 252] width 362 height 20
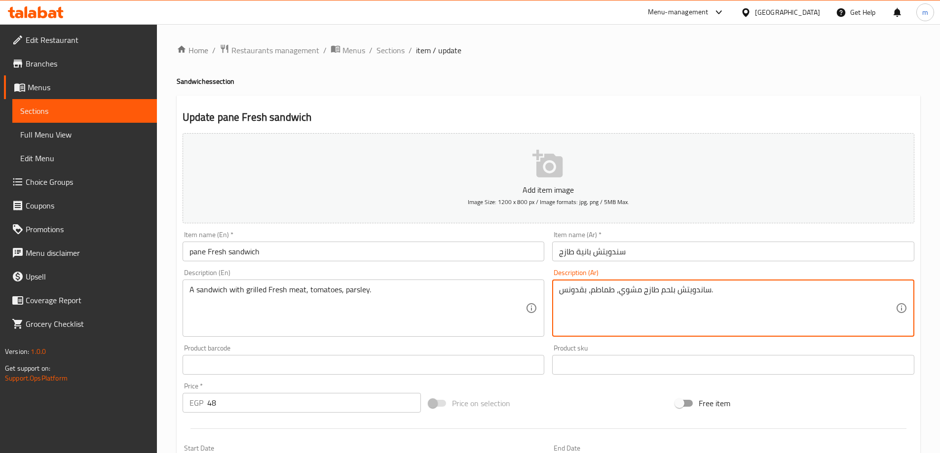
click at [692, 295] on textarea "ساندويتش بلحم طازج مشوي، طماطم، بقدونس." at bounding box center [727, 308] width 336 height 47
paste textarea
type textarea "سندويتش بلحم طازج مشوي، طماطم، بقدونس."
click at [610, 405] on div "Price on selection" at bounding box center [548, 403] width 247 height 27
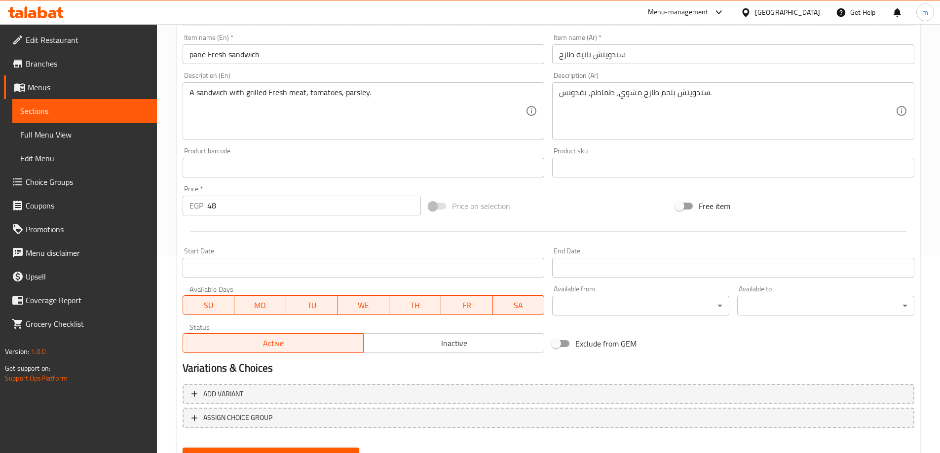
scroll to position [244, 0]
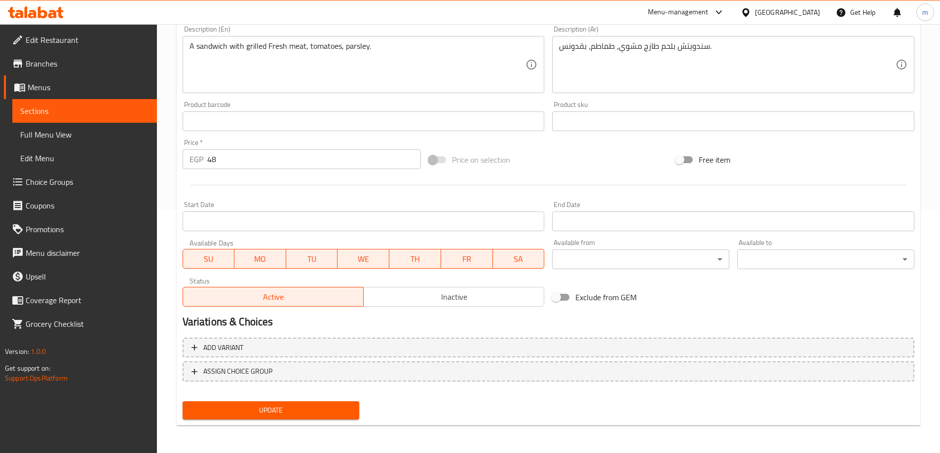
click at [333, 406] on span "Update" at bounding box center [270, 411] width 161 height 12
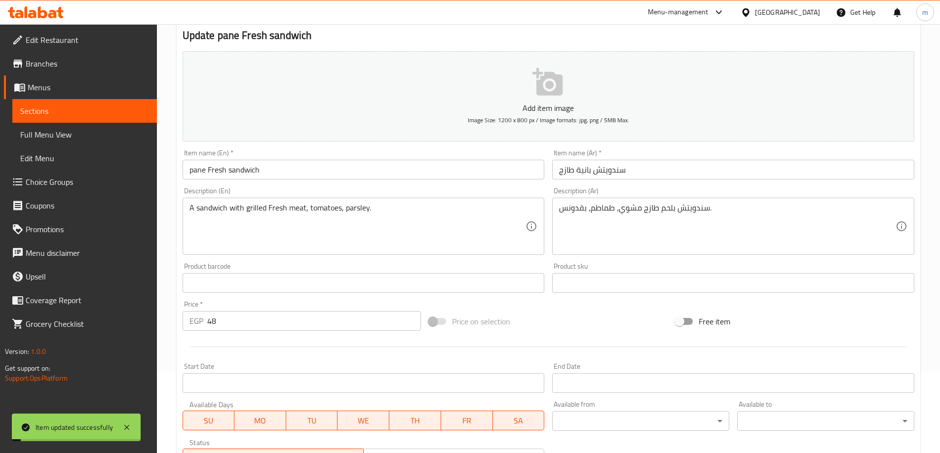
scroll to position [0, 0]
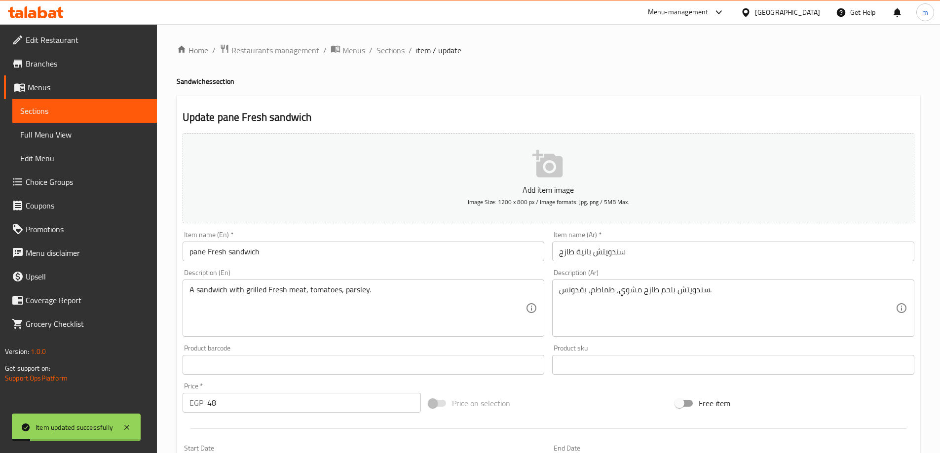
click at [399, 50] on span "Sections" at bounding box center [390, 50] width 28 height 12
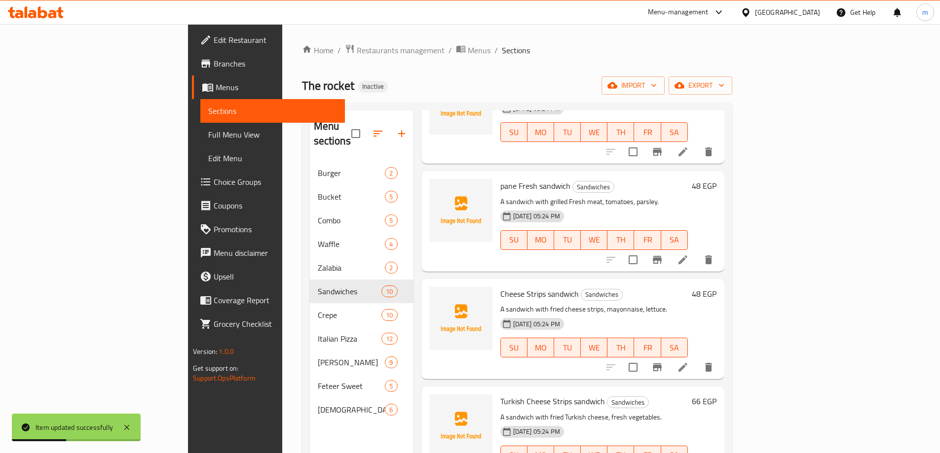
scroll to position [543, 0]
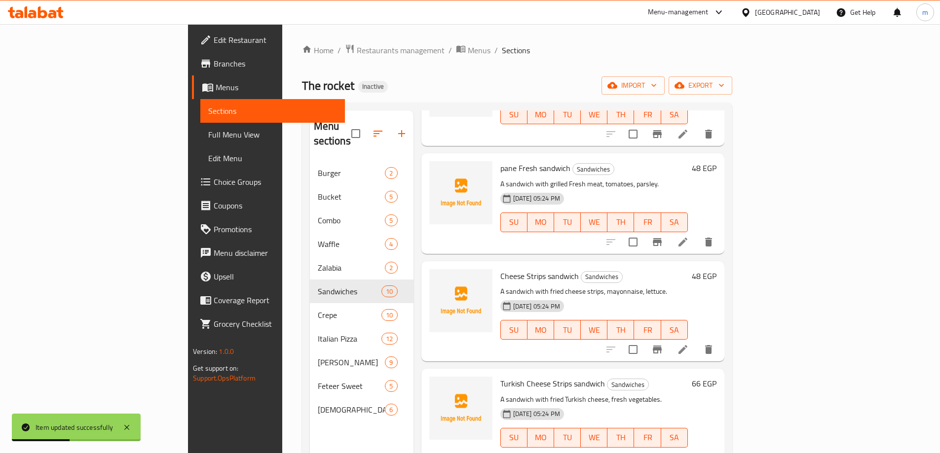
click at [697, 341] on li at bounding box center [683, 350] width 28 height 18
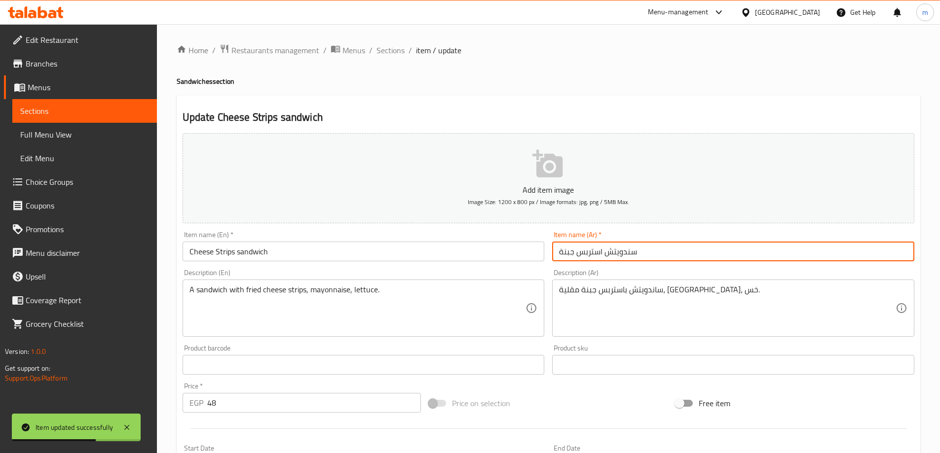
click at [632, 248] on input "سندويتش استربس جبنة" at bounding box center [733, 252] width 362 height 20
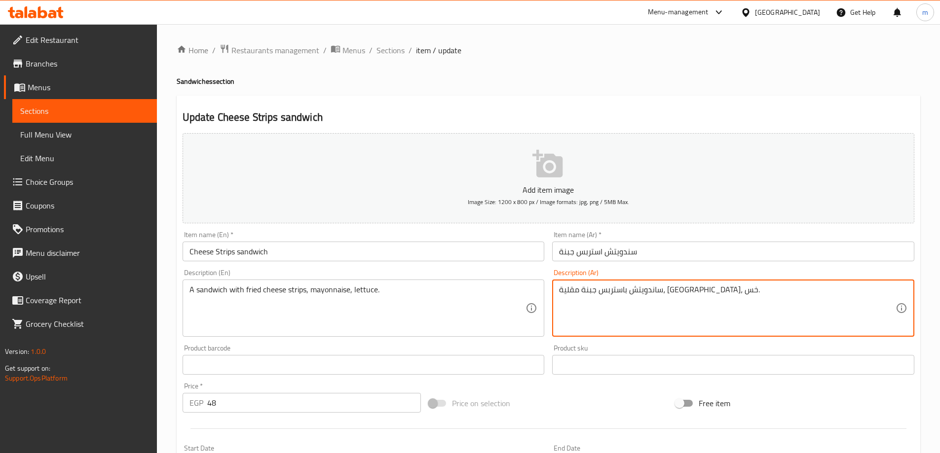
click at [679, 292] on textarea "ساندويتش باستربس جبنة مقلية، [GEOGRAPHIC_DATA]، خس." at bounding box center [727, 308] width 336 height 47
paste textarea
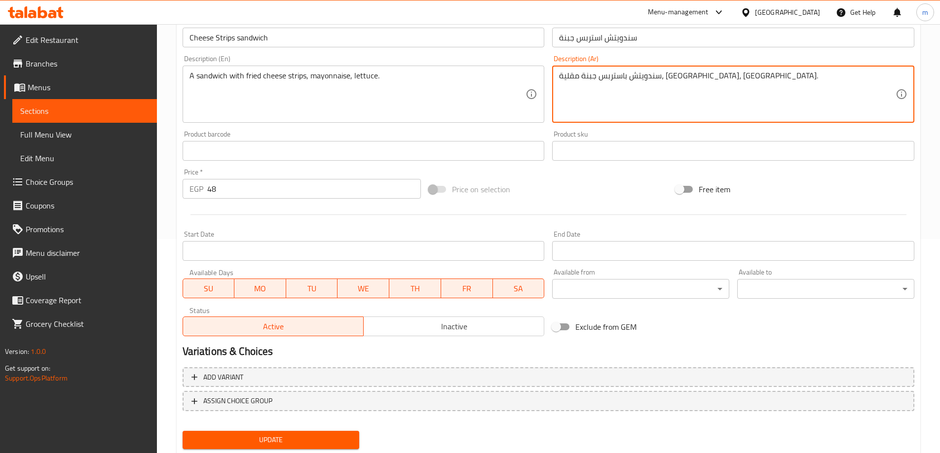
scroll to position [244, 0]
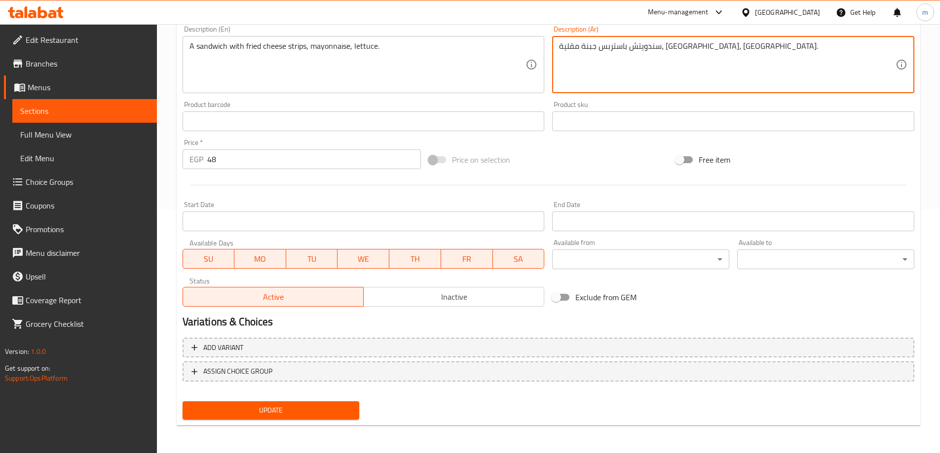
type textarea "سندويتش باستربس جبنة مقلية، [GEOGRAPHIC_DATA]، [GEOGRAPHIC_DATA]."
click at [311, 412] on span "Update" at bounding box center [270, 411] width 161 height 12
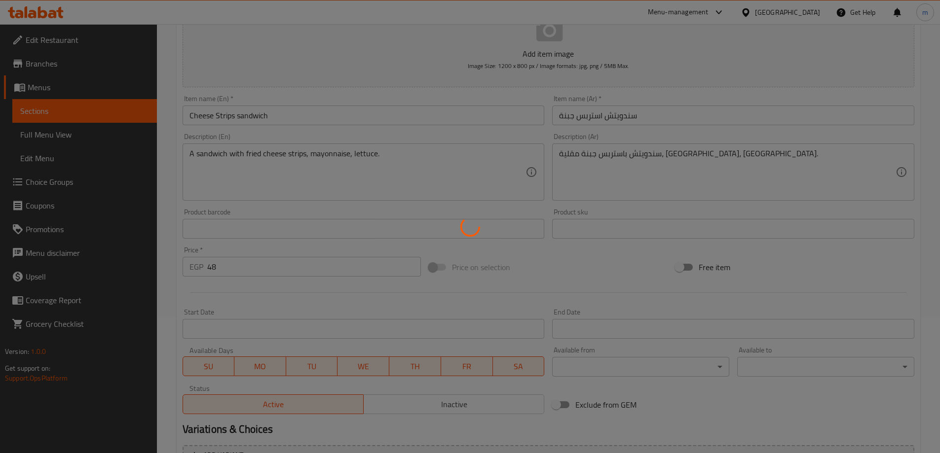
scroll to position [0, 0]
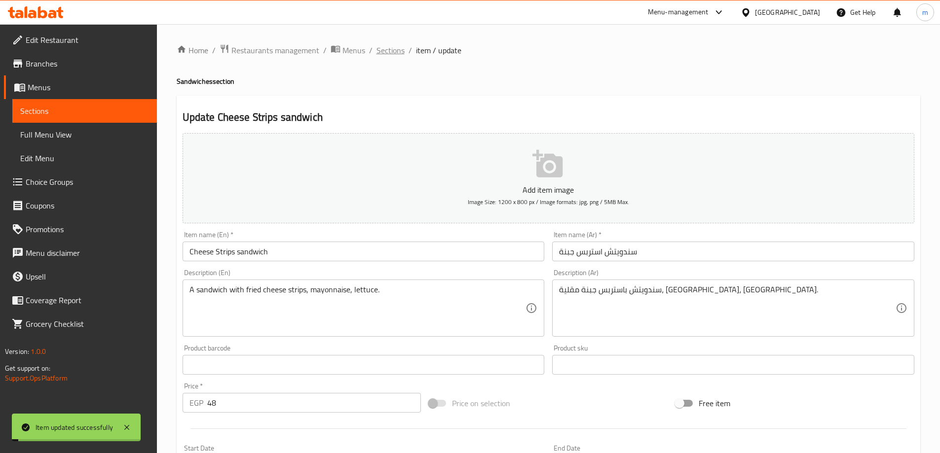
click at [398, 45] on span "Sections" at bounding box center [390, 50] width 28 height 12
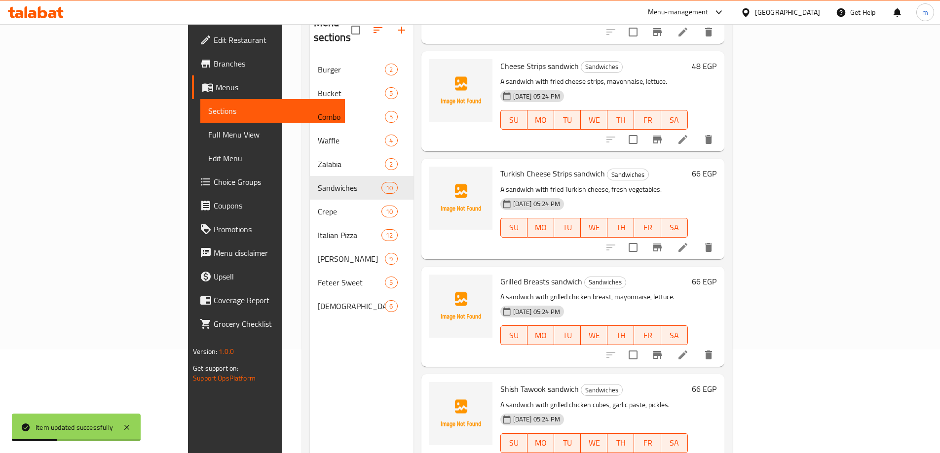
scroll to position [138, 0]
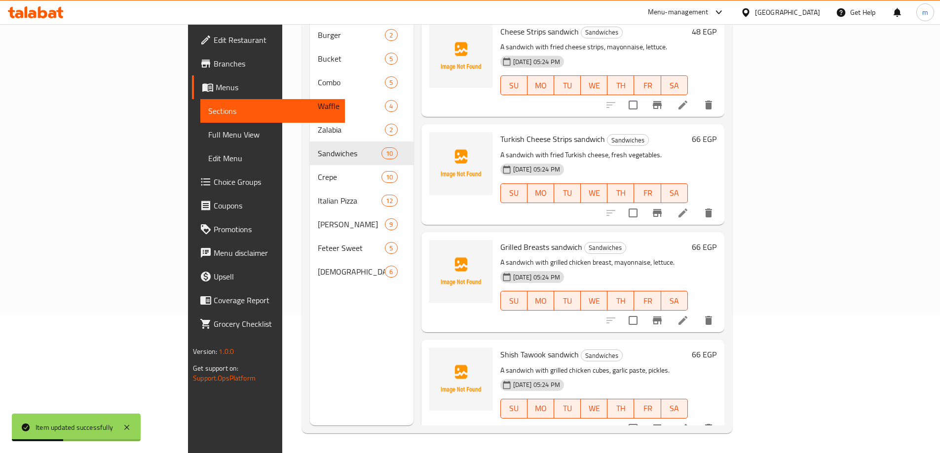
click at [689, 207] on icon at bounding box center [683, 213] width 12 height 12
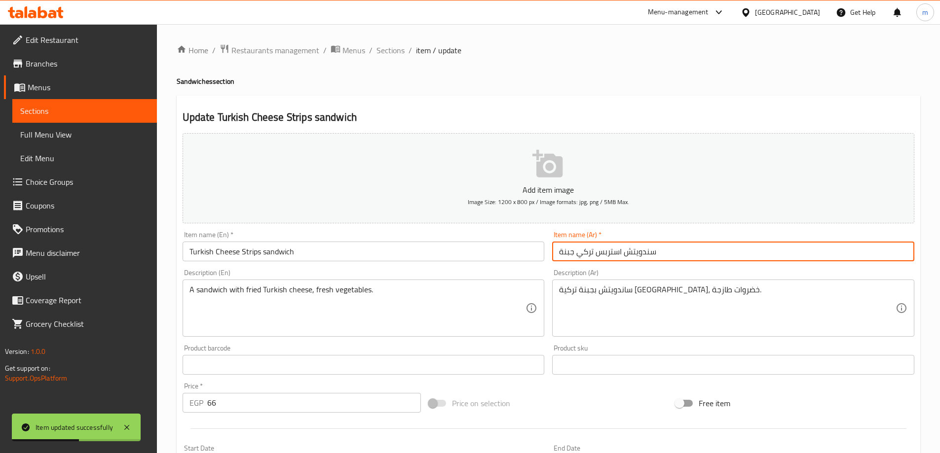
click at [635, 250] on input "سندويتش استربس تركي جبنة" at bounding box center [733, 252] width 362 height 20
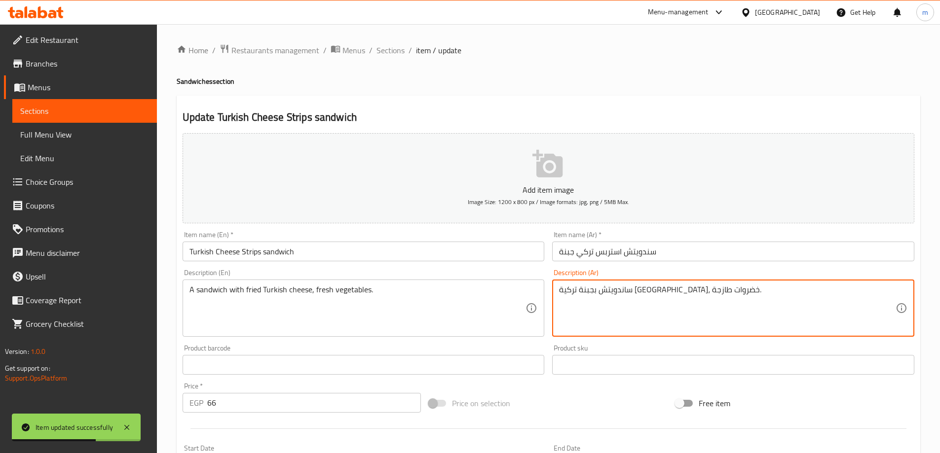
click at [681, 293] on textarea "ساندويتش بجبنة تركية [GEOGRAPHIC_DATA]، خضروات طازجة." at bounding box center [727, 308] width 336 height 47
paste textarea
type textarea "سندويتش بجبنة تركية [GEOGRAPHIC_DATA]، خضروات طازجة."
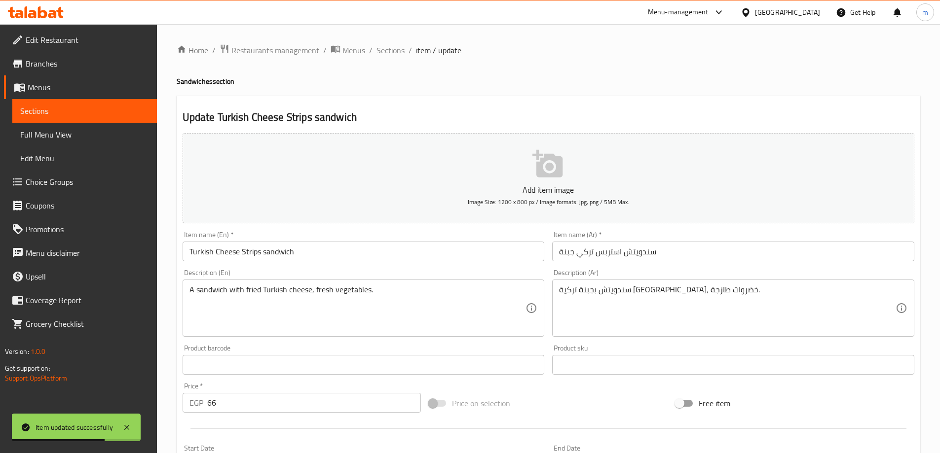
click at [616, 396] on div "Price on selection" at bounding box center [548, 403] width 247 height 27
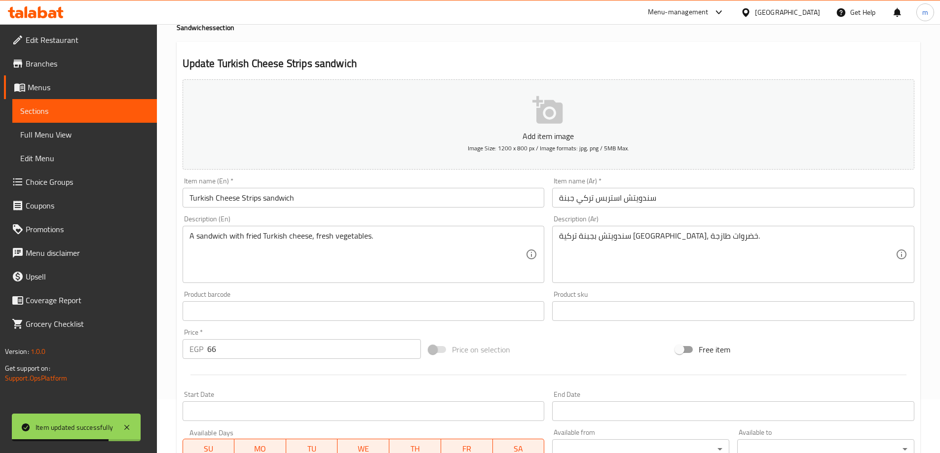
scroll to position [244, 0]
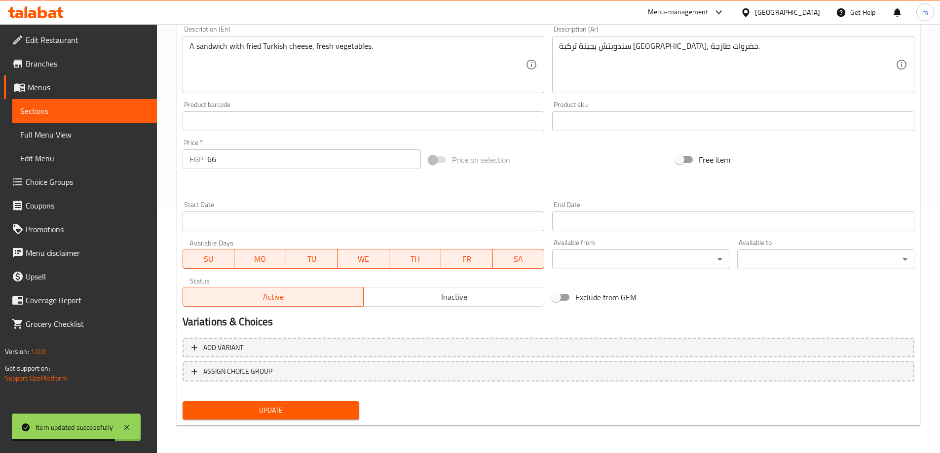
click at [302, 403] on button "Update" at bounding box center [271, 411] width 177 height 18
drag, startPoint x: 302, startPoint y: 403, endPoint x: 586, endPoint y: 176, distance: 363.7
click at [586, 176] on div at bounding box center [549, 185] width 740 height 24
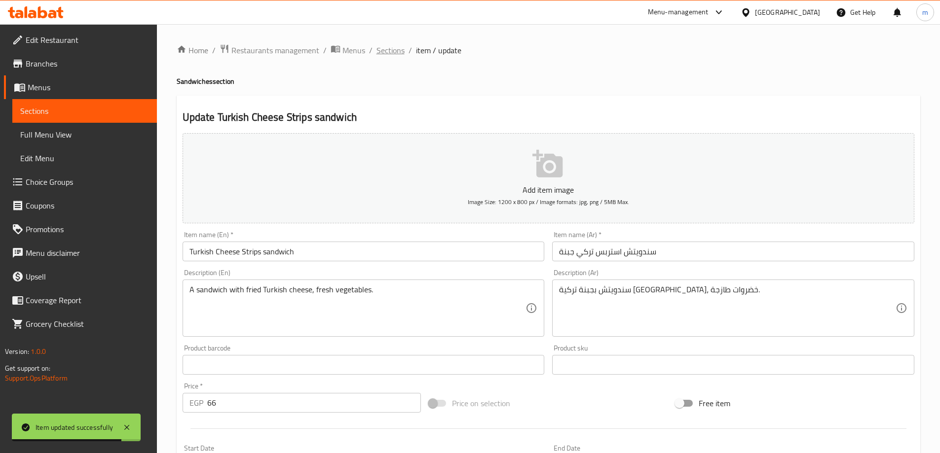
click at [398, 45] on span "Sections" at bounding box center [390, 50] width 28 height 12
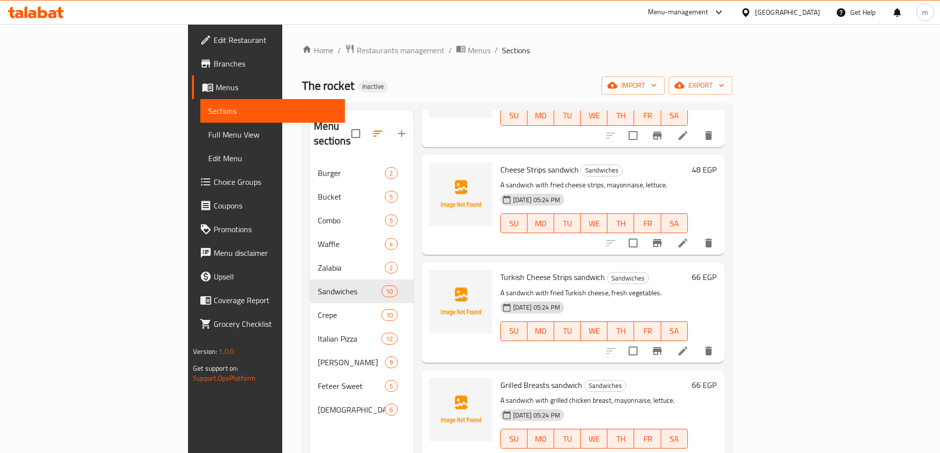
scroll to position [138, 0]
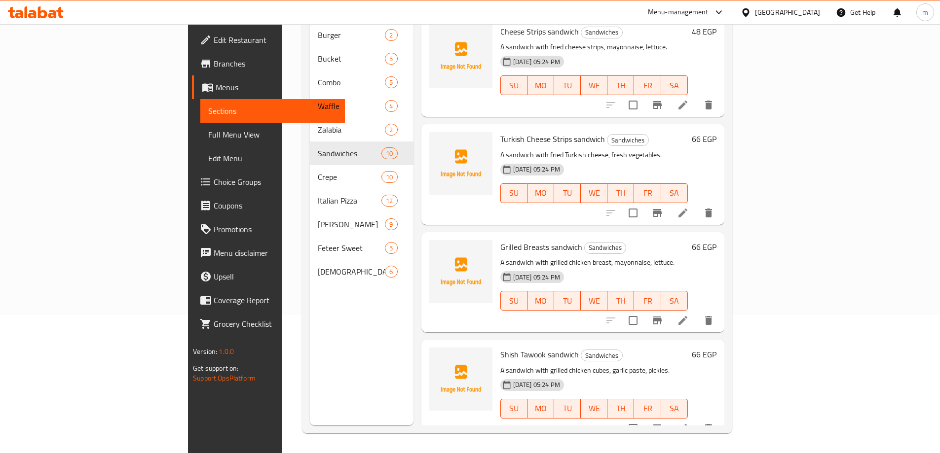
click at [689, 315] on icon at bounding box center [683, 321] width 12 height 12
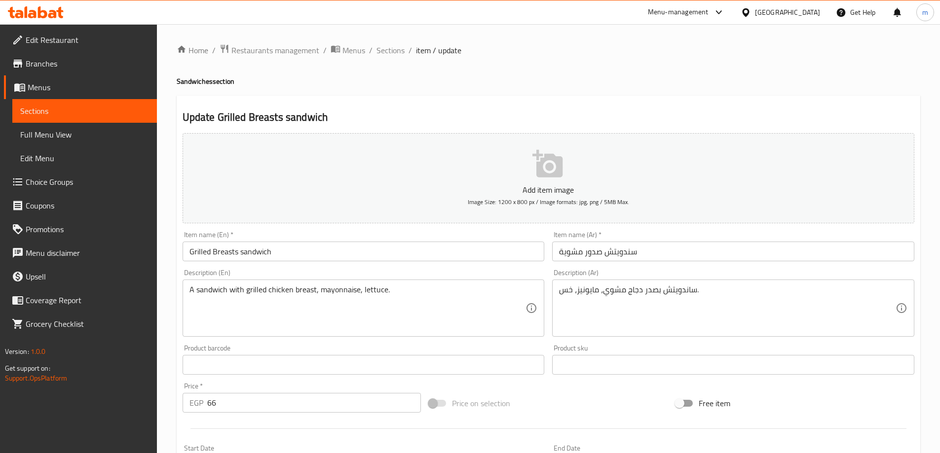
click at [618, 251] on input "سندويتش صدور مشوية" at bounding box center [733, 252] width 362 height 20
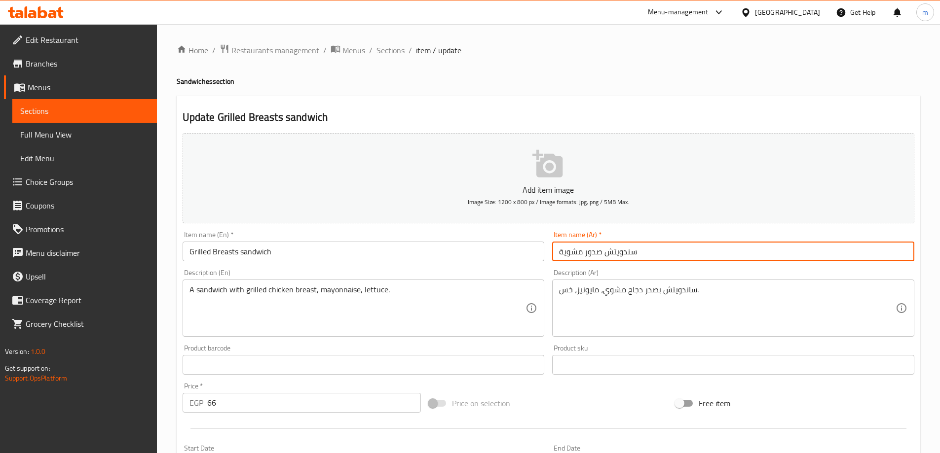
click at [618, 251] on input "سندويتش صدور مشوية" at bounding box center [733, 252] width 362 height 20
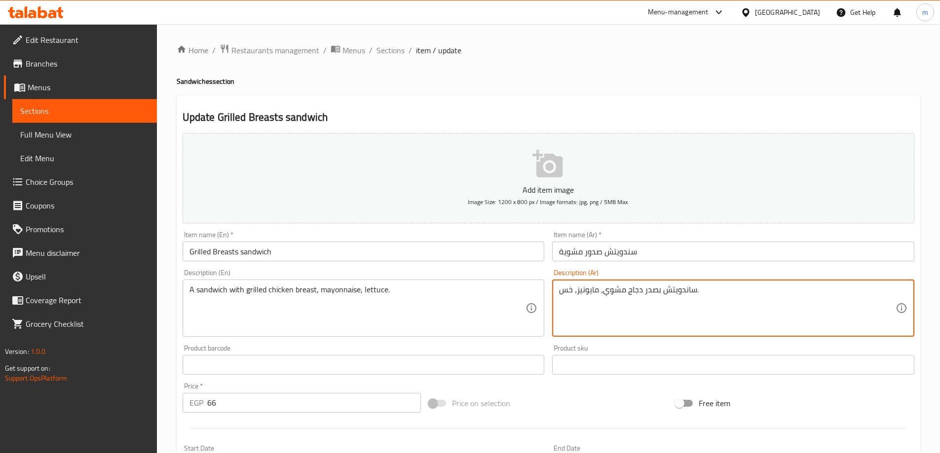
click at [676, 299] on textarea "ساندويتش بصدر دجاج مشوي، مايونيز، خس." at bounding box center [727, 308] width 336 height 47
paste textarea
type textarea "سندويتش بصدر دجاج مشوي، مايونيز، خس."
click at [596, 399] on div "Price on selection" at bounding box center [548, 403] width 247 height 27
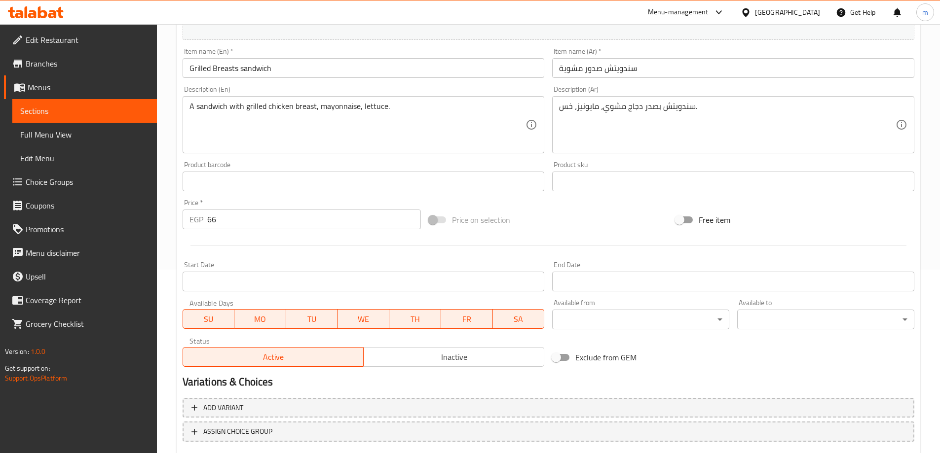
scroll to position [244, 0]
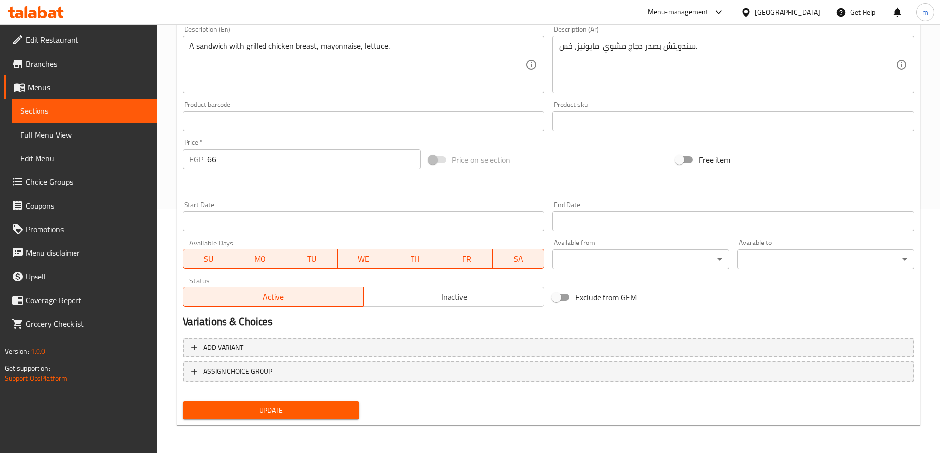
click at [338, 407] on span "Update" at bounding box center [270, 411] width 161 height 12
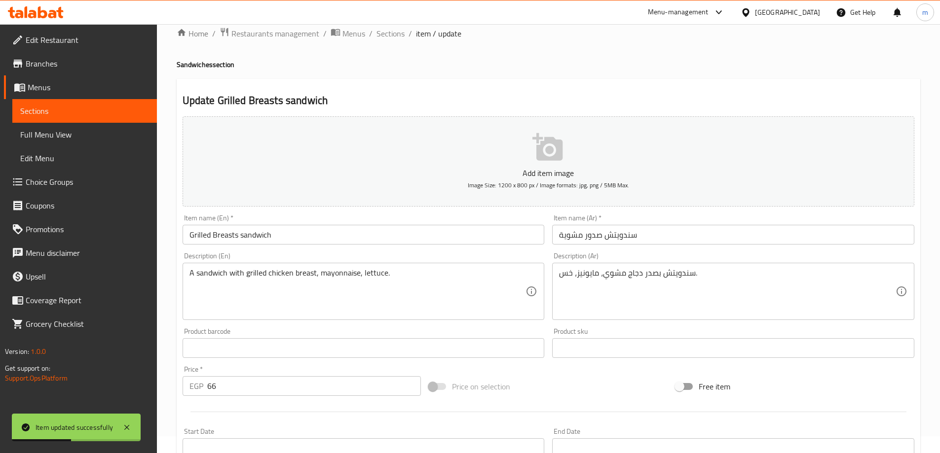
scroll to position [0, 0]
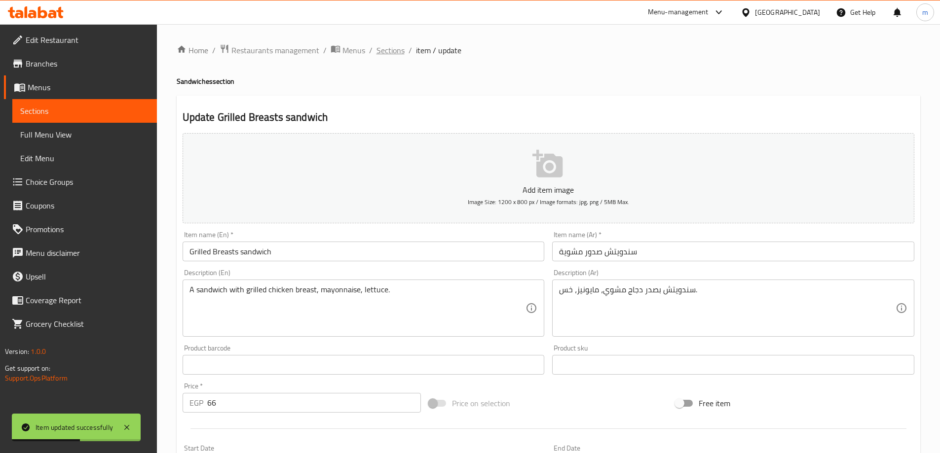
click at [395, 49] on span "Sections" at bounding box center [390, 50] width 28 height 12
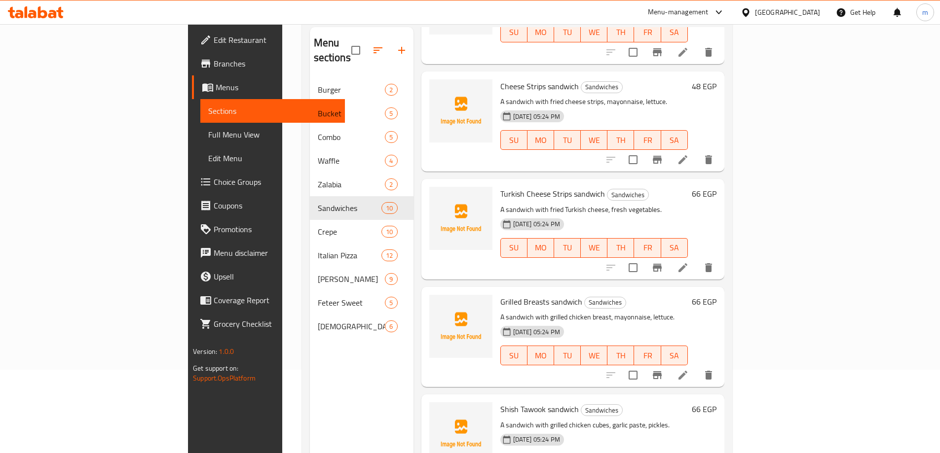
scroll to position [138, 0]
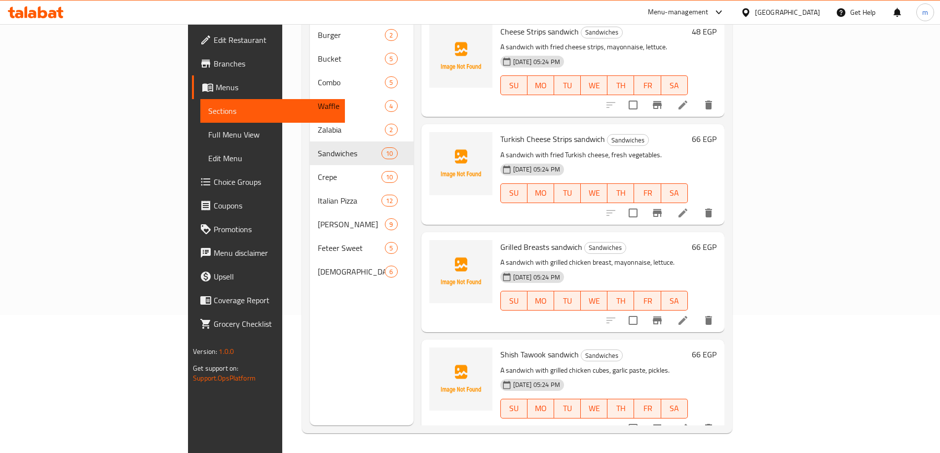
click at [697, 312] on li at bounding box center [683, 321] width 28 height 18
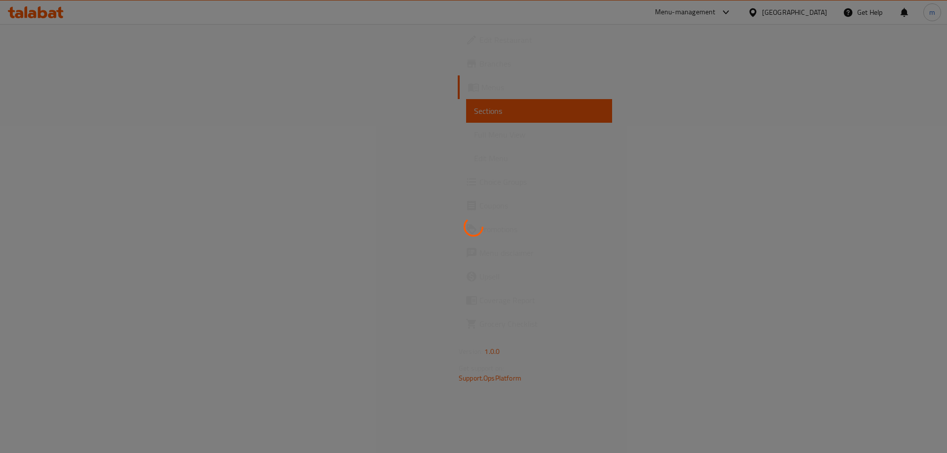
click at [863, 311] on div at bounding box center [473, 226] width 947 height 453
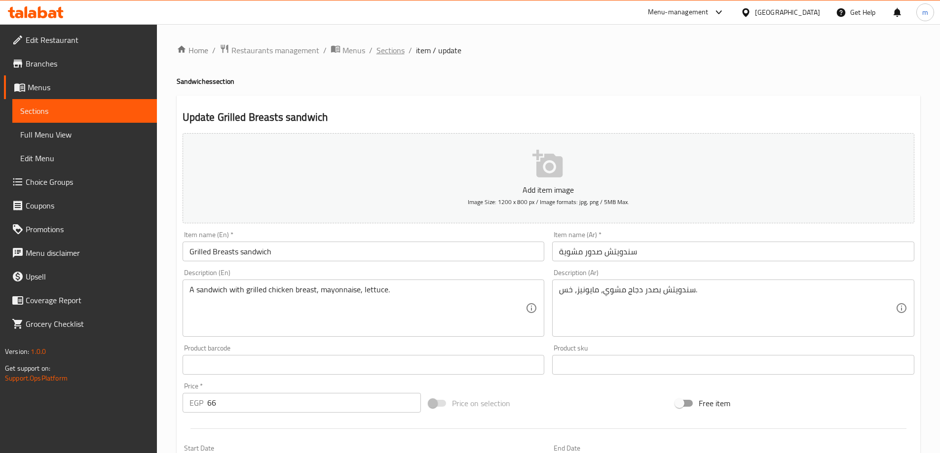
click at [390, 52] on span "Sections" at bounding box center [390, 50] width 28 height 12
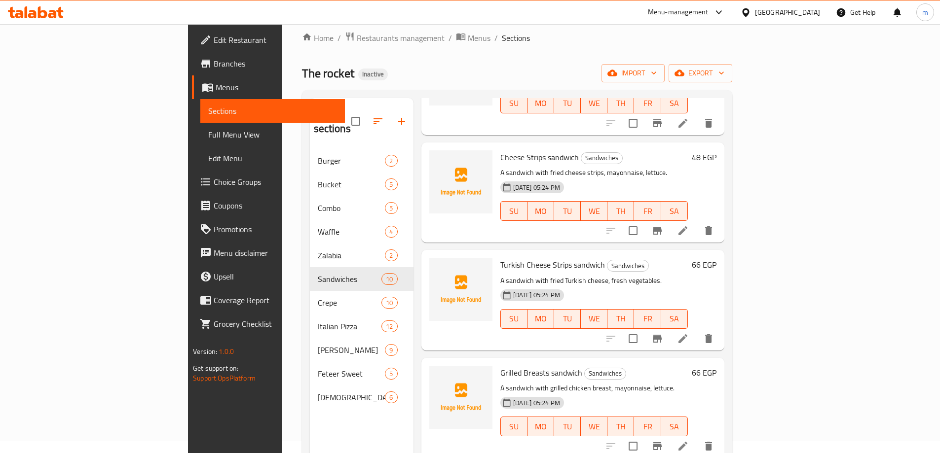
scroll to position [138, 0]
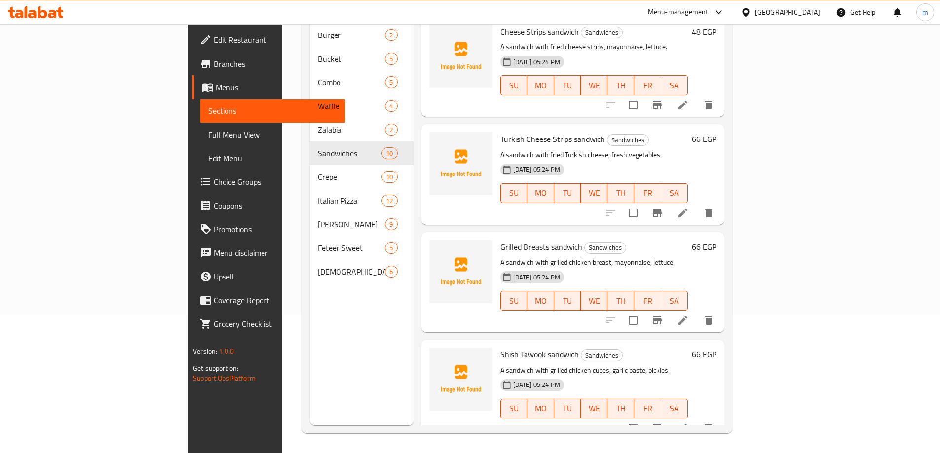
click at [697, 420] on li at bounding box center [683, 429] width 28 height 18
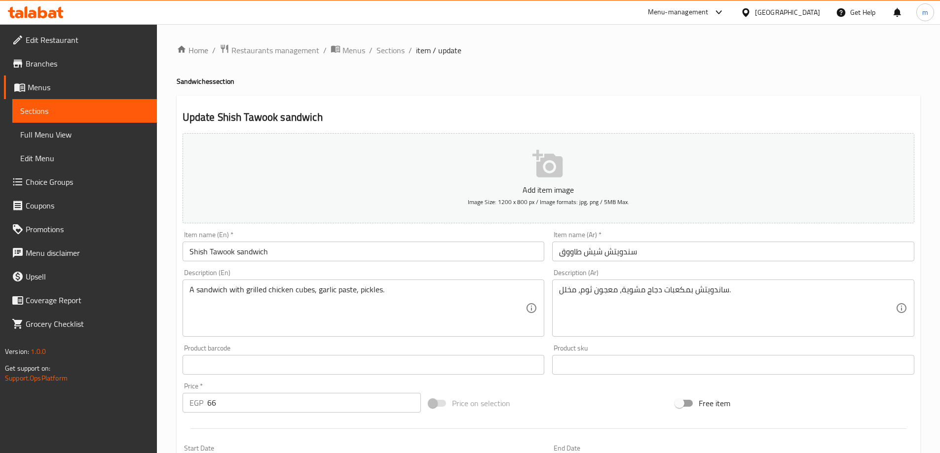
click at [618, 254] on input "سندويتش شيش طاووق" at bounding box center [733, 252] width 362 height 20
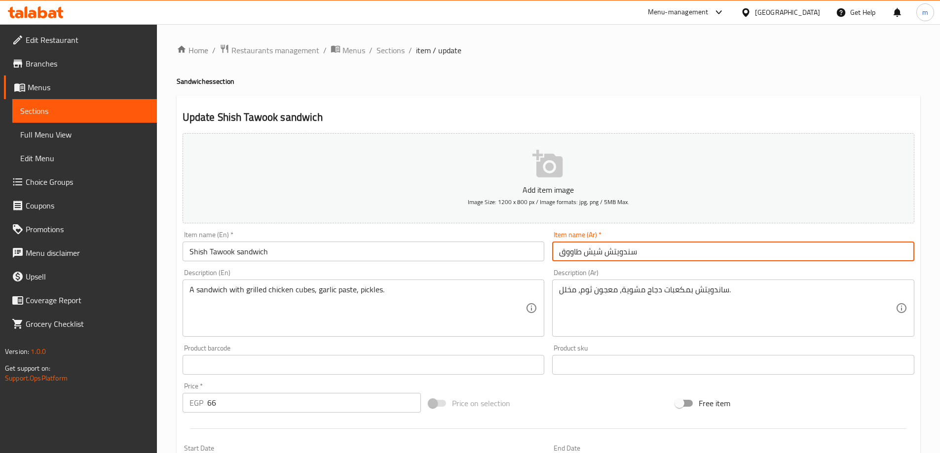
click at [618, 254] on input "سندويتش شيش طاووق" at bounding box center [733, 252] width 362 height 20
click at [706, 283] on div "ساندويتش بمكعبات دجاج مشوية، معجون ثوم، مخلل. Description (Ar)" at bounding box center [733, 308] width 362 height 57
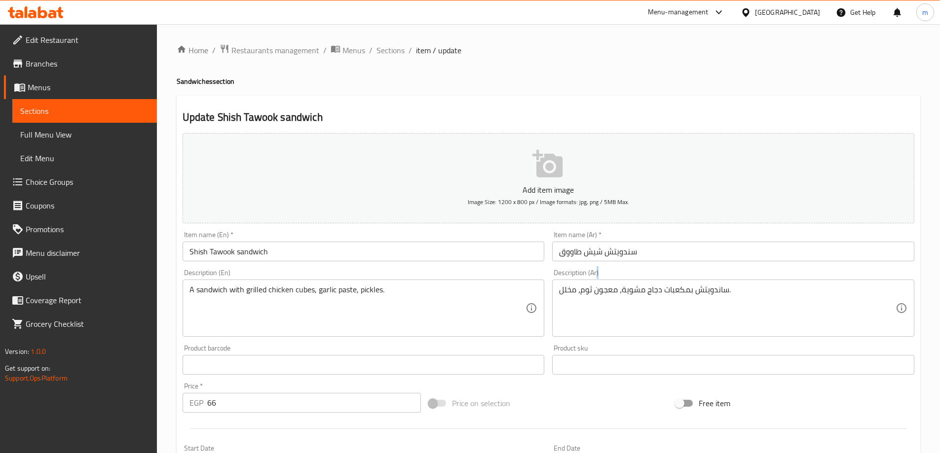
click at [706, 283] on div "ساندويتش بمكعبات دجاج مشوية، معجون ثوم، مخلل. Description (Ar)" at bounding box center [733, 308] width 362 height 57
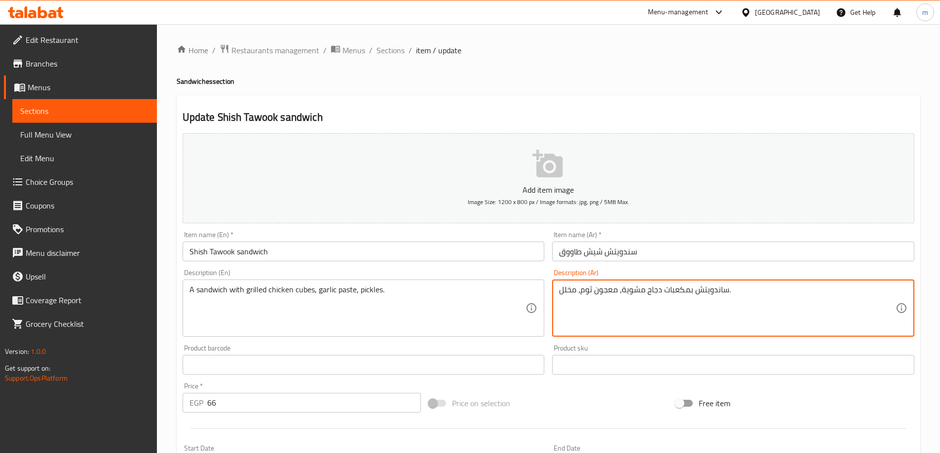
click at [712, 294] on textarea "ساندويتش بمكعبات دجاج مشوية، معجون ثوم، مخلل." at bounding box center [727, 308] width 336 height 47
paste textarea
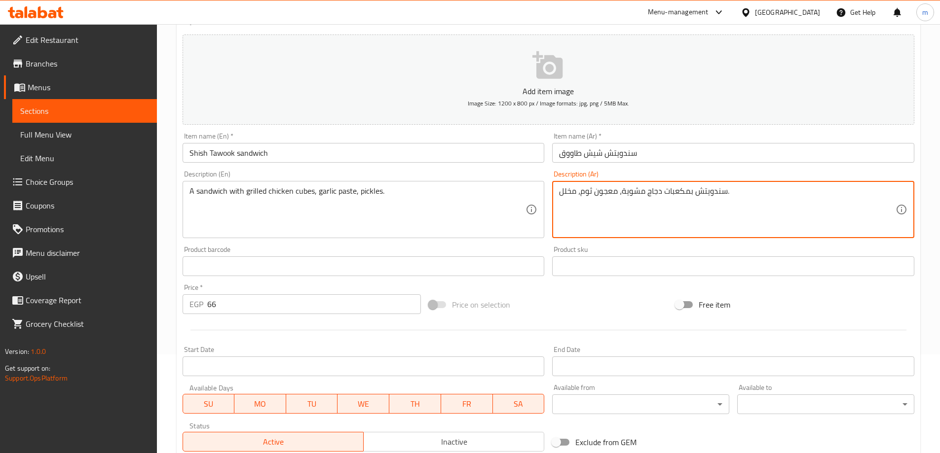
type textarea "سندويتش بمكعبات دجاج مشوية، معجون ثوم، مخلل."
click at [592, 312] on div "Price on selection" at bounding box center [548, 305] width 247 height 27
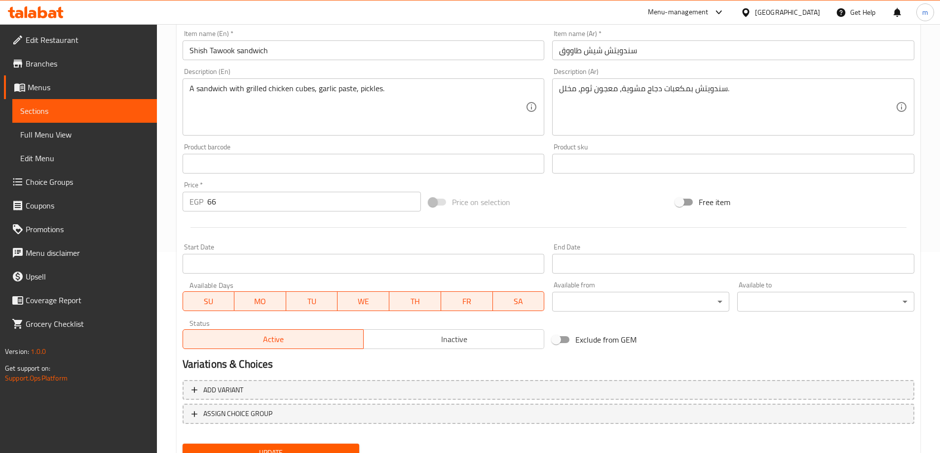
scroll to position [244, 0]
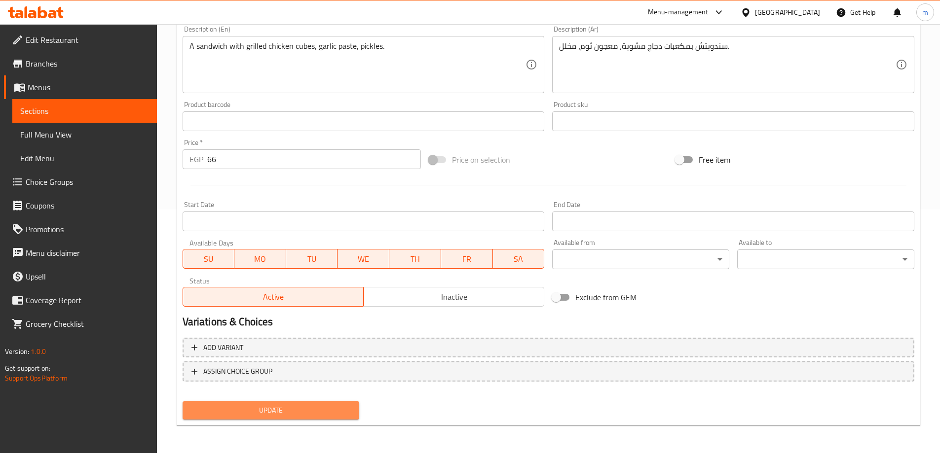
click at [326, 411] on span "Update" at bounding box center [270, 411] width 161 height 12
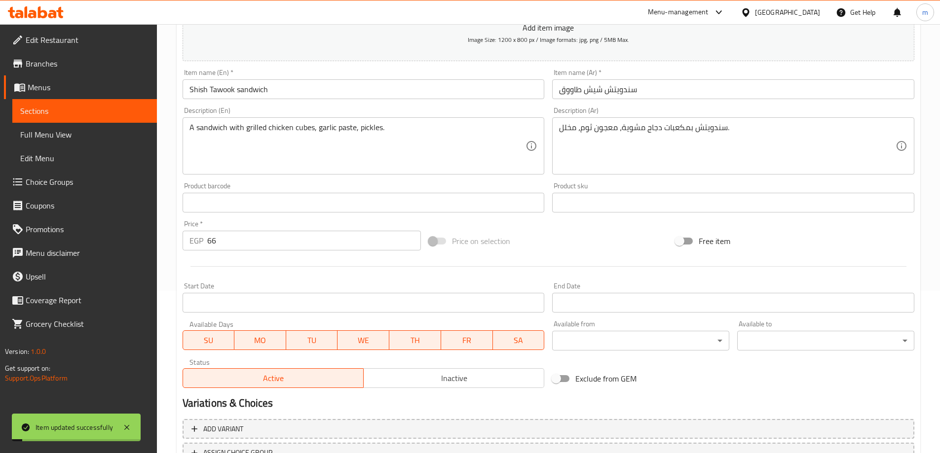
scroll to position [0, 0]
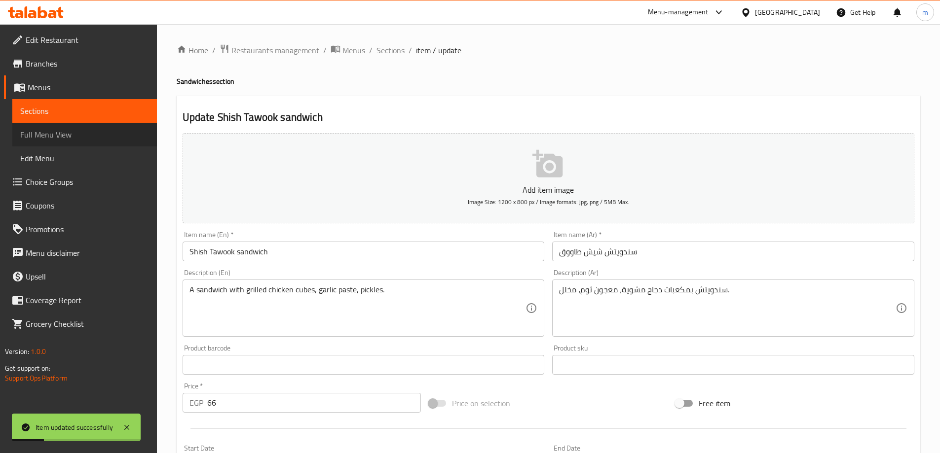
click at [83, 138] on span "Full Menu View" at bounding box center [84, 135] width 129 height 12
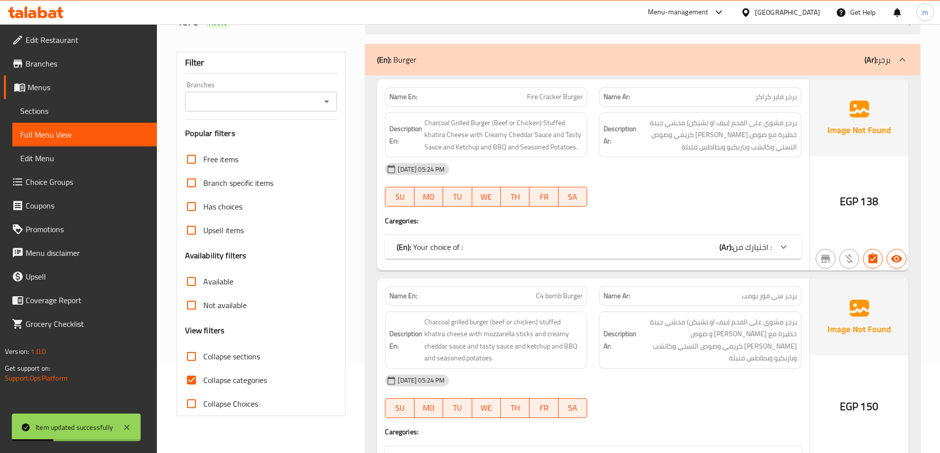
scroll to position [197, 0]
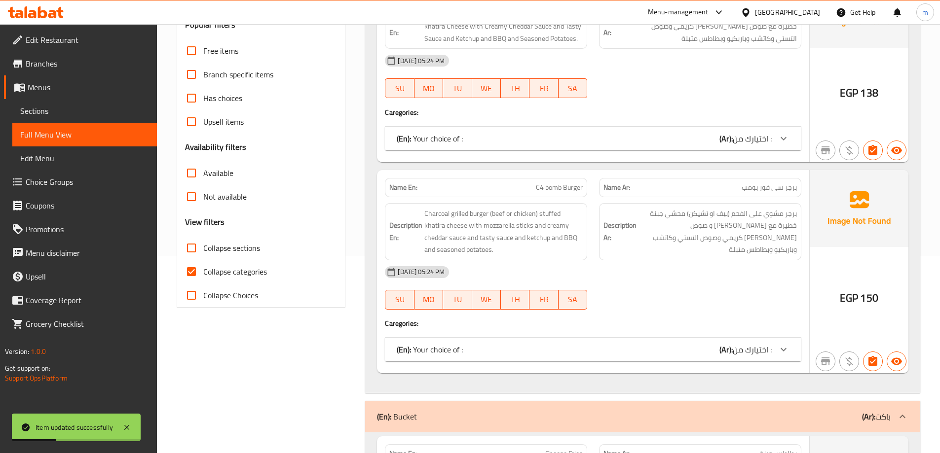
click at [244, 271] on span "Collapse categories" at bounding box center [235, 272] width 64 height 12
click at [203, 271] on input "Collapse categories" at bounding box center [192, 272] width 24 height 24
checkbox input "false"
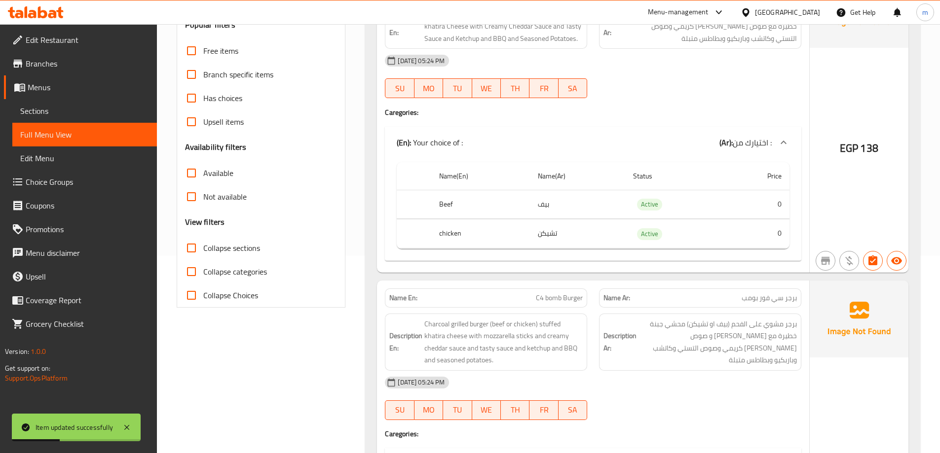
click at [235, 248] on span "Collapse sections" at bounding box center [231, 248] width 57 height 12
click at [203, 248] on input "Collapse sections" at bounding box center [192, 248] width 24 height 24
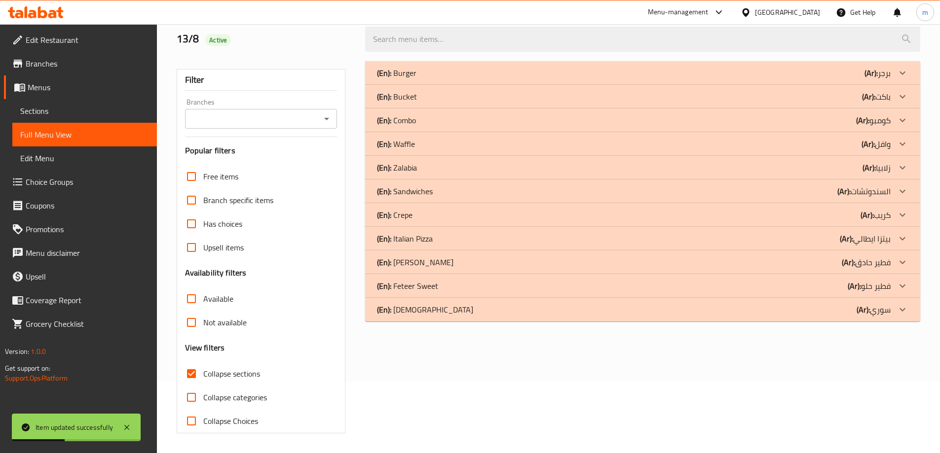
scroll to position [72, 0]
click at [233, 376] on span "Collapse sections" at bounding box center [231, 374] width 57 height 12
click at [203, 376] on input "Collapse sections" at bounding box center [192, 374] width 24 height 24
checkbox input "false"
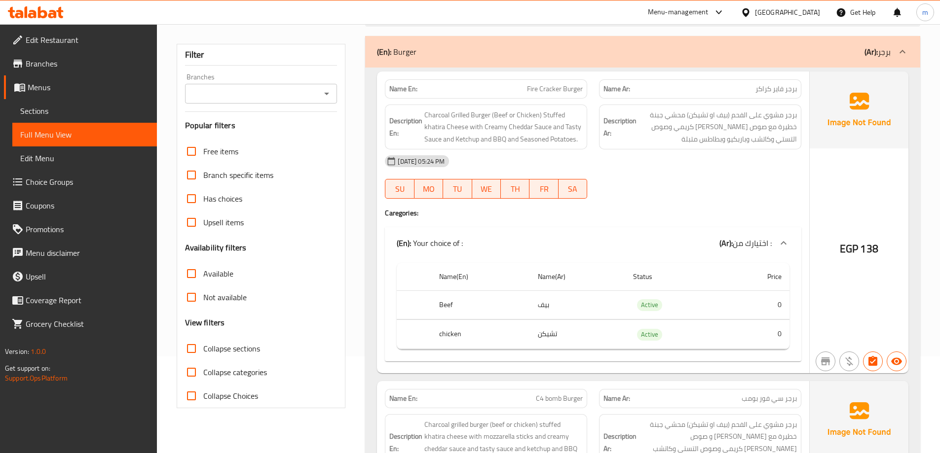
scroll to position [0, 0]
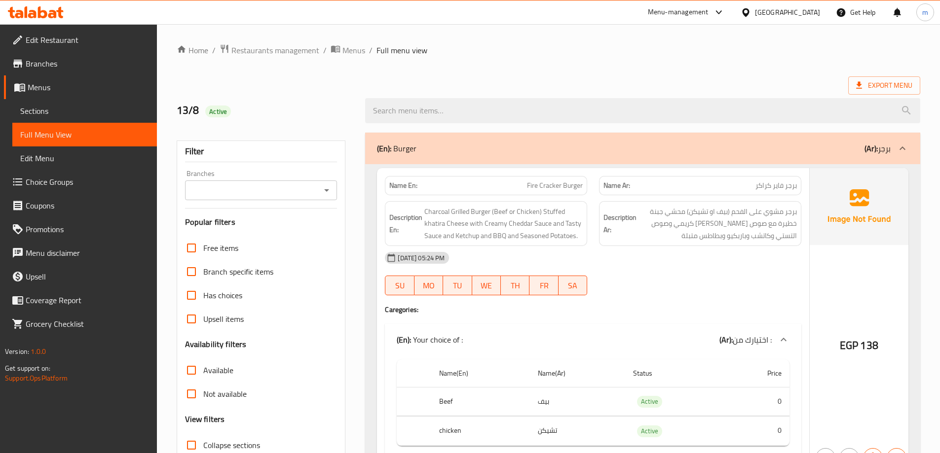
click at [7, 67] on link "Branches" at bounding box center [80, 64] width 153 height 24
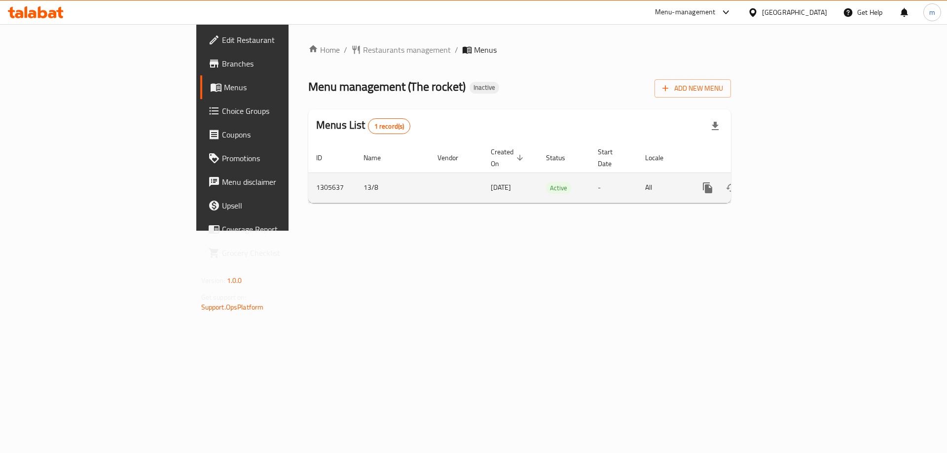
click at [785, 182] on icon "enhanced table" at bounding box center [779, 188] width 12 height 12
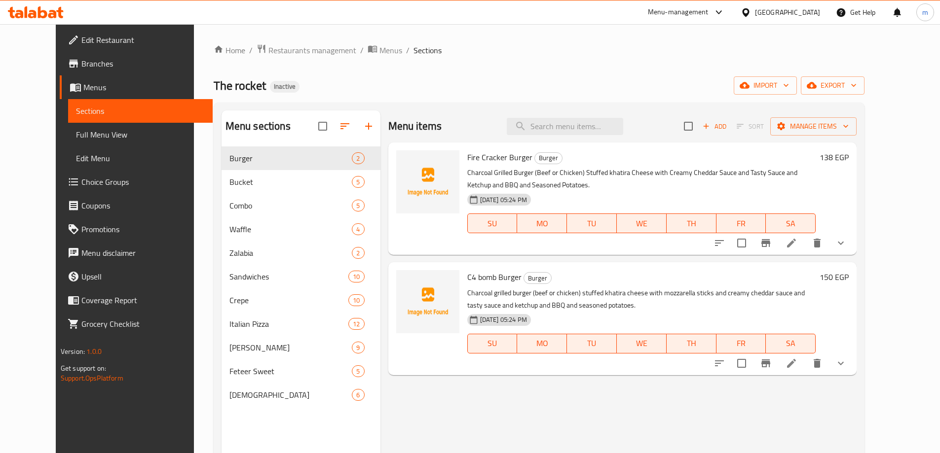
click at [97, 138] on span "Full Menu View" at bounding box center [140, 135] width 129 height 12
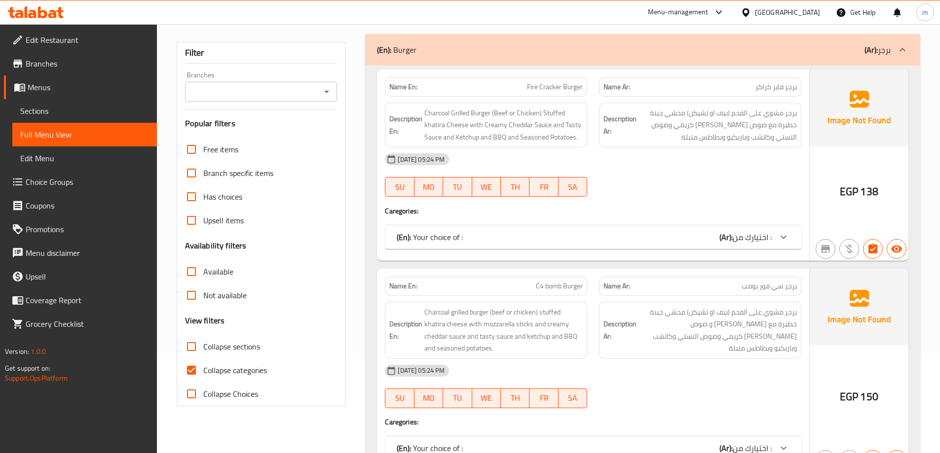
click at [238, 376] on span "Collapse categories" at bounding box center [235, 371] width 64 height 12
click at [203, 376] on input "Collapse categories" at bounding box center [192, 371] width 24 height 24
checkbox input "false"
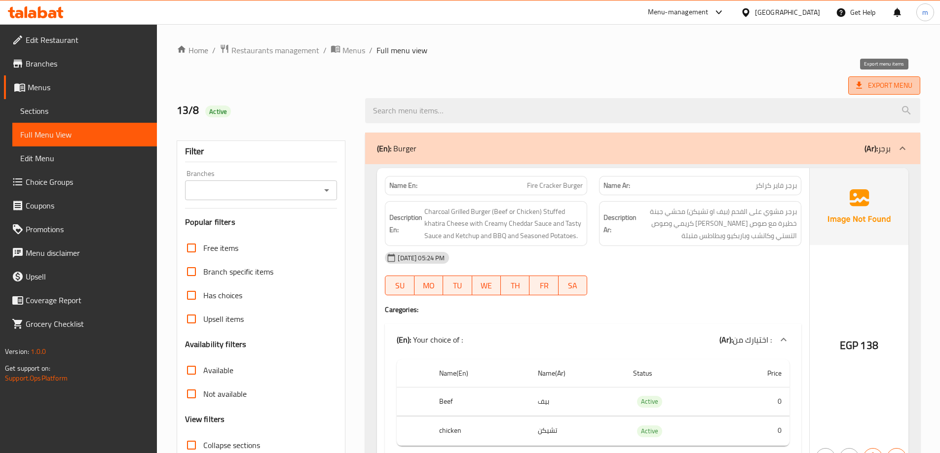
click at [858, 81] on icon at bounding box center [859, 85] width 10 height 10
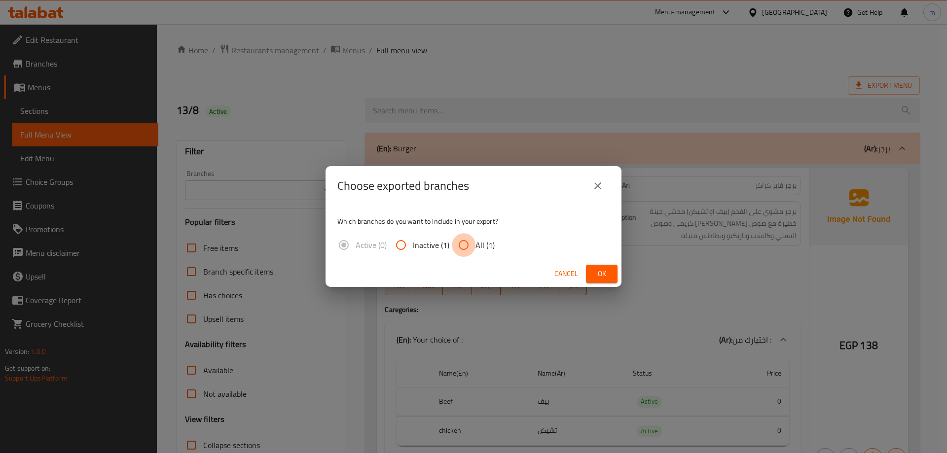
click at [471, 252] on input "All (1)" at bounding box center [464, 245] width 24 height 24
radio input "true"
click at [600, 270] on span "Ok" at bounding box center [602, 274] width 16 height 12
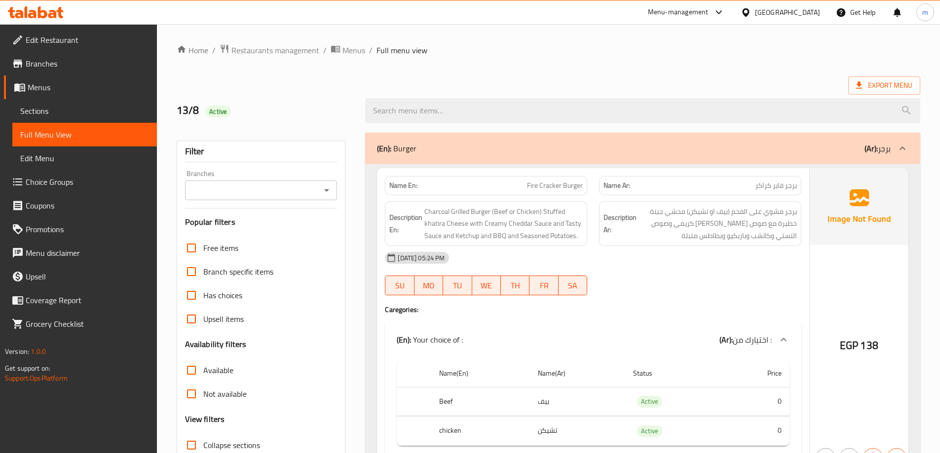
click at [751, 14] on icon at bounding box center [746, 12] width 10 height 10
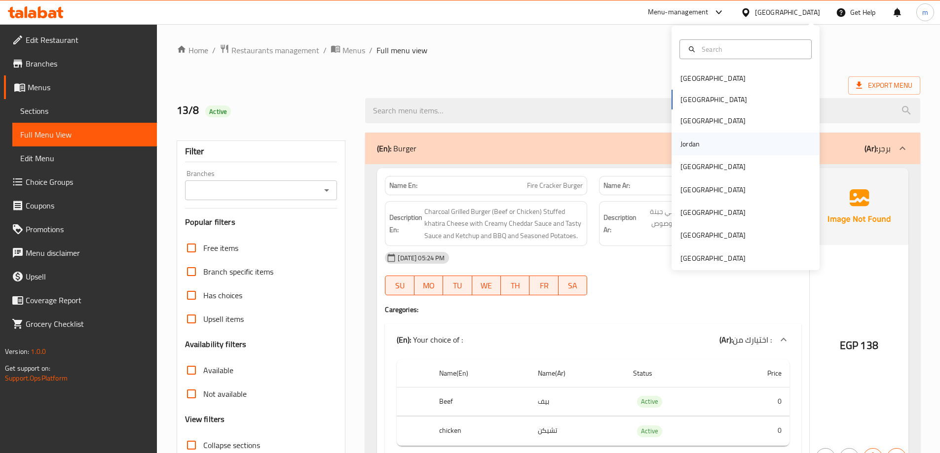
click at [708, 146] on div "Jordan" at bounding box center [746, 144] width 148 height 23
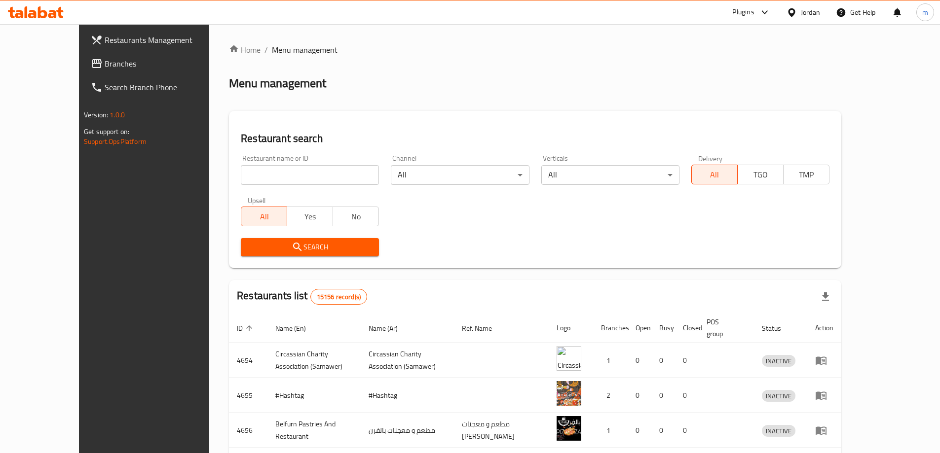
click at [736, 13] on div "Plugins" at bounding box center [743, 12] width 22 height 12
click at [695, 94] on div "Restaurant-Management" at bounding box center [669, 89] width 77 height 11
